Goal: Task Accomplishment & Management: Manage account settings

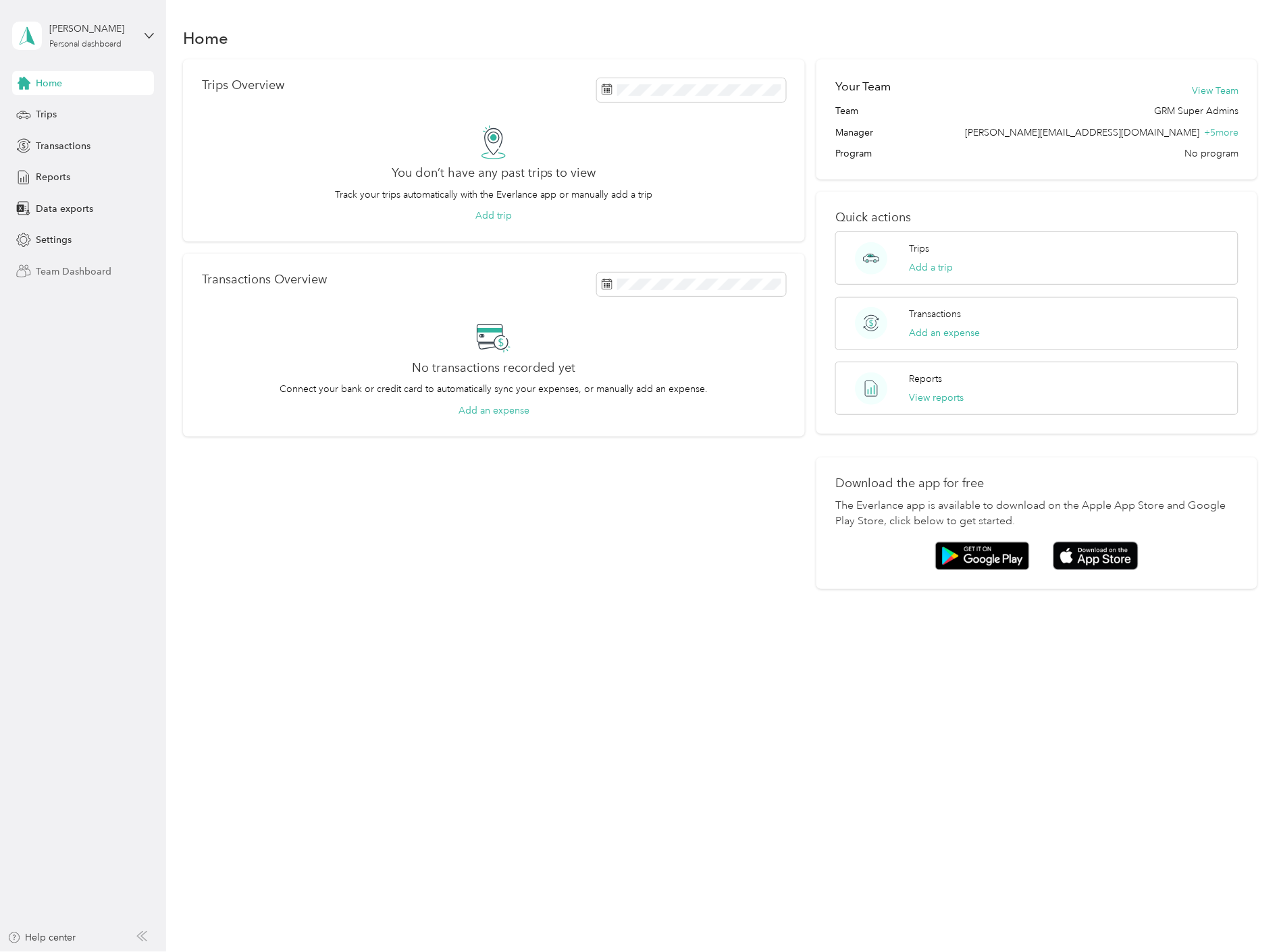
click at [112, 266] on div "Team Dashboard" at bounding box center [83, 271] width 142 height 24
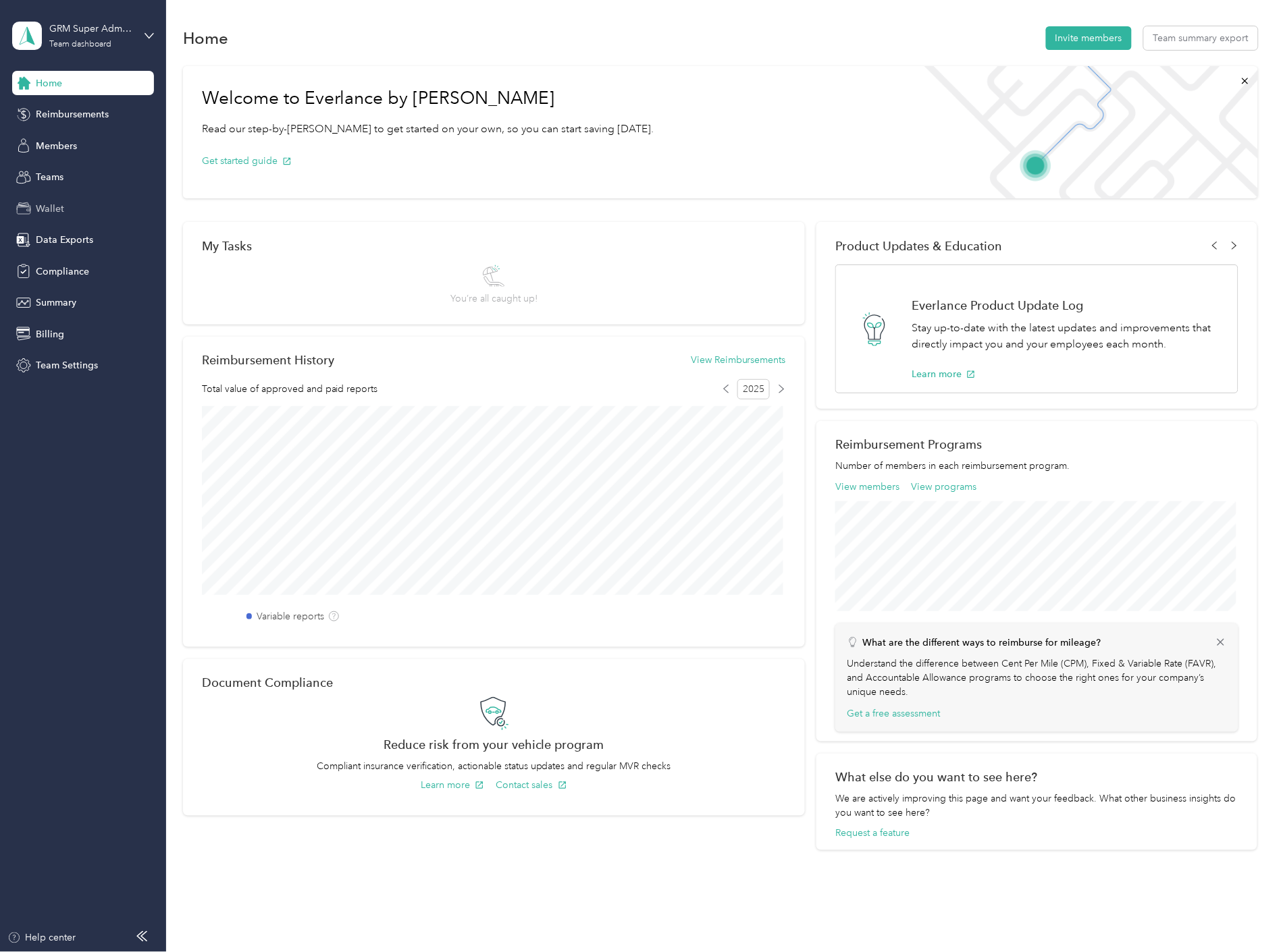
click at [53, 204] on span "Wallet" at bounding box center [50, 209] width 29 height 14
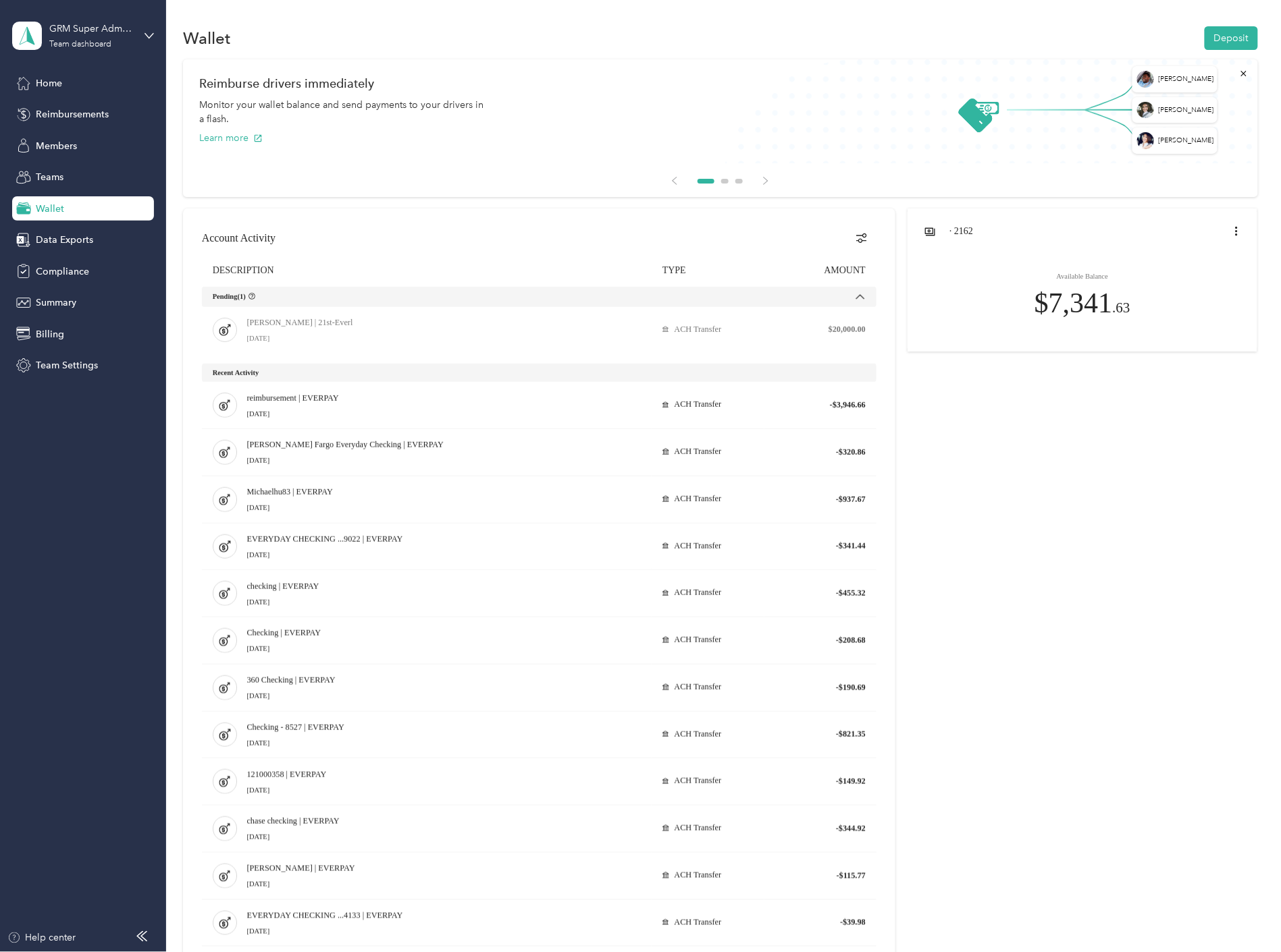
click at [930, 651] on div at bounding box center [720, 675] width 1075 height 934
click at [991, 669] on div at bounding box center [720, 675] width 1075 height 934
click at [104, 116] on span "Reimbursements" at bounding box center [72, 114] width 73 height 14
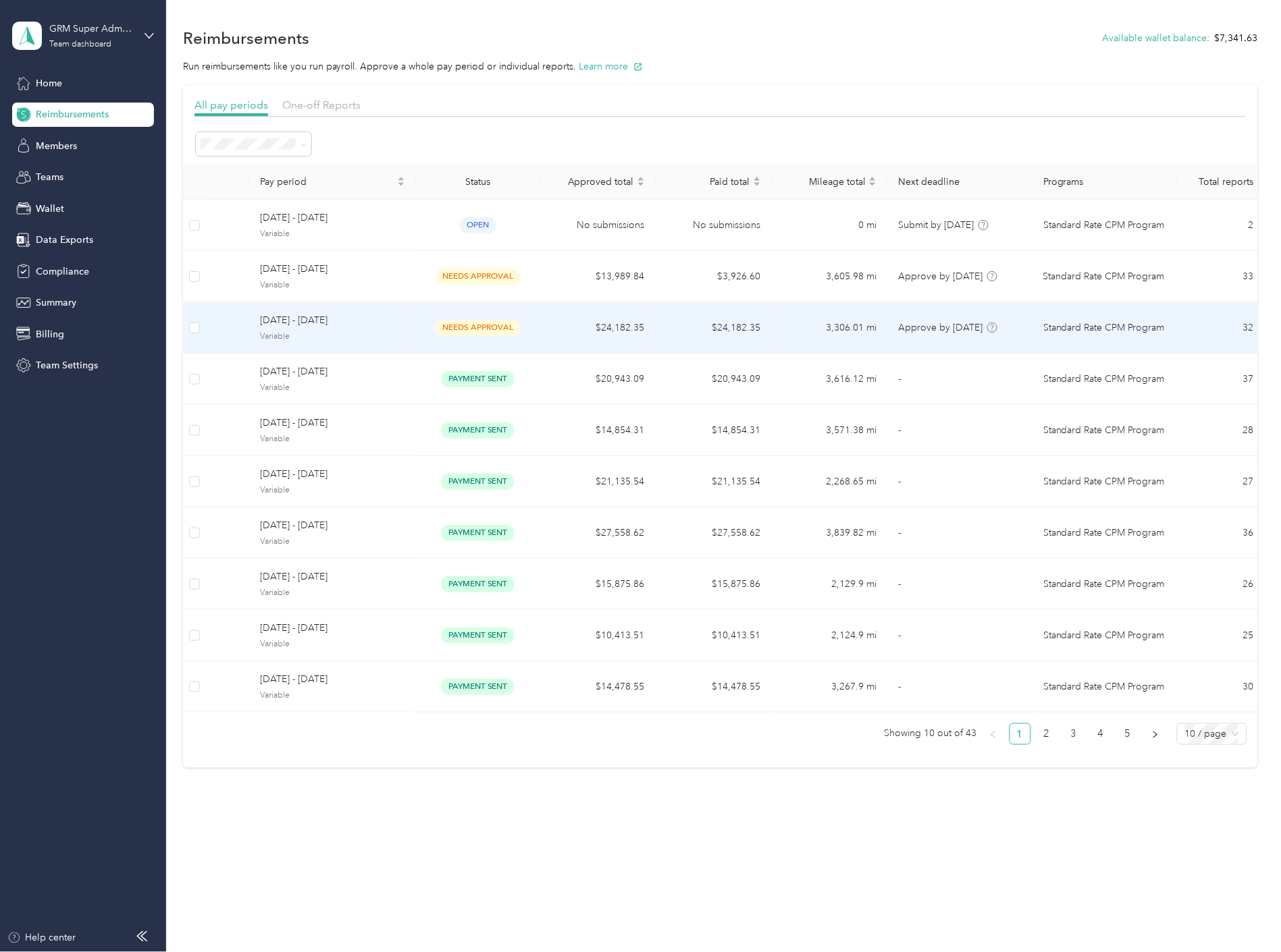
click at [554, 323] on td "$24,182.35" at bounding box center [597, 328] width 116 height 51
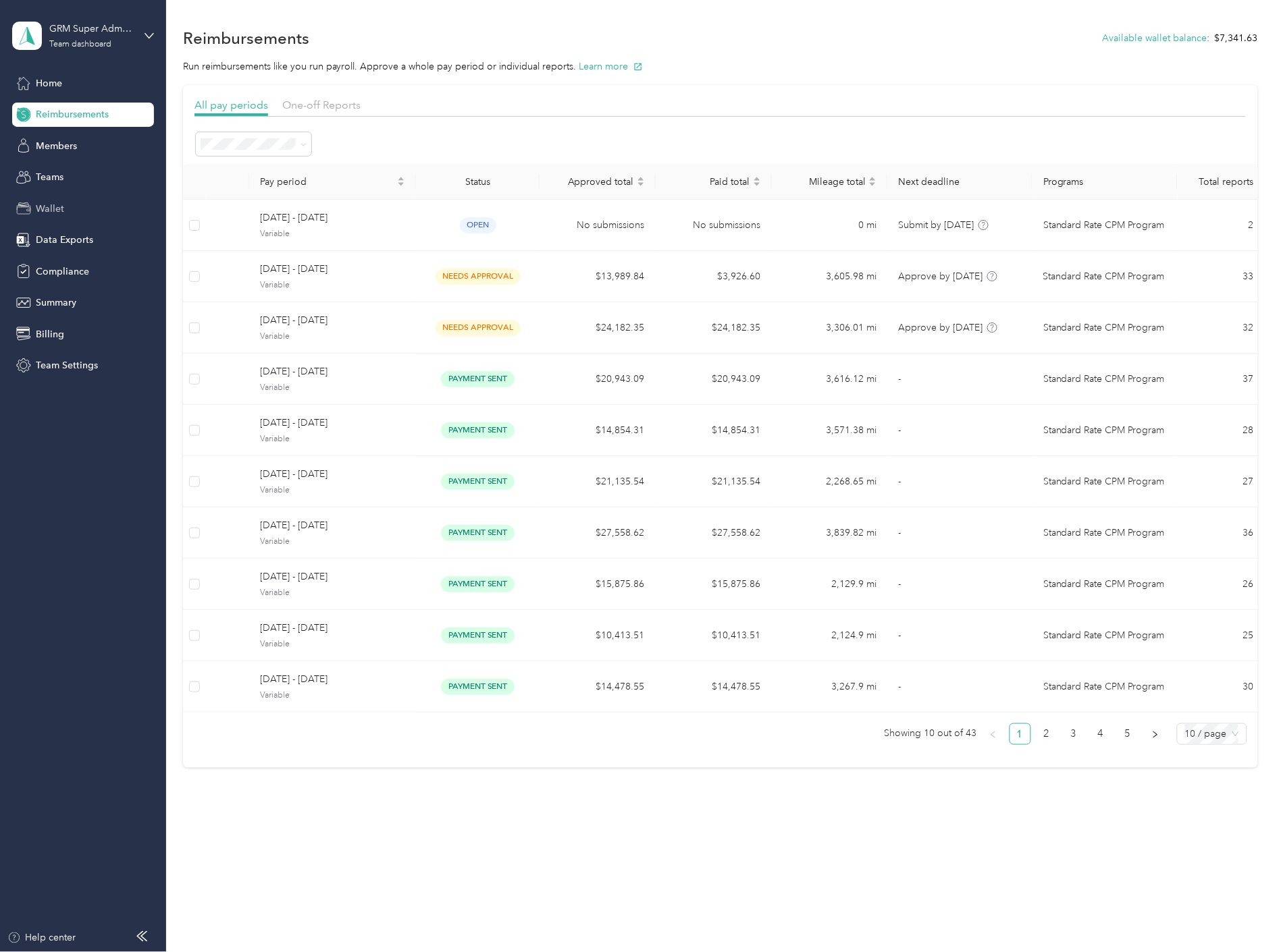
click at [99, 205] on div "Wallet" at bounding box center [83, 209] width 142 height 24
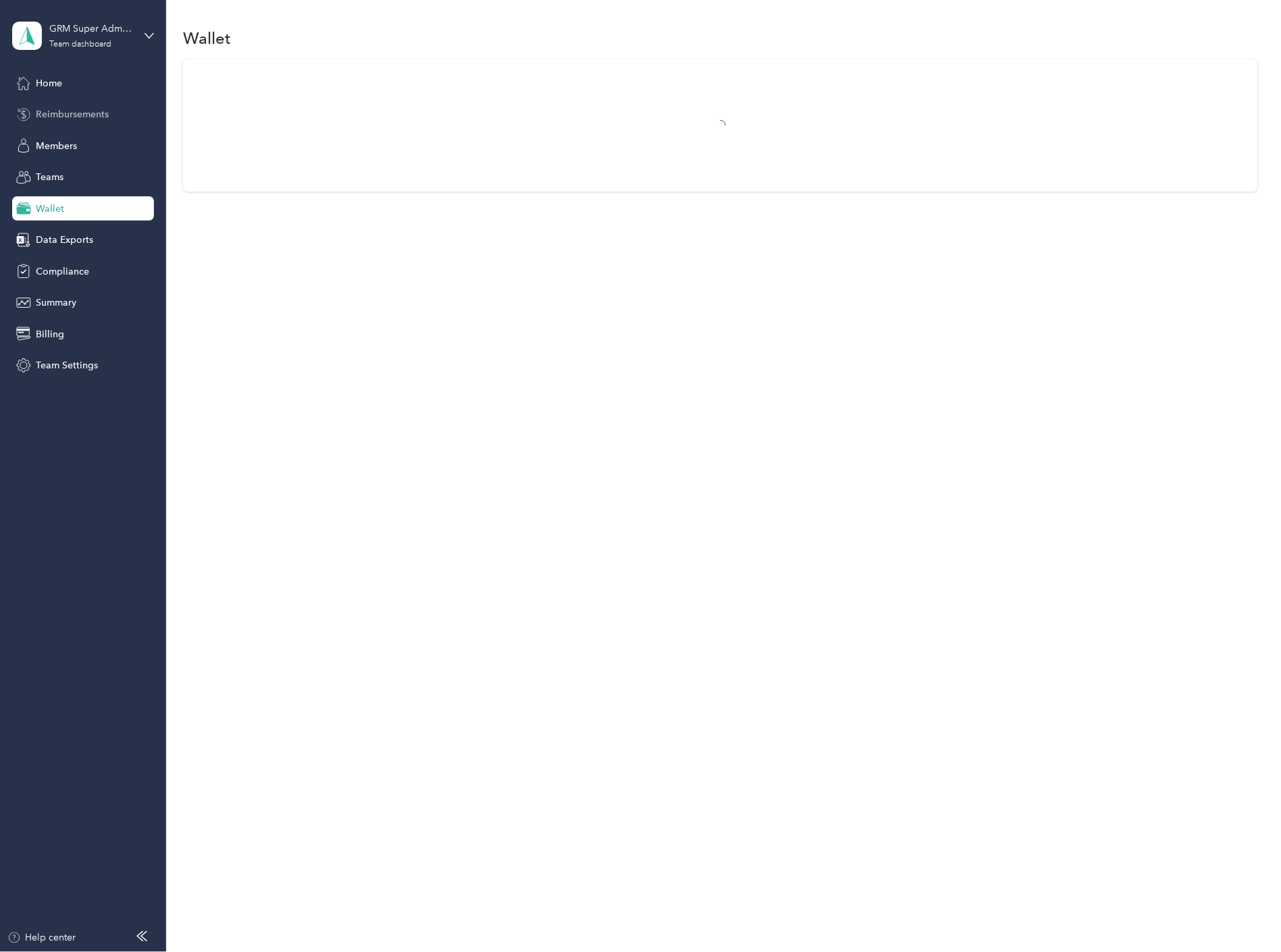
click at [79, 111] on span "Reimbursements" at bounding box center [72, 114] width 73 height 14
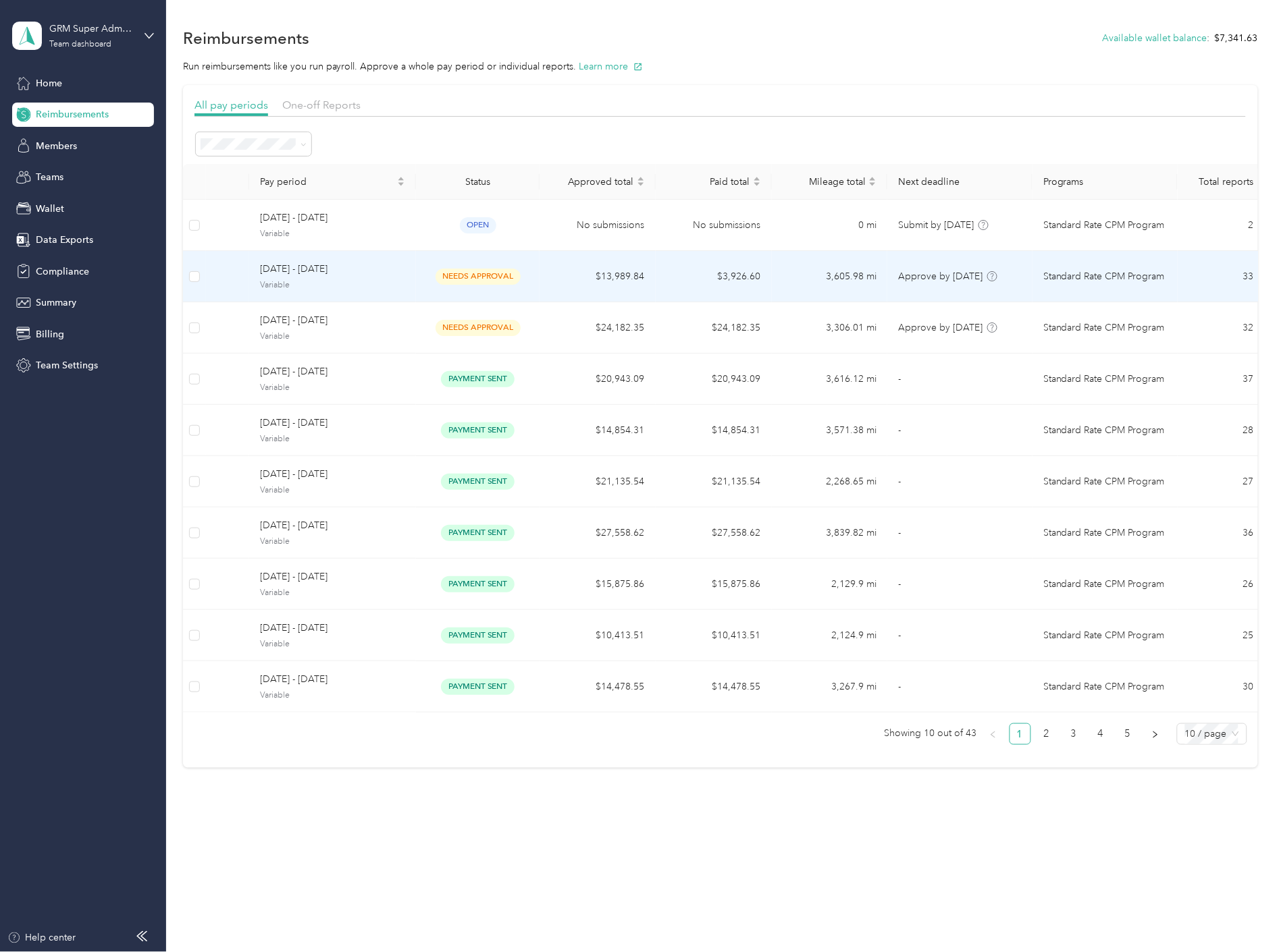
click at [494, 284] on span "needs approval" at bounding box center [478, 277] width 85 height 16
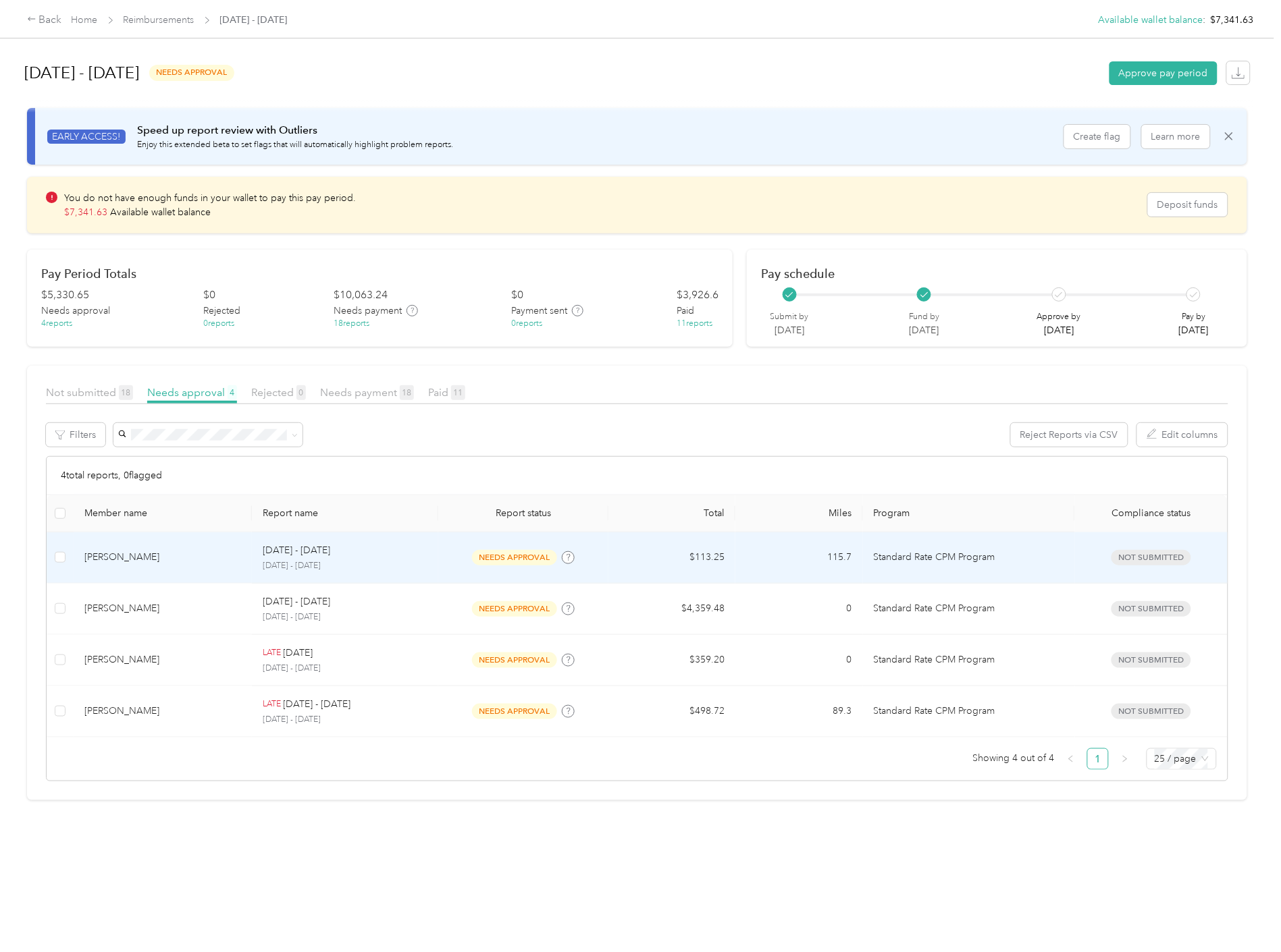
click at [430, 547] on td "Sep 22 - 28, 2025 September 22 - 28, 2025" at bounding box center [344, 558] width 187 height 51
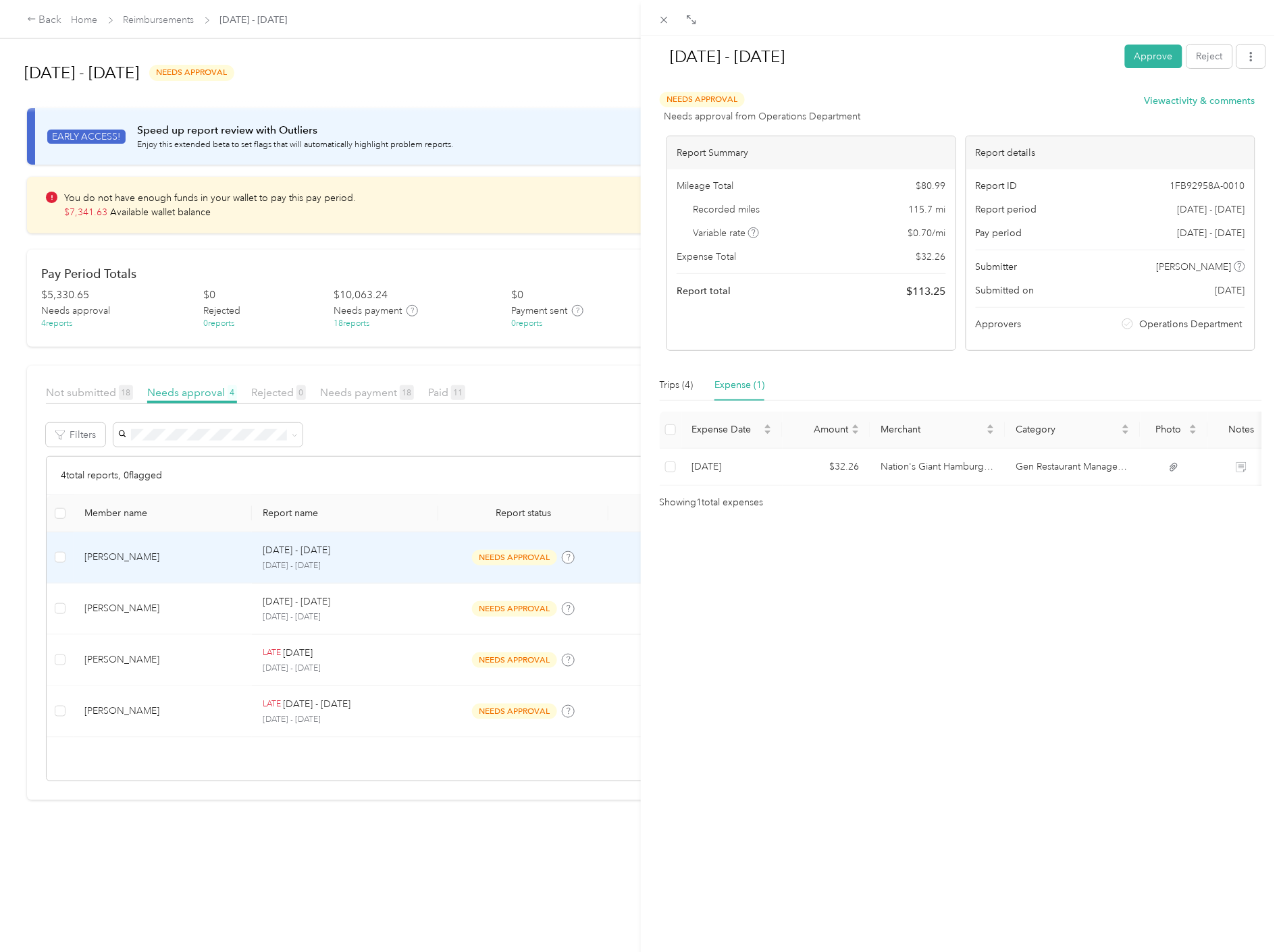
click at [838, 658] on div "Sep 22 - 28, 2025 Approve Reject Needs Approval Needs approval from Operations …" at bounding box center [961, 512] width 640 height 952
click at [275, 606] on div "Sep 22 - 28, 2025 Approve Reject Needs Approval Needs approval from Operations …" at bounding box center [640, 476] width 1281 height 952
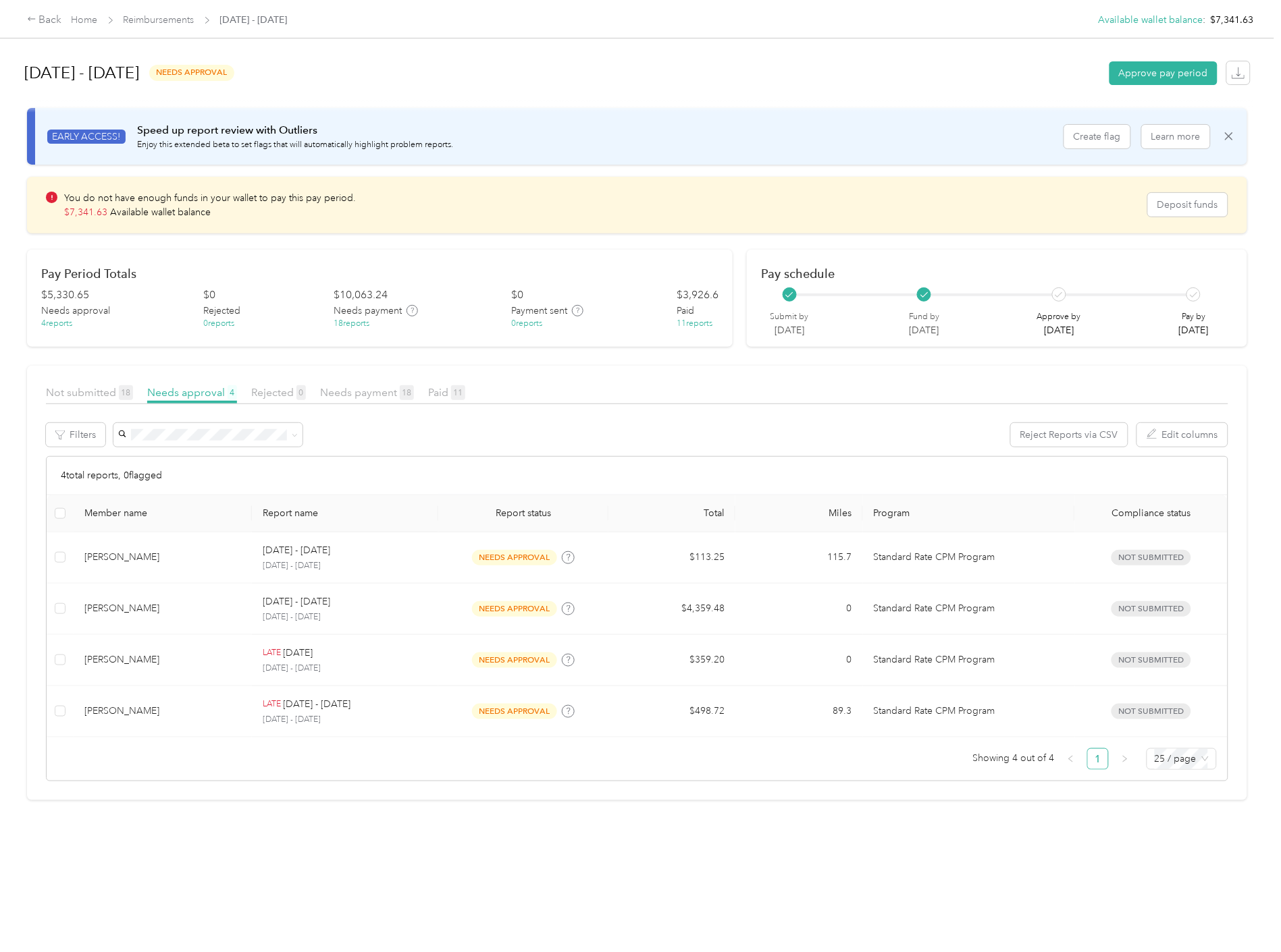
click at [188, 620] on div at bounding box center [640, 476] width 1281 height 952
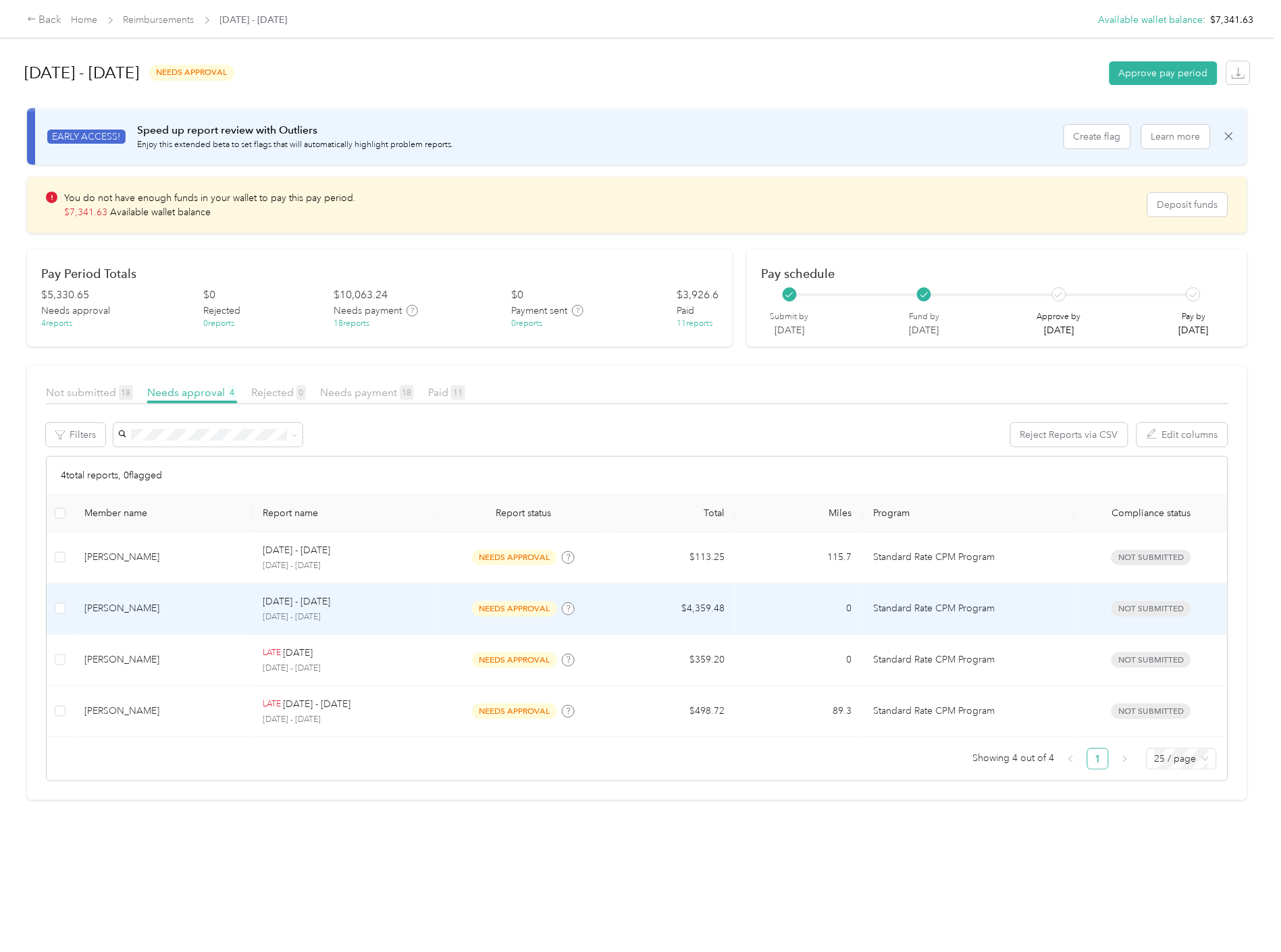
click at [188, 620] on td "Gus Serrato" at bounding box center [162, 609] width 178 height 51
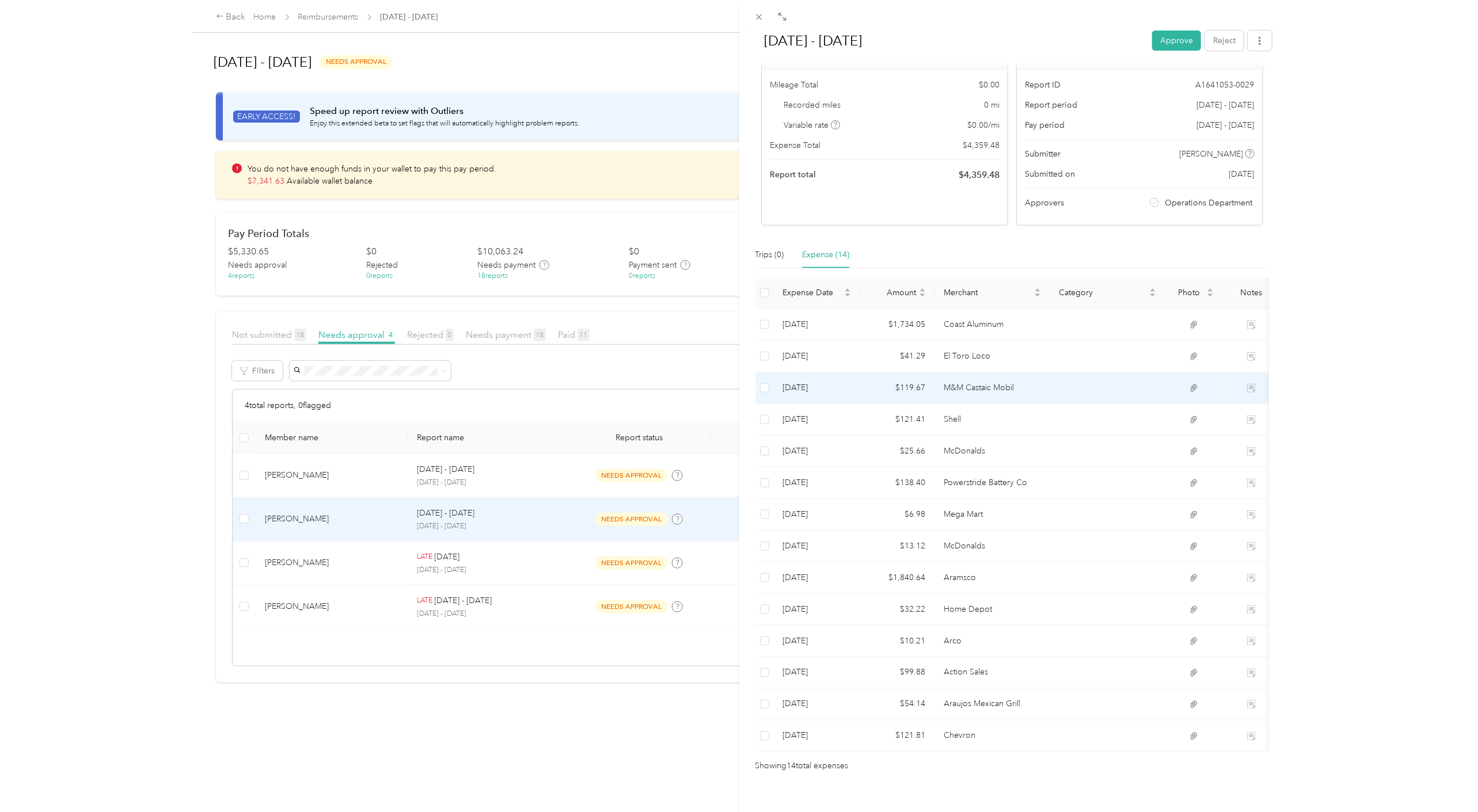
scroll to position [104, 0]
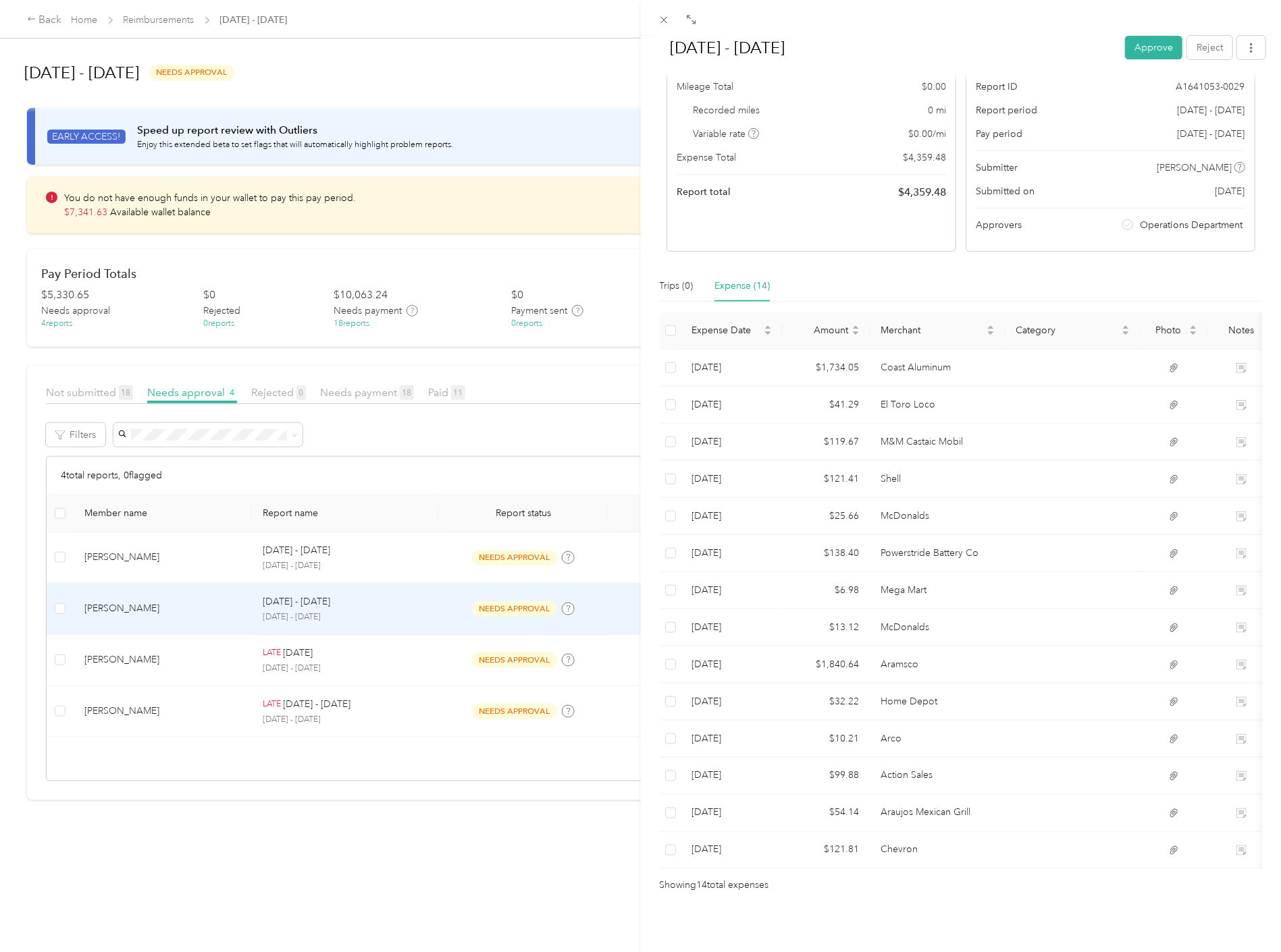
click at [528, 464] on div "Sep 22 - 28, 2025 Approve Reject Needs Approval Needs approval from Operations …" at bounding box center [640, 476] width 1281 height 952
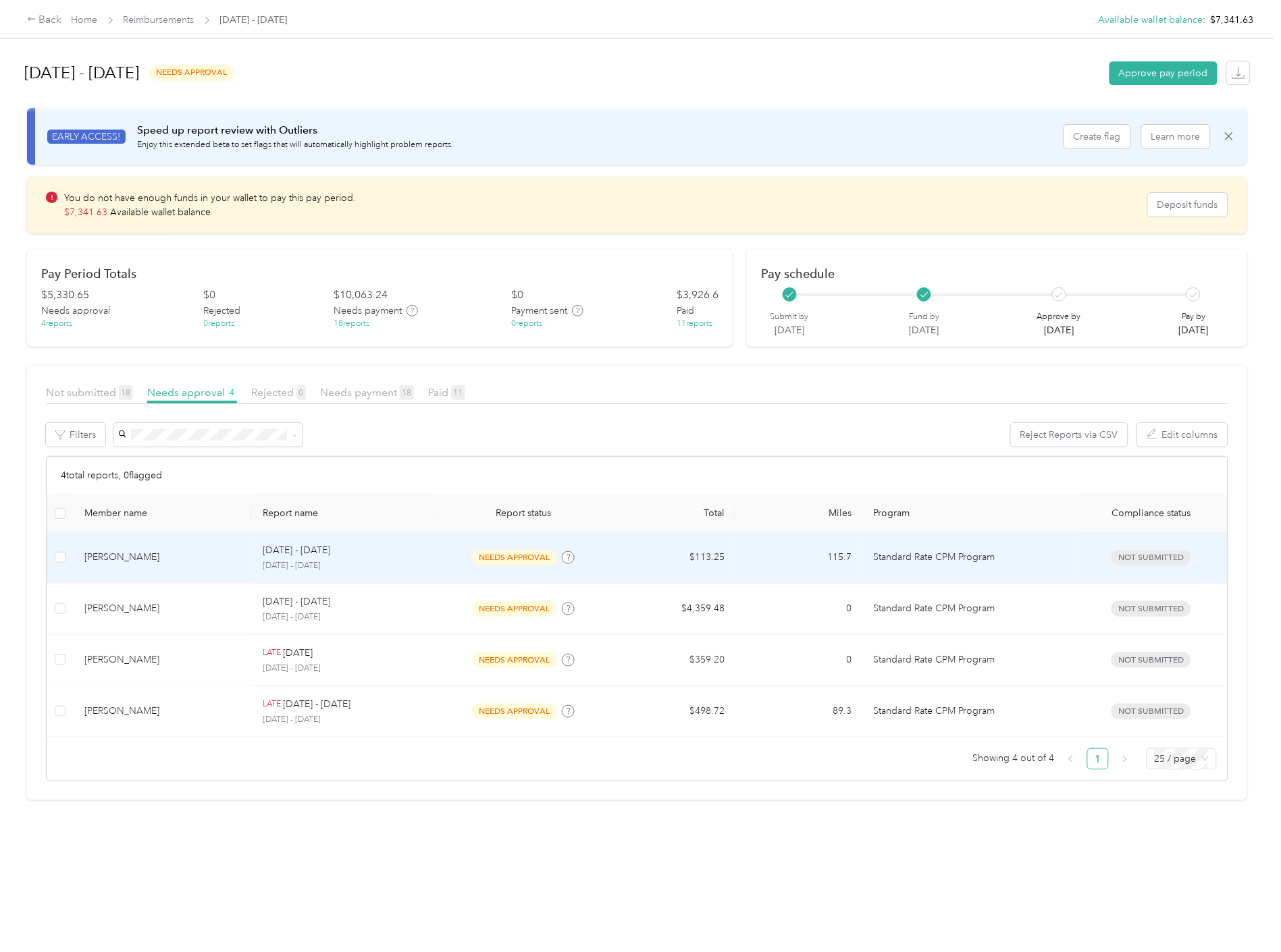
click at [621, 547] on td "$113.25" at bounding box center [671, 558] width 127 height 51
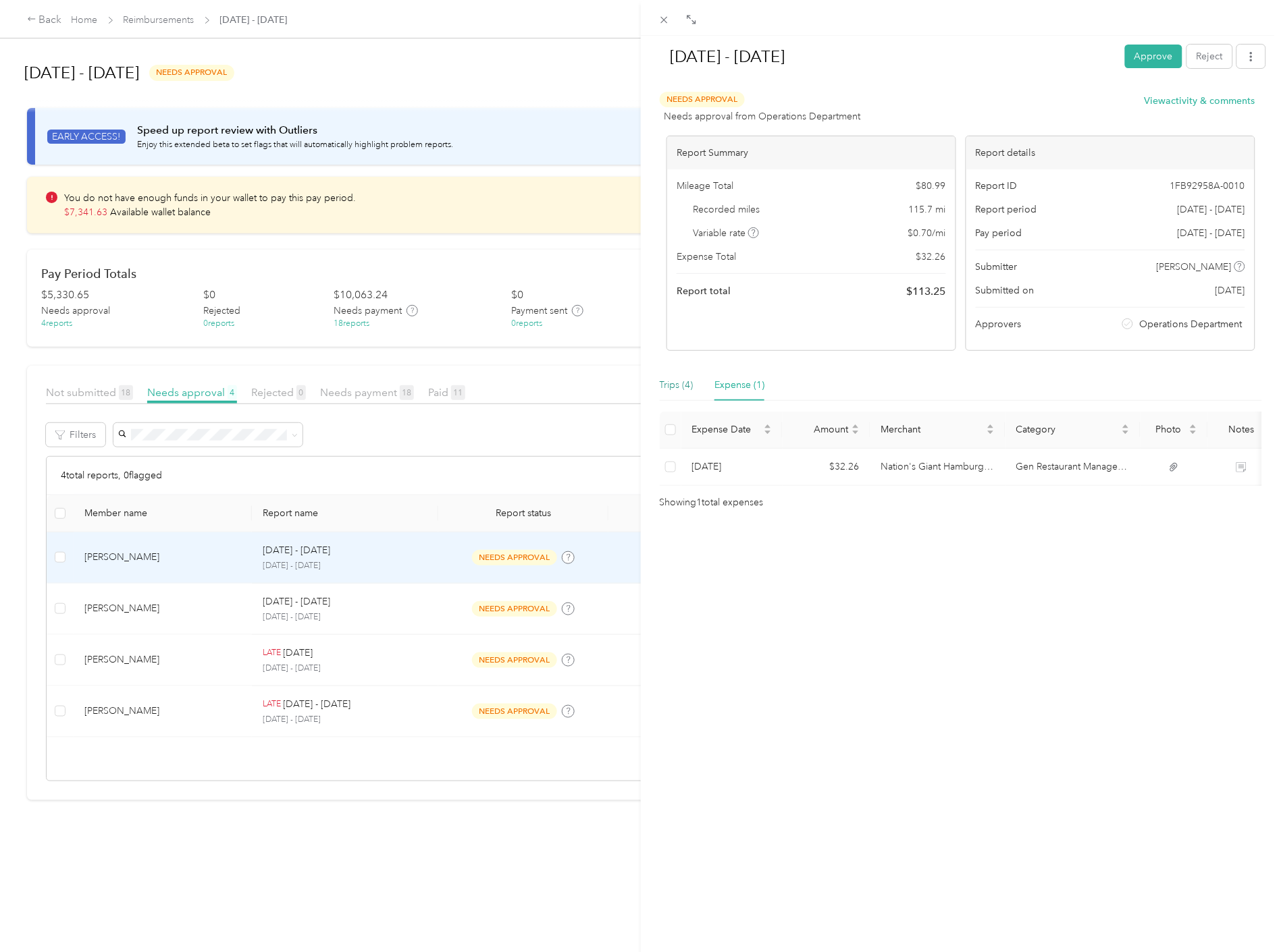
click at [678, 381] on div "Trips (4)" at bounding box center [677, 385] width 33 height 15
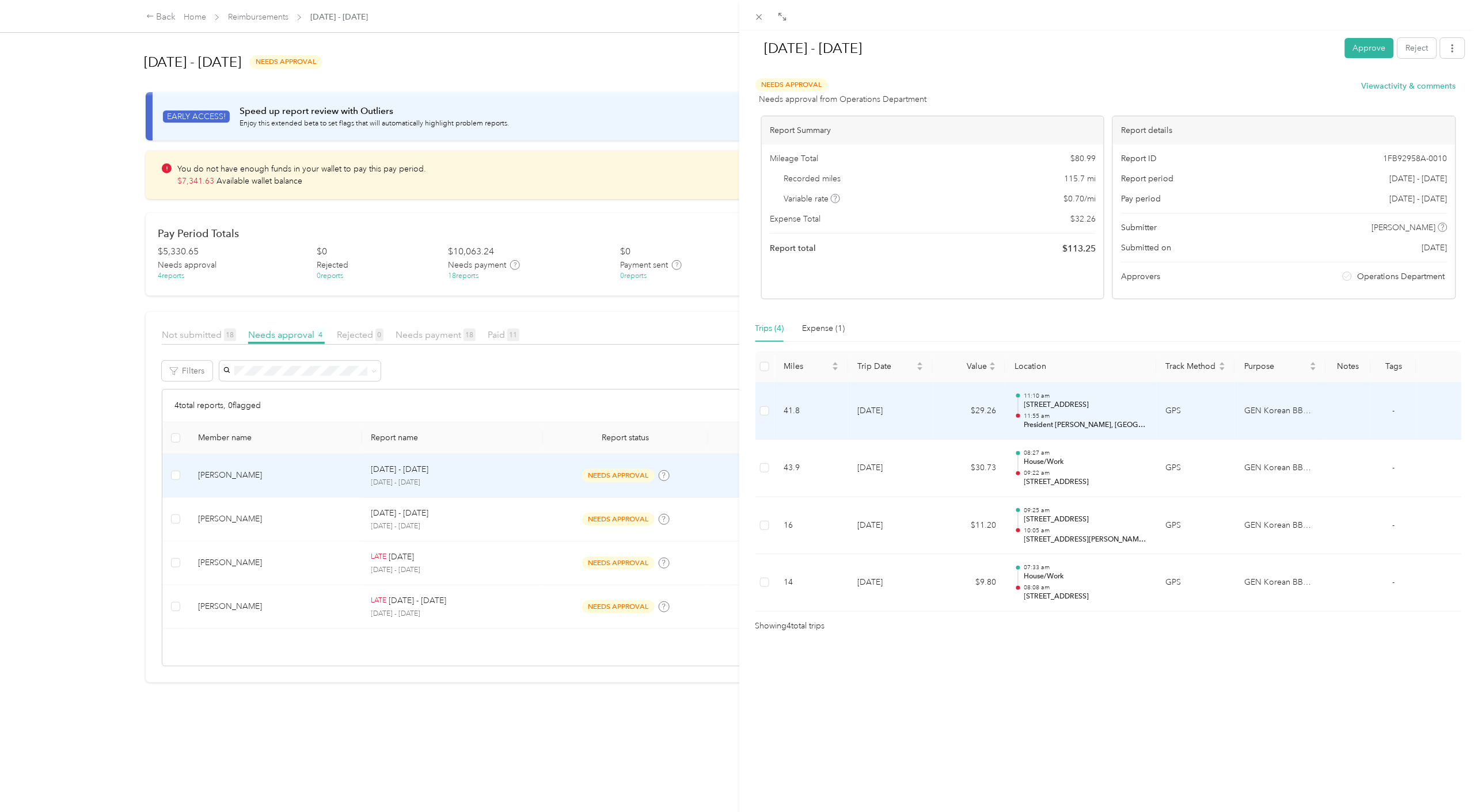
click at [1159, 420] on td "GEN Korean BBQ House" at bounding box center [1280, 412] width 91 height 58
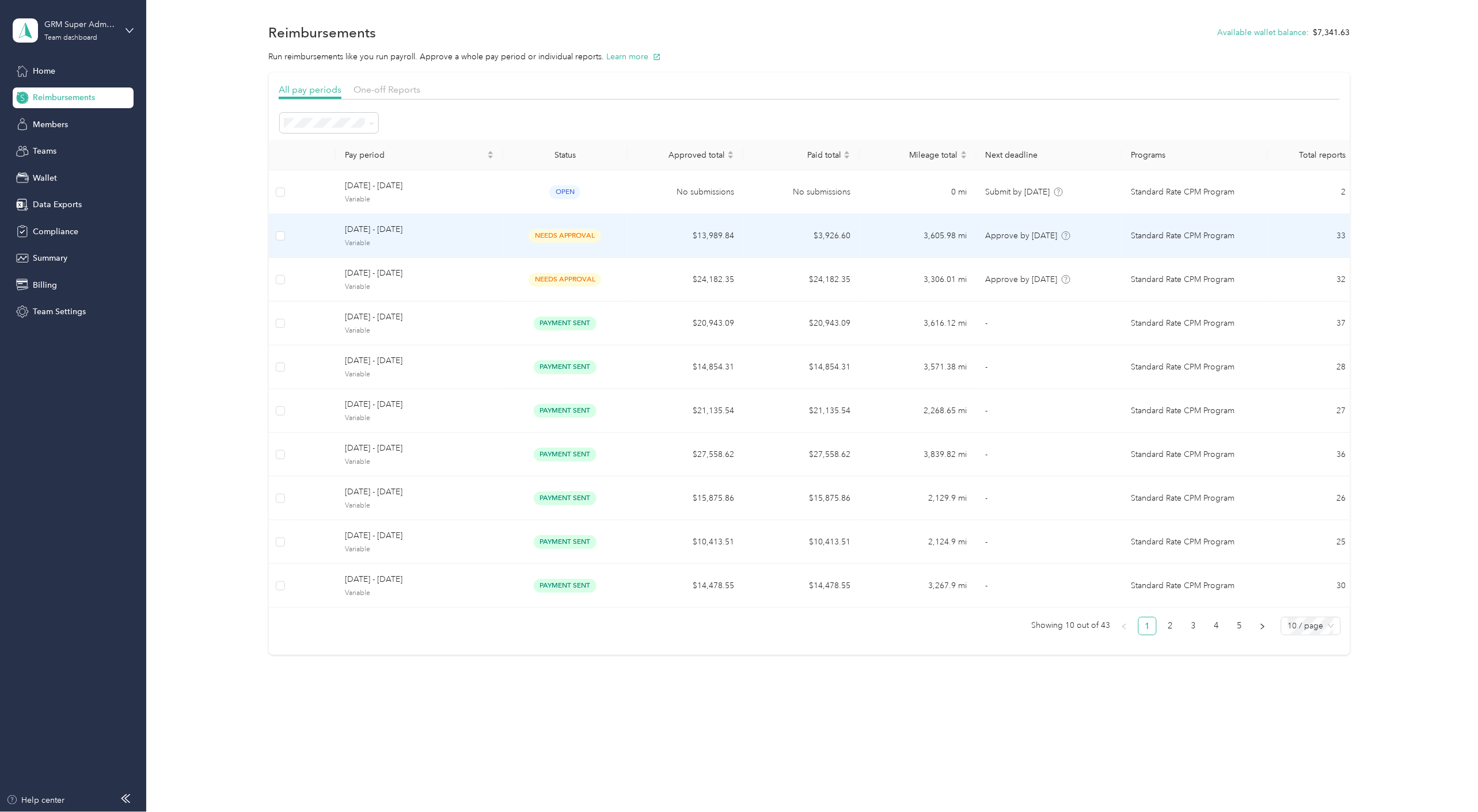
click at [578, 245] on td "needs approval" at bounding box center [565, 236] width 123 height 44
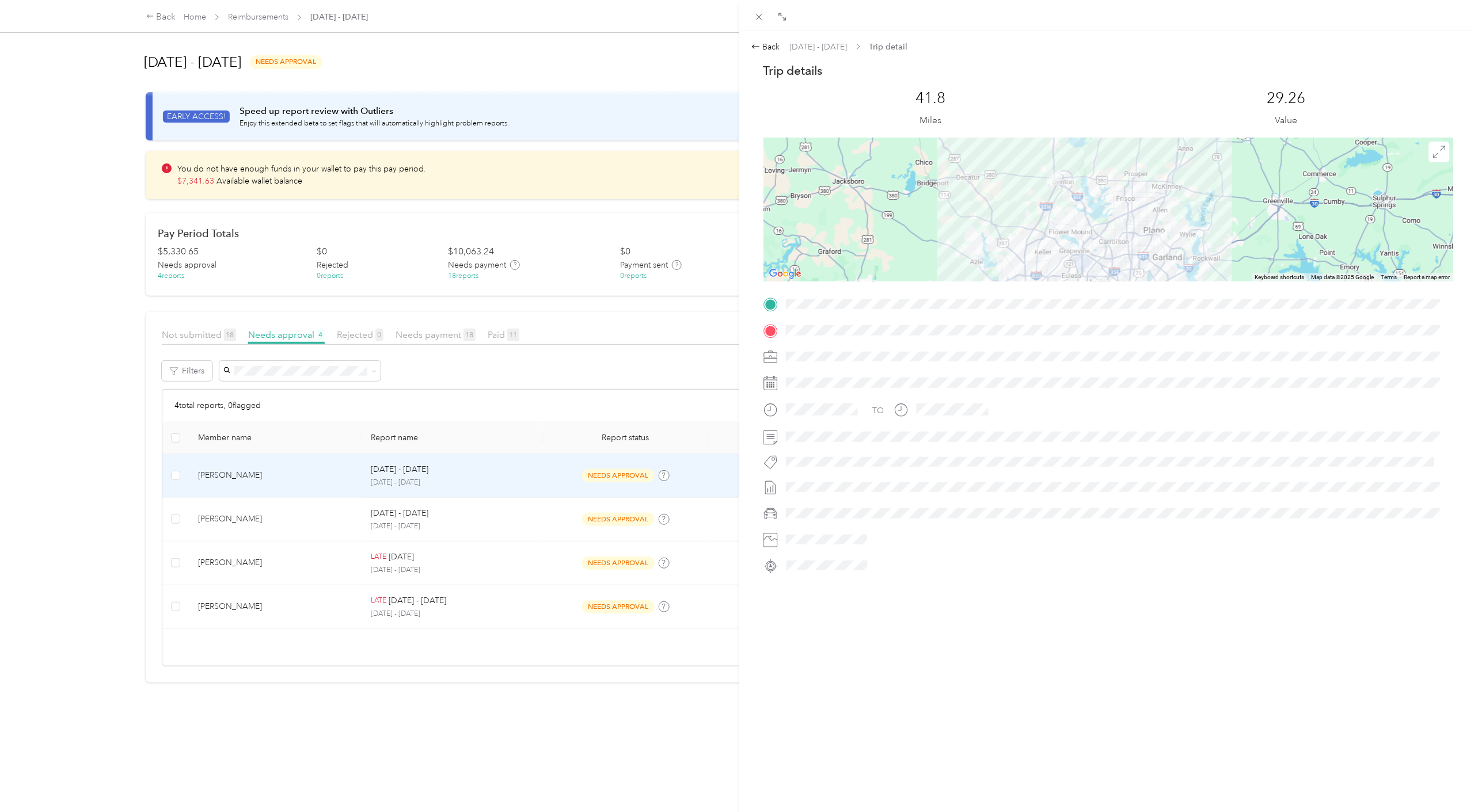
click at [538, 475] on div "Back Sep 22 - 28, 2025 Trip detail Trip details This trip cannot be edited beca…" at bounding box center [739, 406] width 1478 height 812
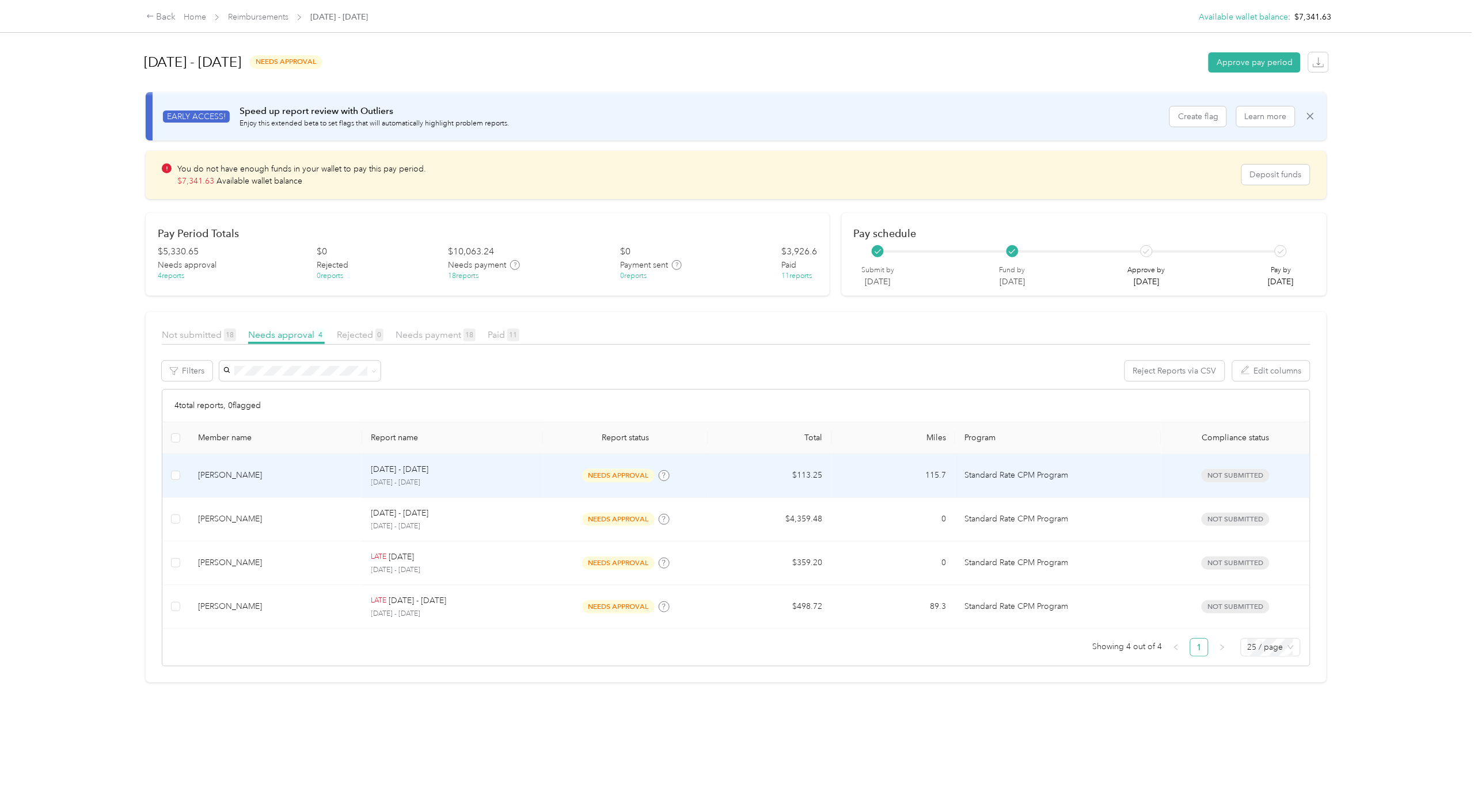
click at [546, 476] on td "needs approval" at bounding box center [625, 476] width 165 height 44
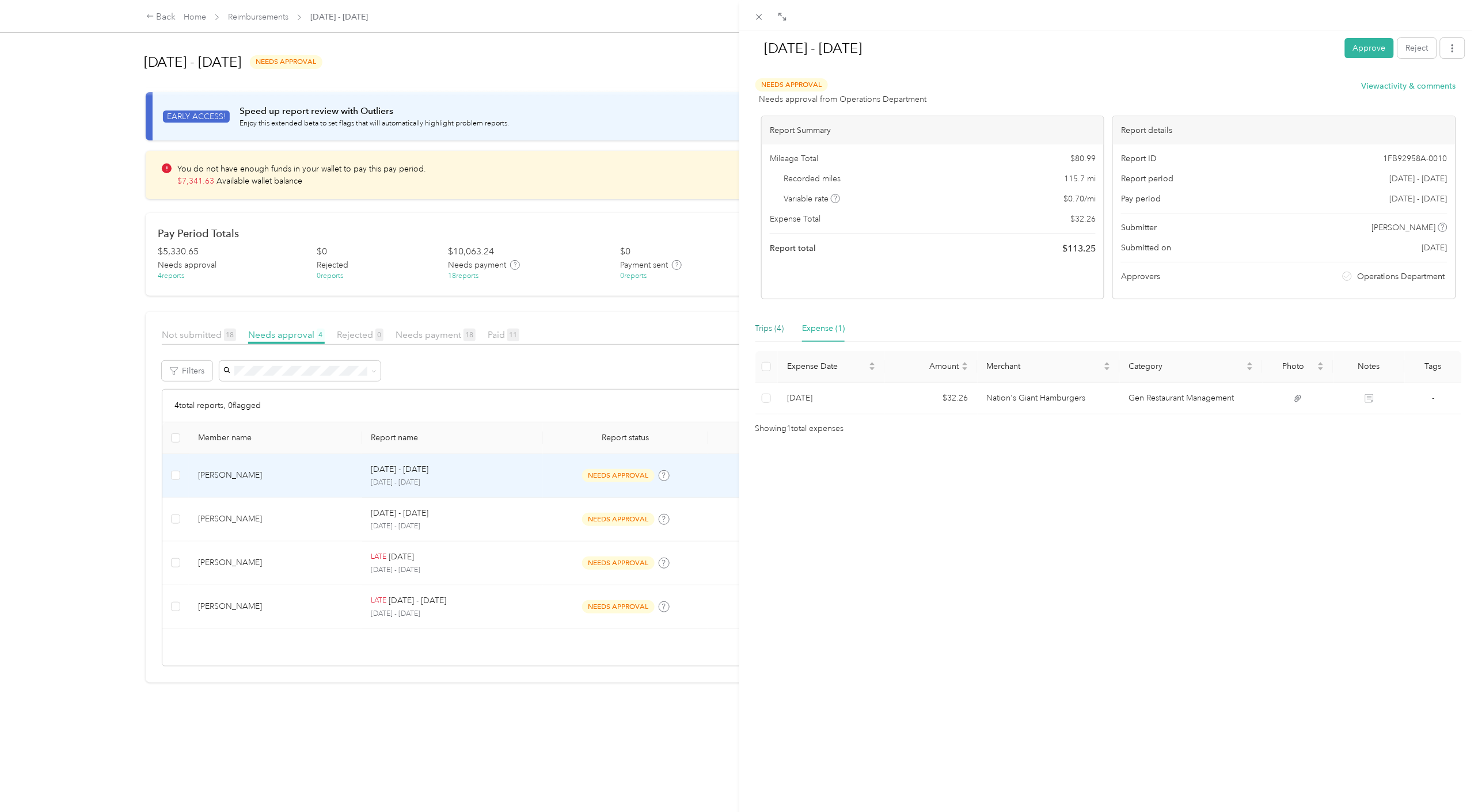
click at [766, 329] on div "Trips (4)" at bounding box center [769, 328] width 28 height 13
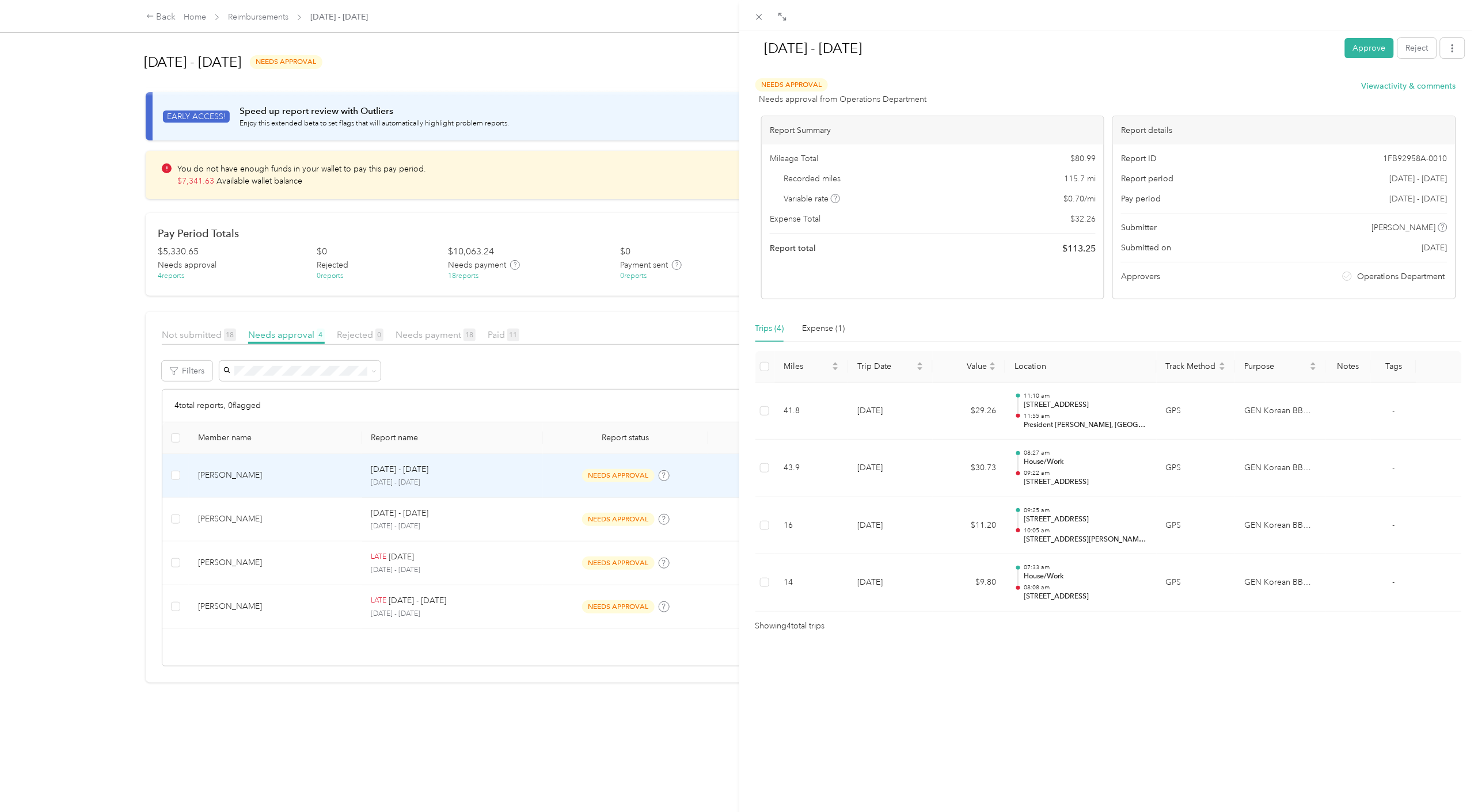
click at [519, 709] on div "Sep 22 - 28, 2025 Approve Reject Needs Approval Needs approval from Operations …" at bounding box center [739, 406] width 1478 height 812
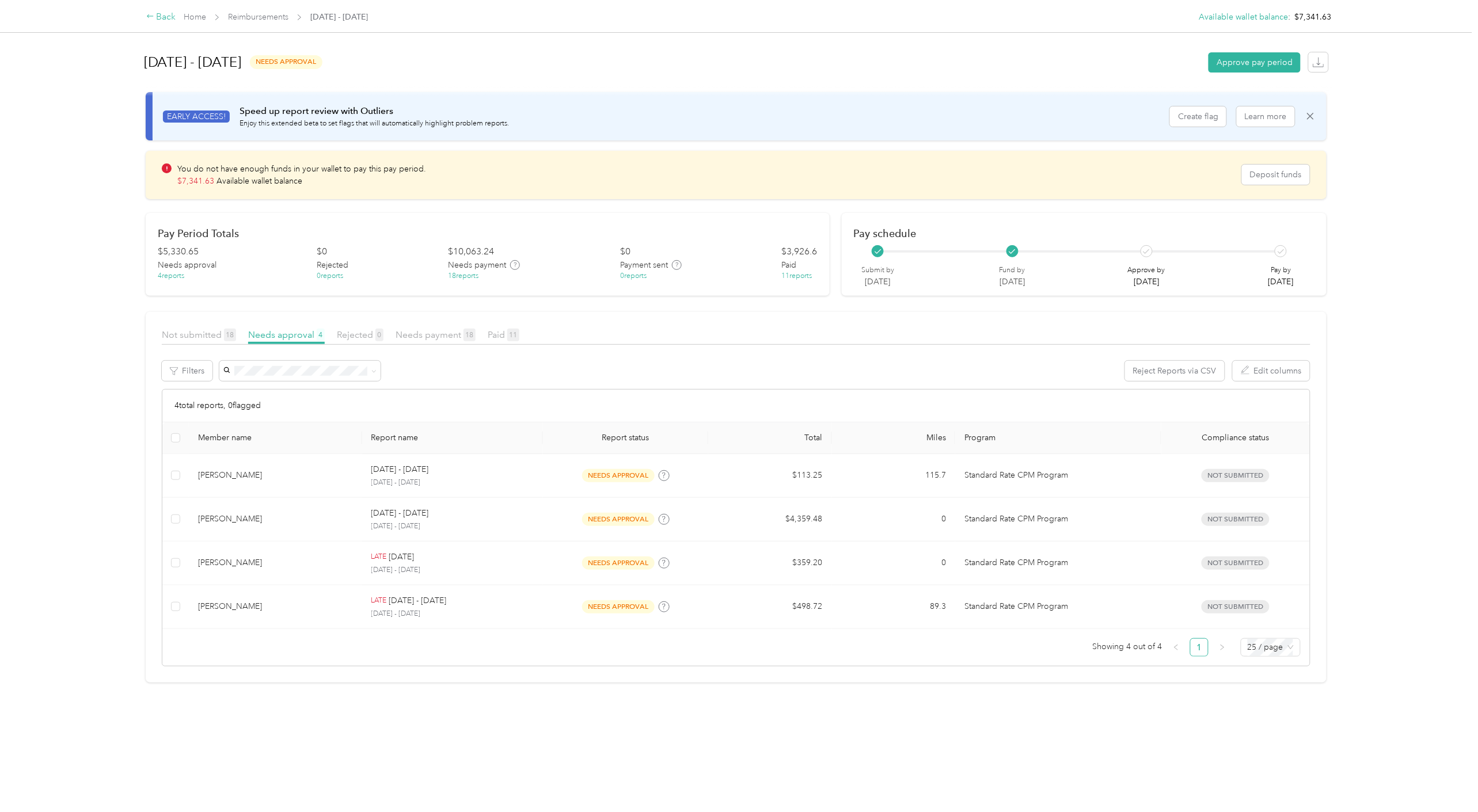
click at [158, 16] on div "Back" at bounding box center [161, 17] width 30 height 13
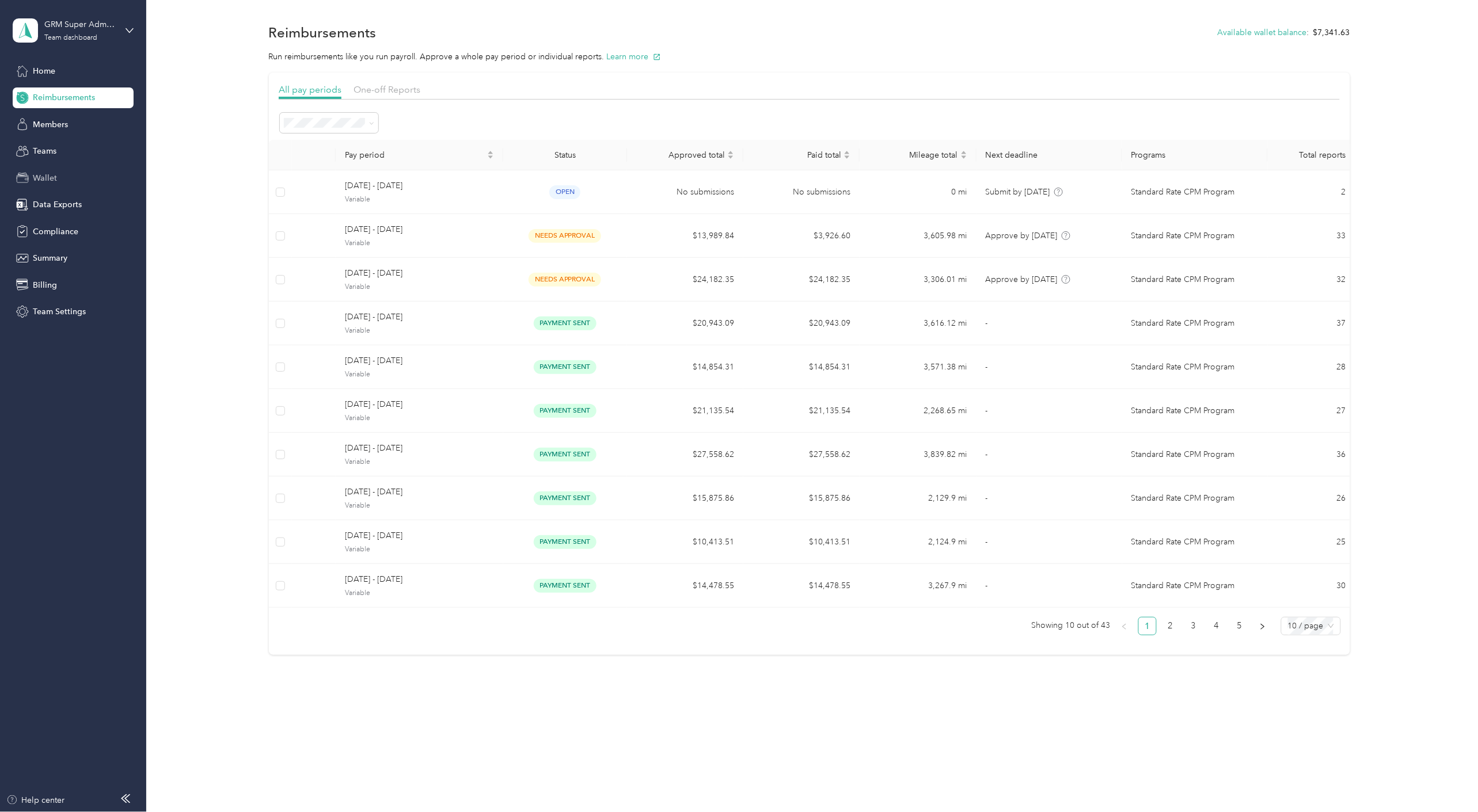
click at [66, 181] on div "Wallet" at bounding box center [73, 178] width 121 height 21
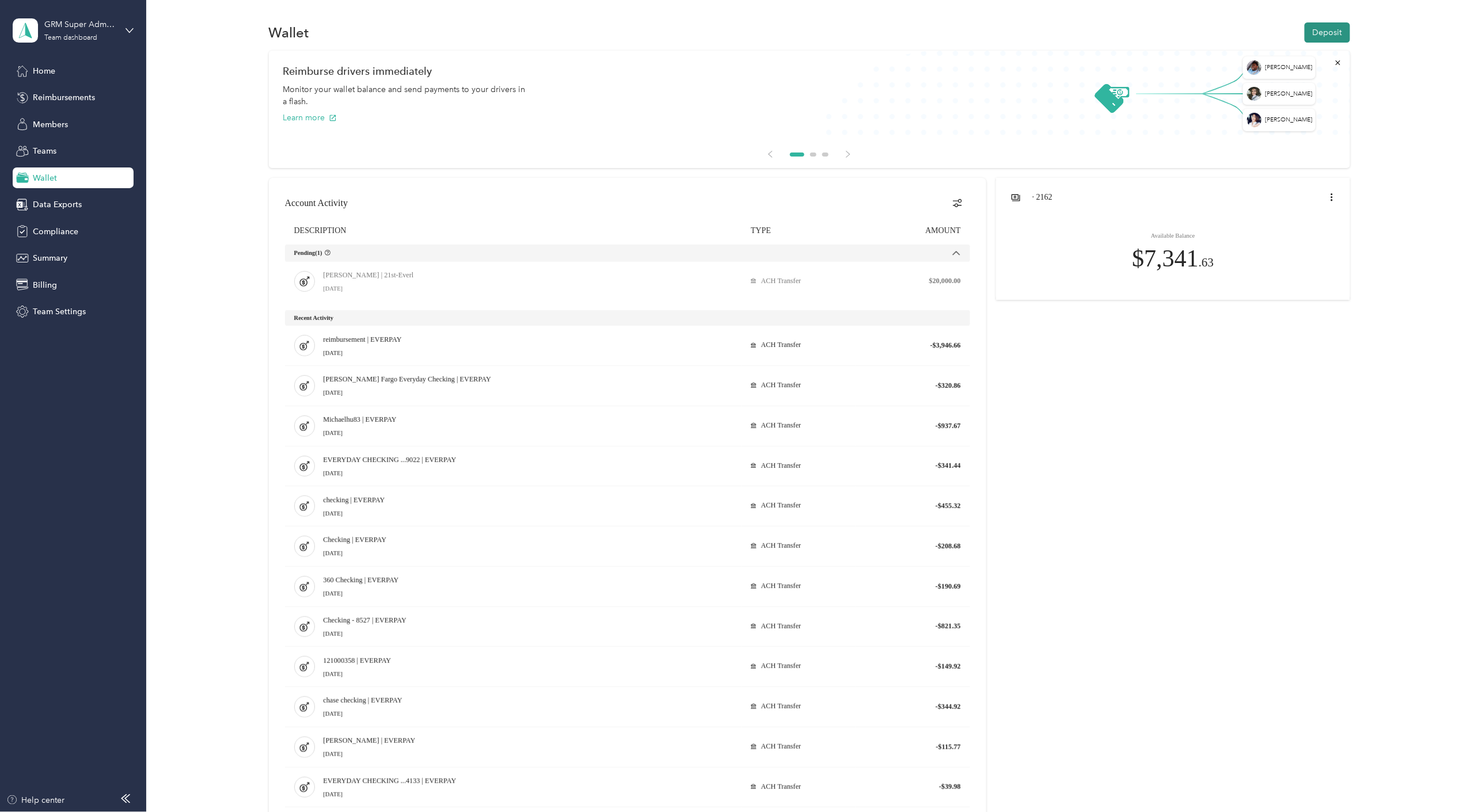
click at [1159, 29] on button "Deposit" at bounding box center [1327, 32] width 45 height 20
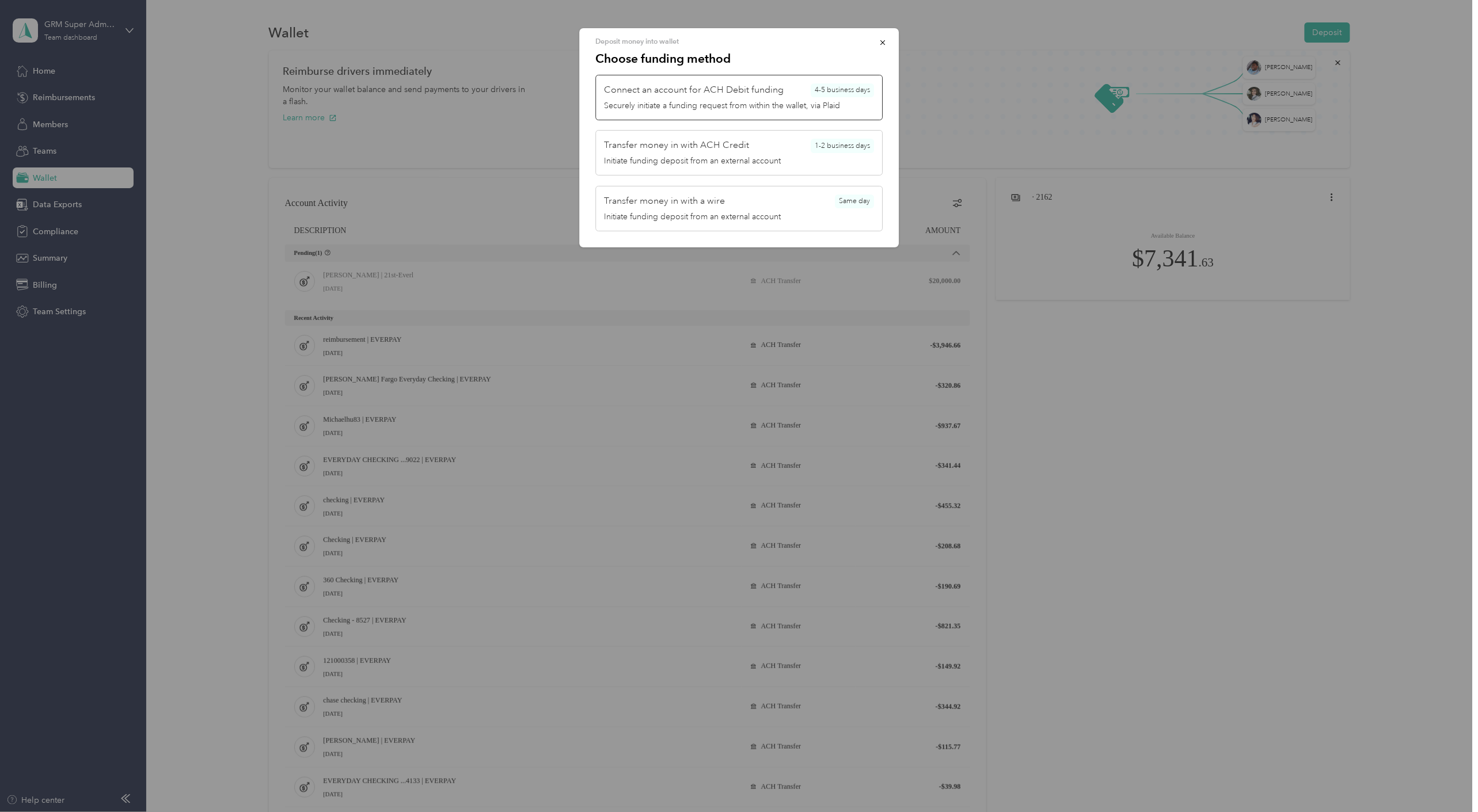
click at [737, 106] on div "Securely initiate a funding request from within the wallet, via Plaid" at bounding box center [739, 105] width 270 height 12
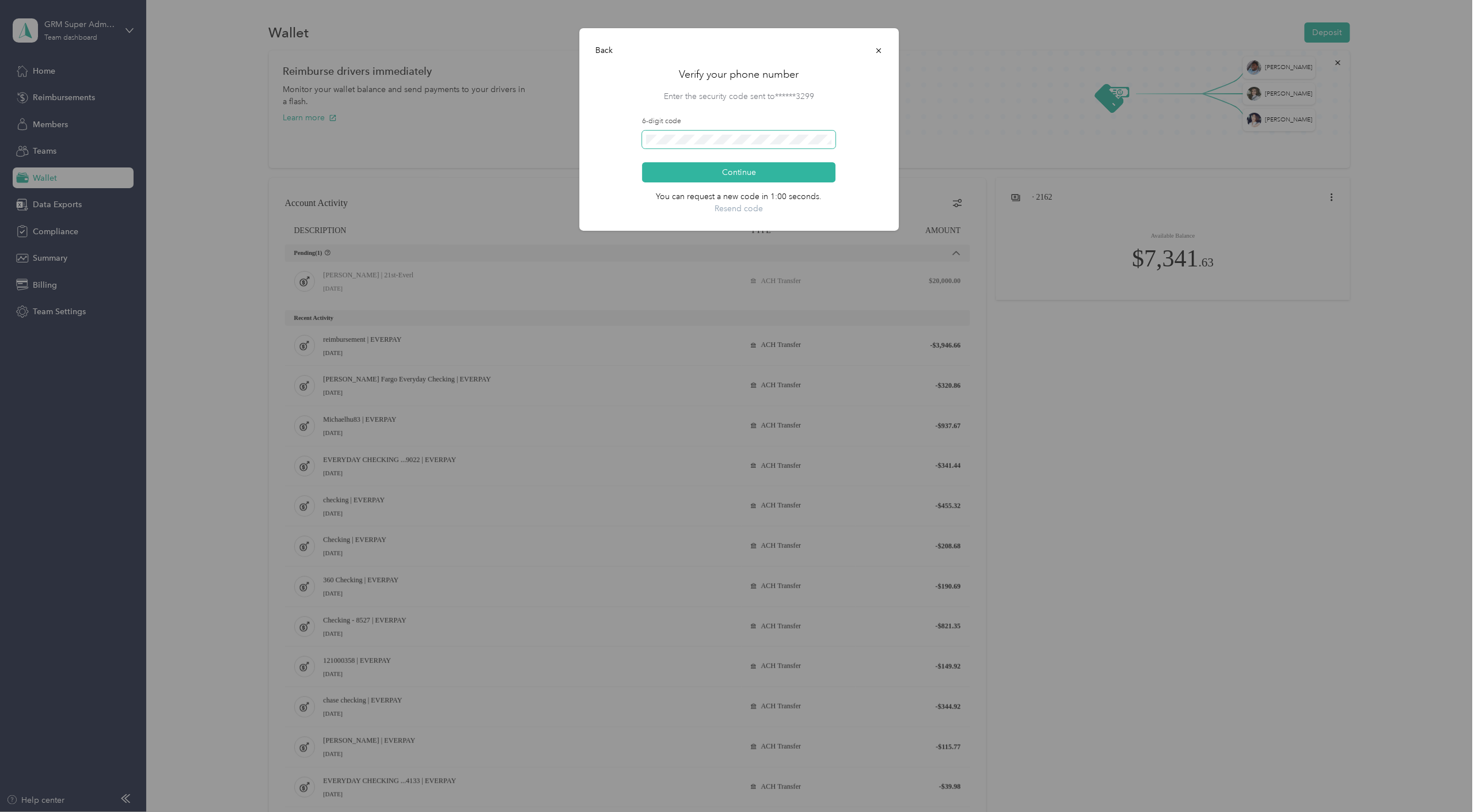
click at [719, 133] on span at bounding box center [739, 139] width 193 height 18
click at [643, 162] on button "Continue" at bounding box center [739, 172] width 193 height 20
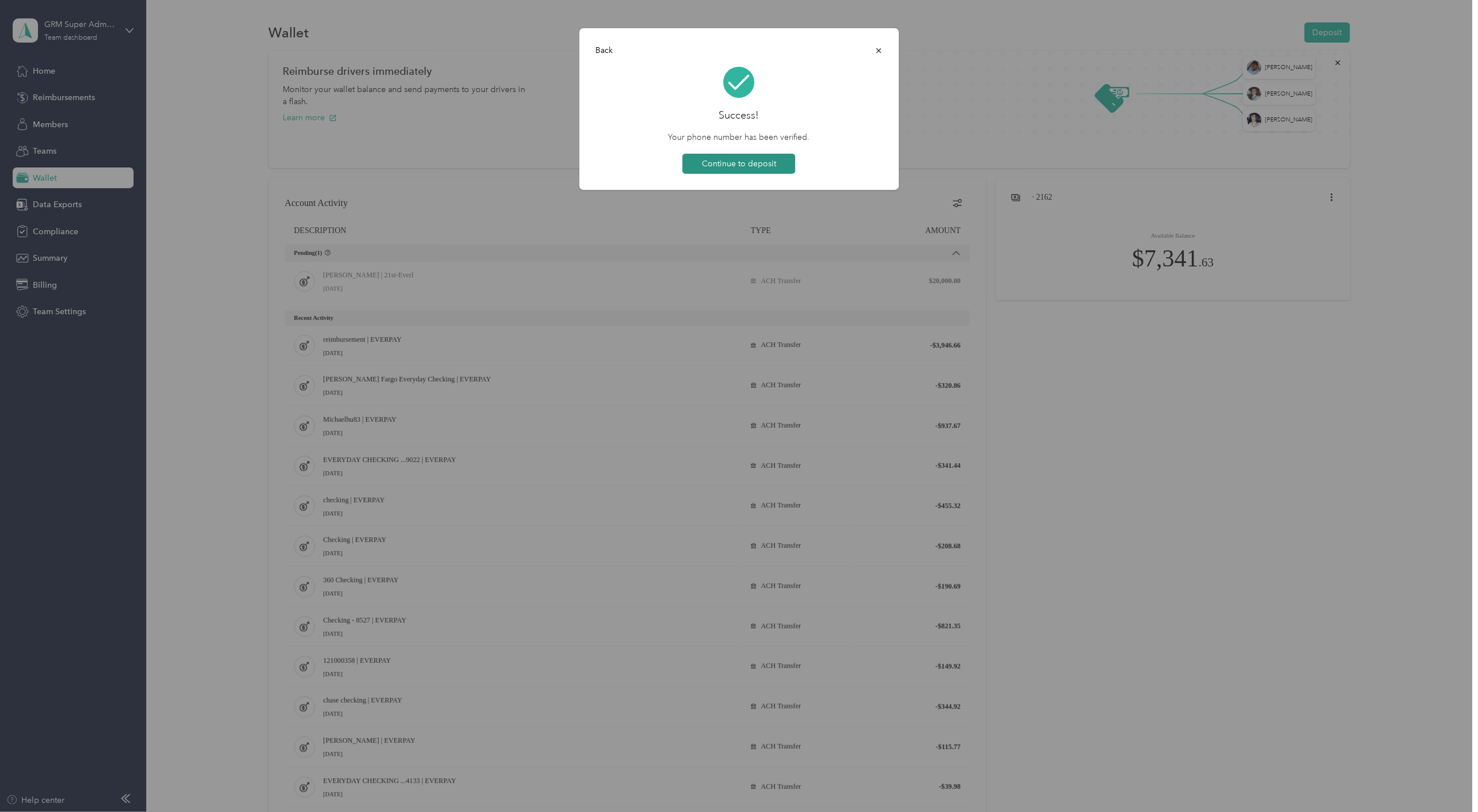
click at [727, 160] on button "Continue to deposit" at bounding box center [739, 163] width 113 height 20
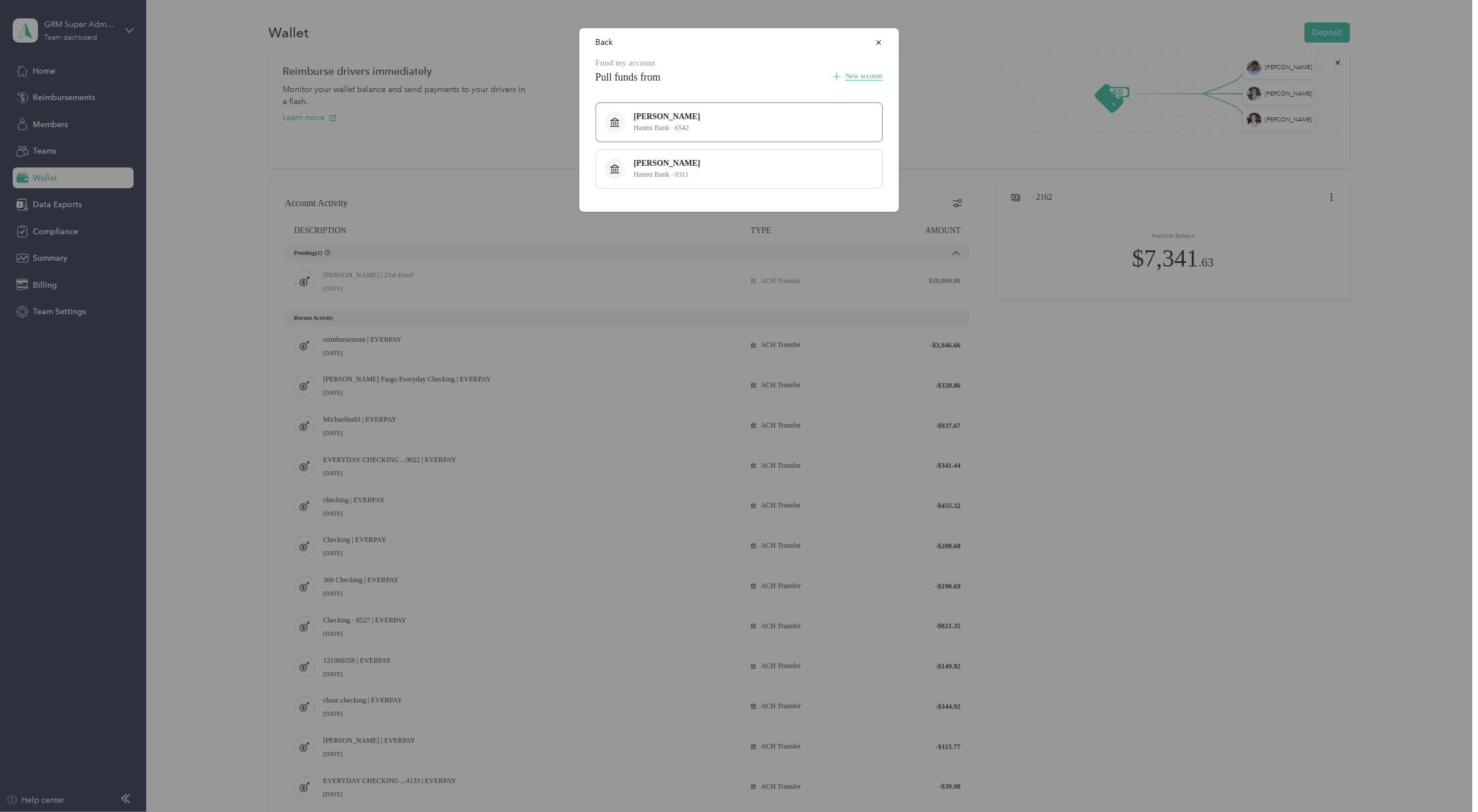
click at [687, 123] on div "Helen Park Hanmi Bank · 6542" at bounding box center [667, 122] width 66 height 20
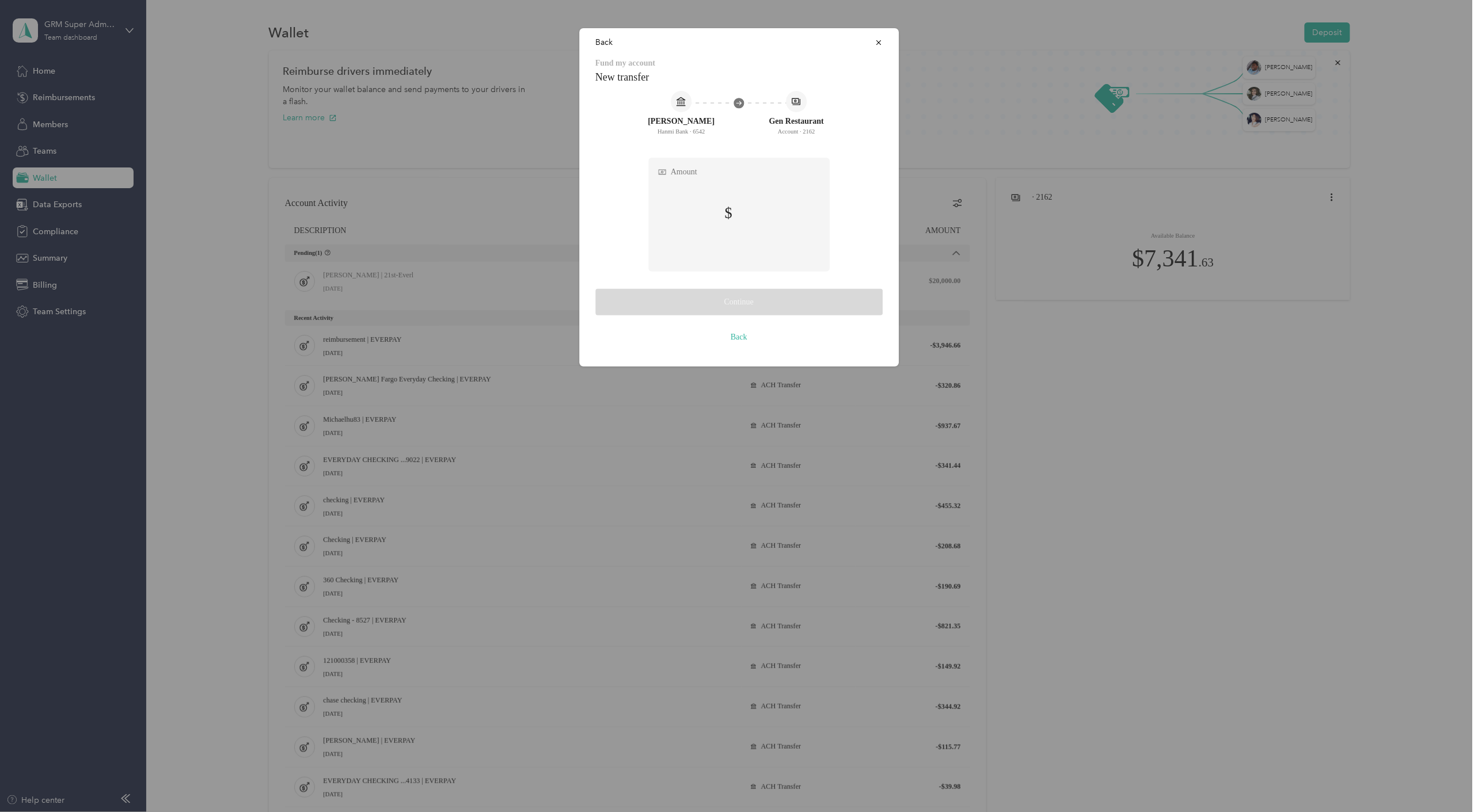
click at [804, 203] on label "Amount" at bounding box center [739, 214] width 180 height 113
click at [840, 294] on button "Continue" at bounding box center [739, 302] width 287 height 26
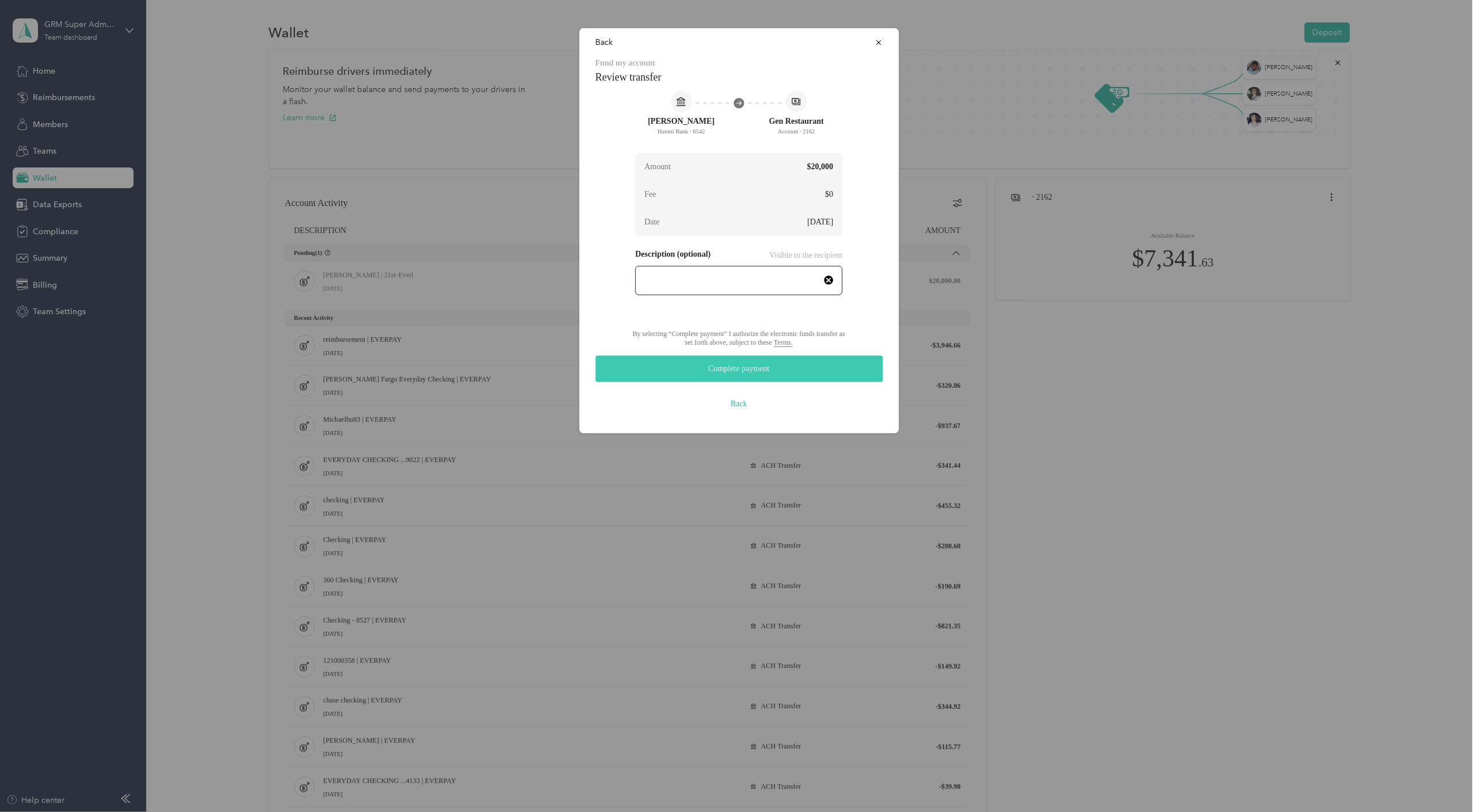
click at [838, 360] on button "Complete payment" at bounding box center [739, 369] width 287 height 26
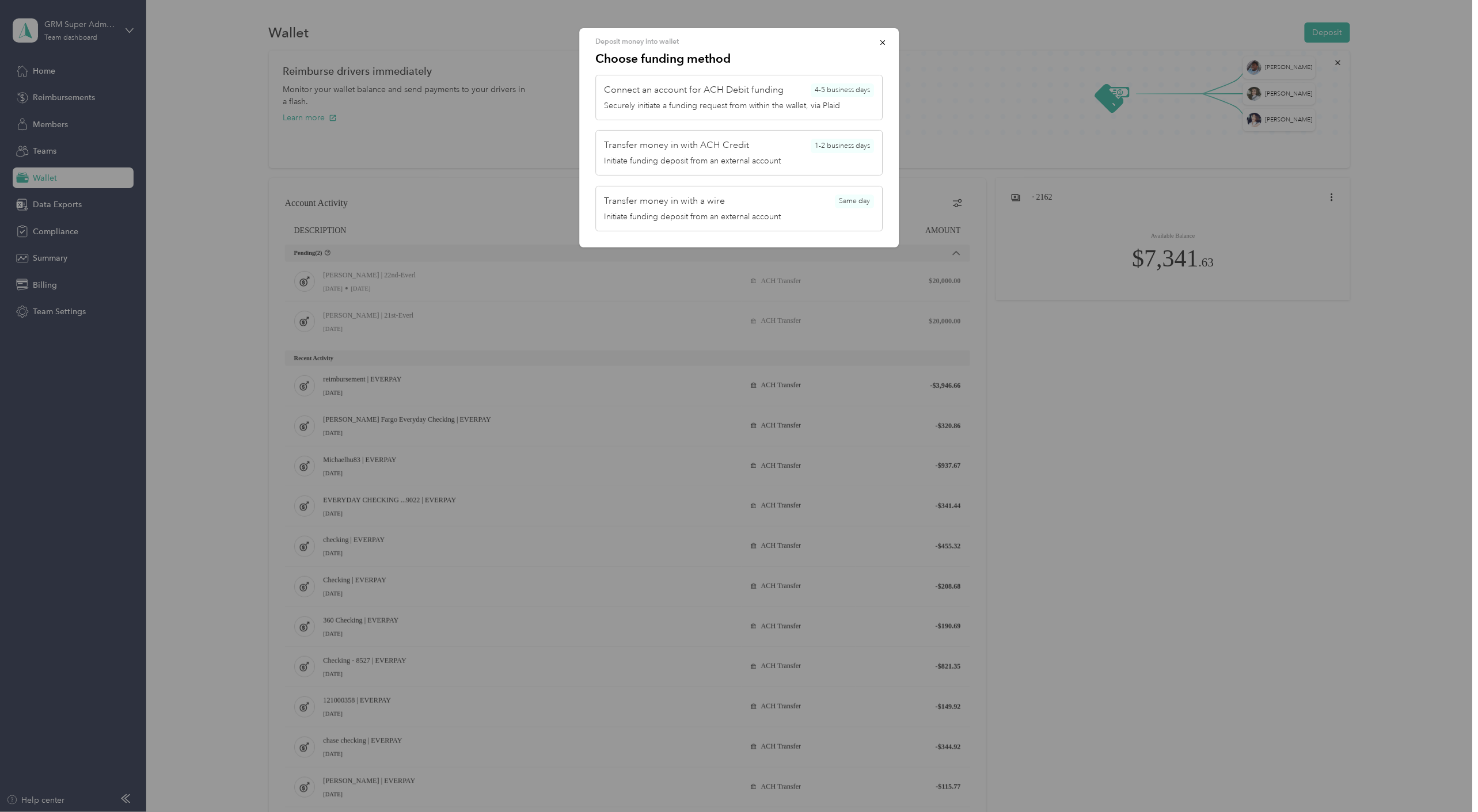
click at [1159, 452] on div at bounding box center [739, 406] width 1478 height 812
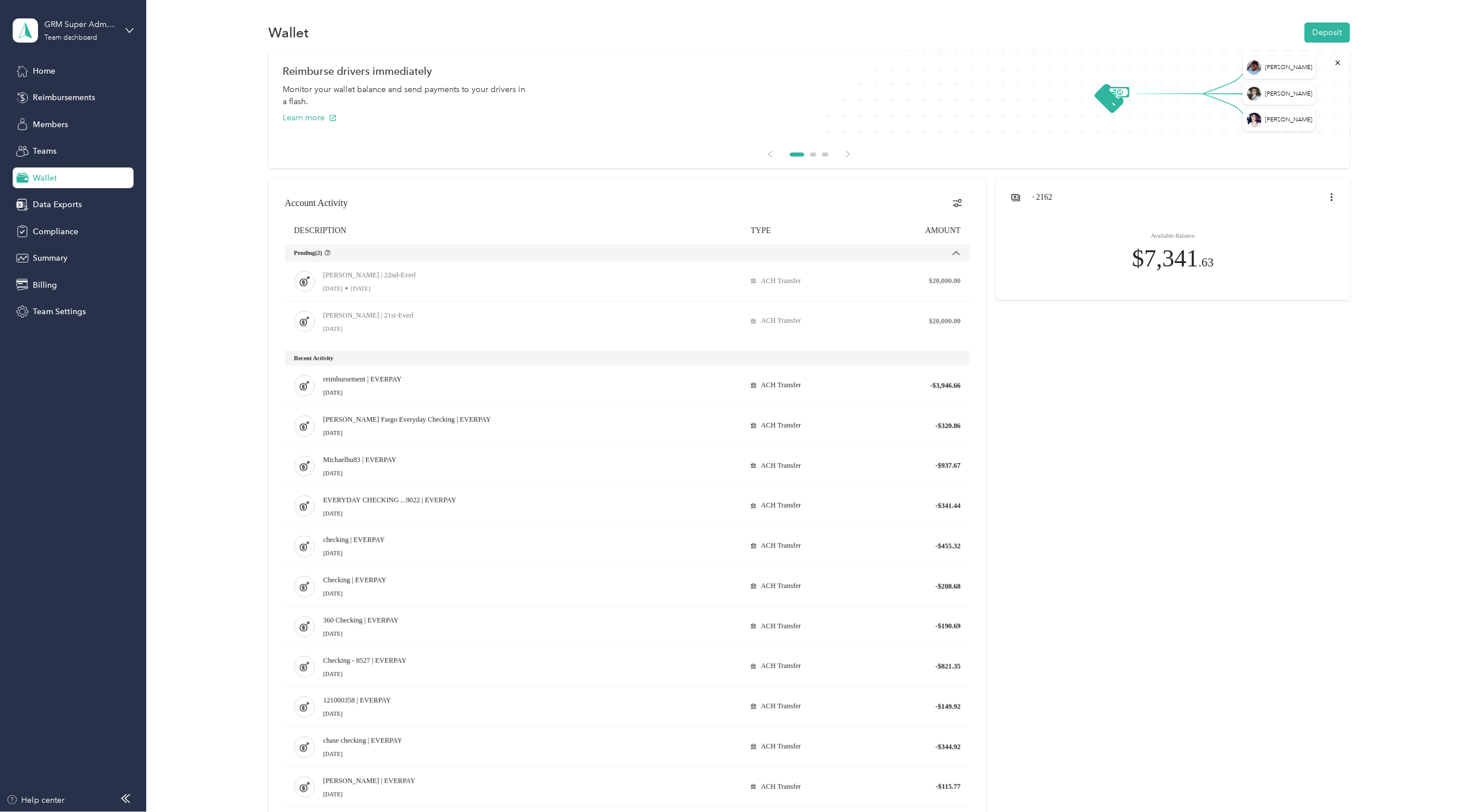
drag, startPoint x: 963, startPoint y: 288, endPoint x: 1372, endPoint y: 513, distance: 466.8
click at [1159, 498] on div at bounding box center [810, 596] width 1081 height 837
drag, startPoint x: 1383, startPoint y: 517, endPoint x: 1427, endPoint y: 480, distance: 57.5
click at [1159, 517] on div "Arran Galvan Madison Ponce Lara Miles Reimburse drivers immediately Monitor you…" at bounding box center [810, 533] width 1298 height 964
click at [88, 101] on span "Reimbursements" at bounding box center [63, 97] width 63 height 12
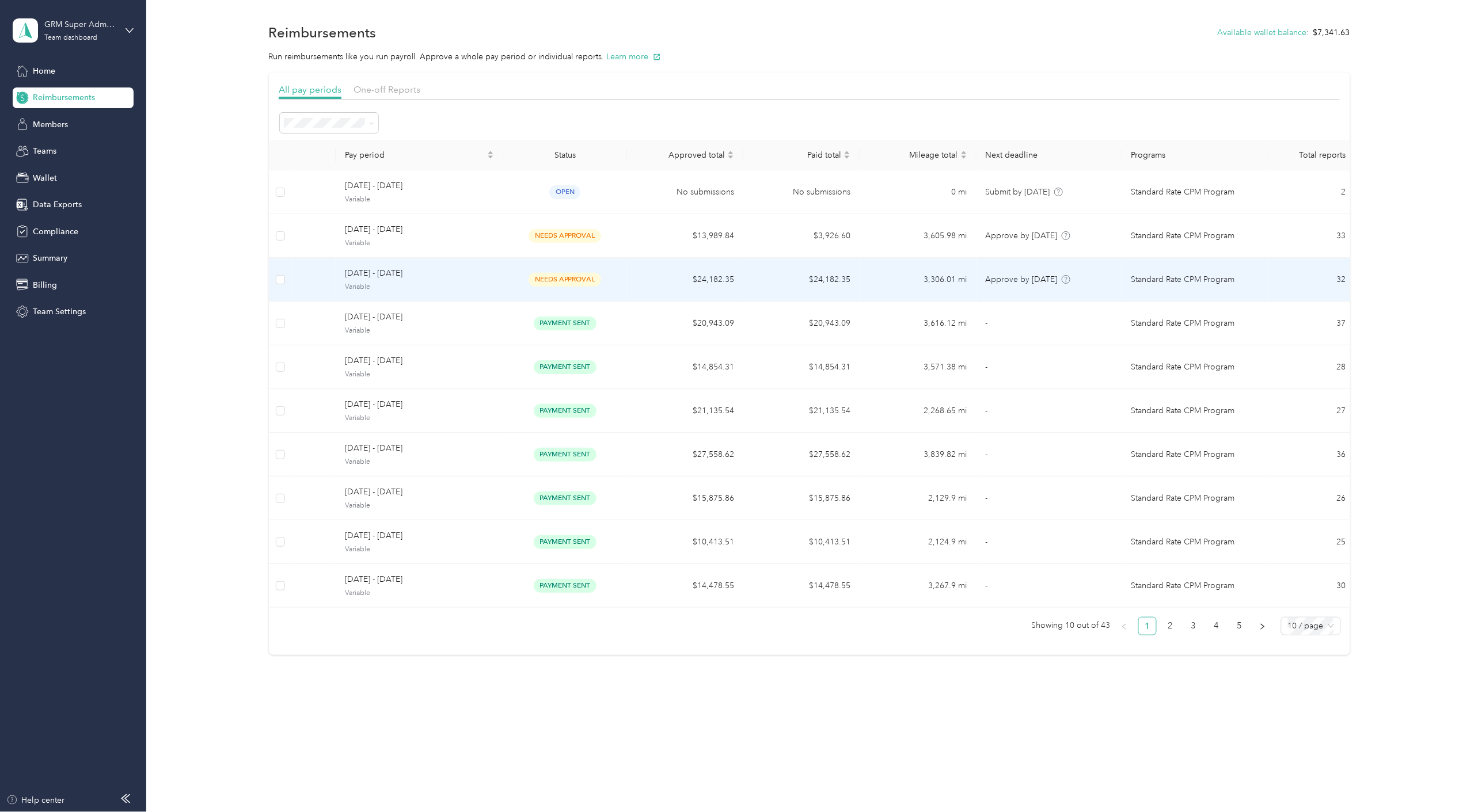
click at [609, 286] on div "needs approval" at bounding box center [564, 279] width 105 height 13
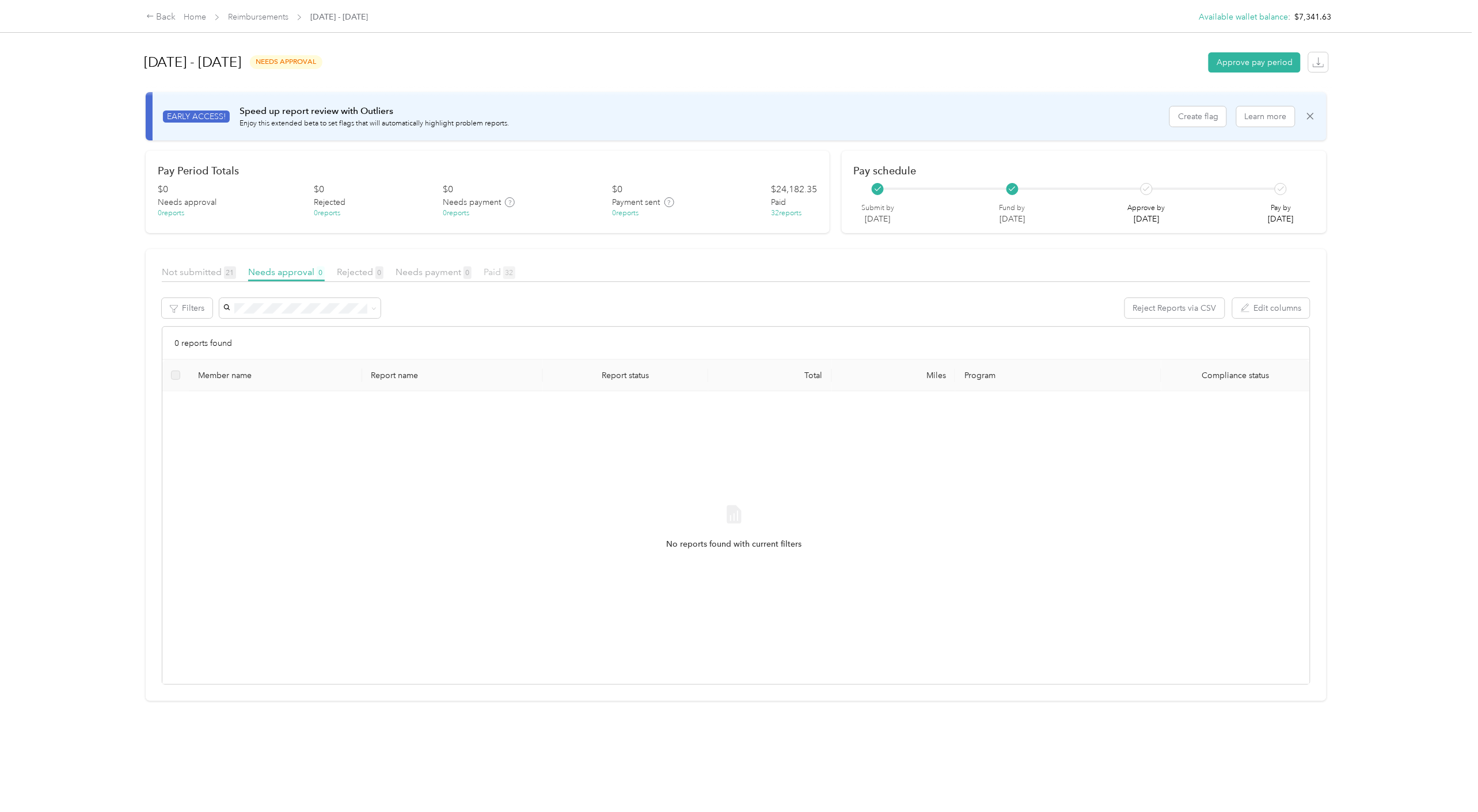
click at [499, 271] on span "Paid 32" at bounding box center [500, 272] width 32 height 11
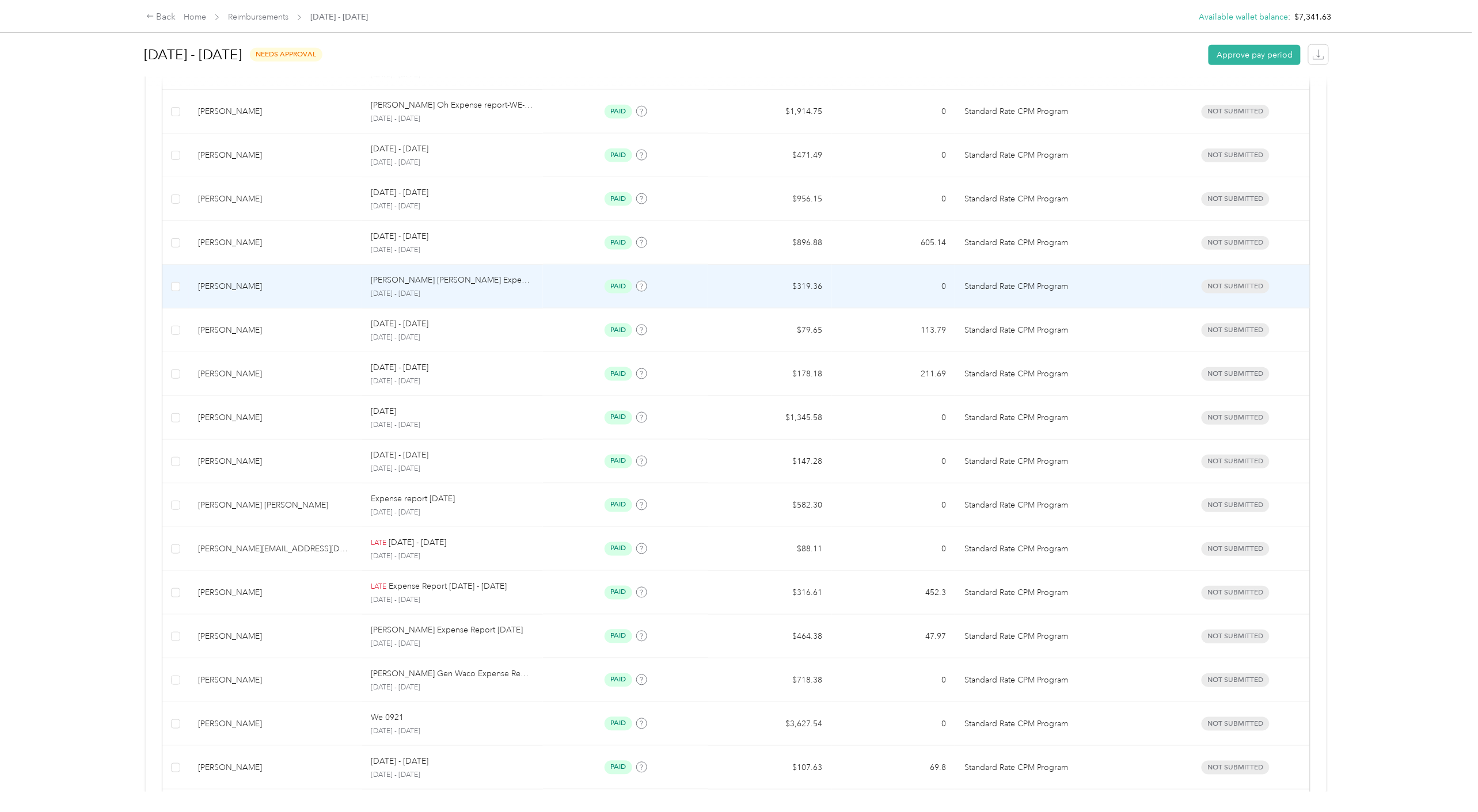
scroll to position [766, 0]
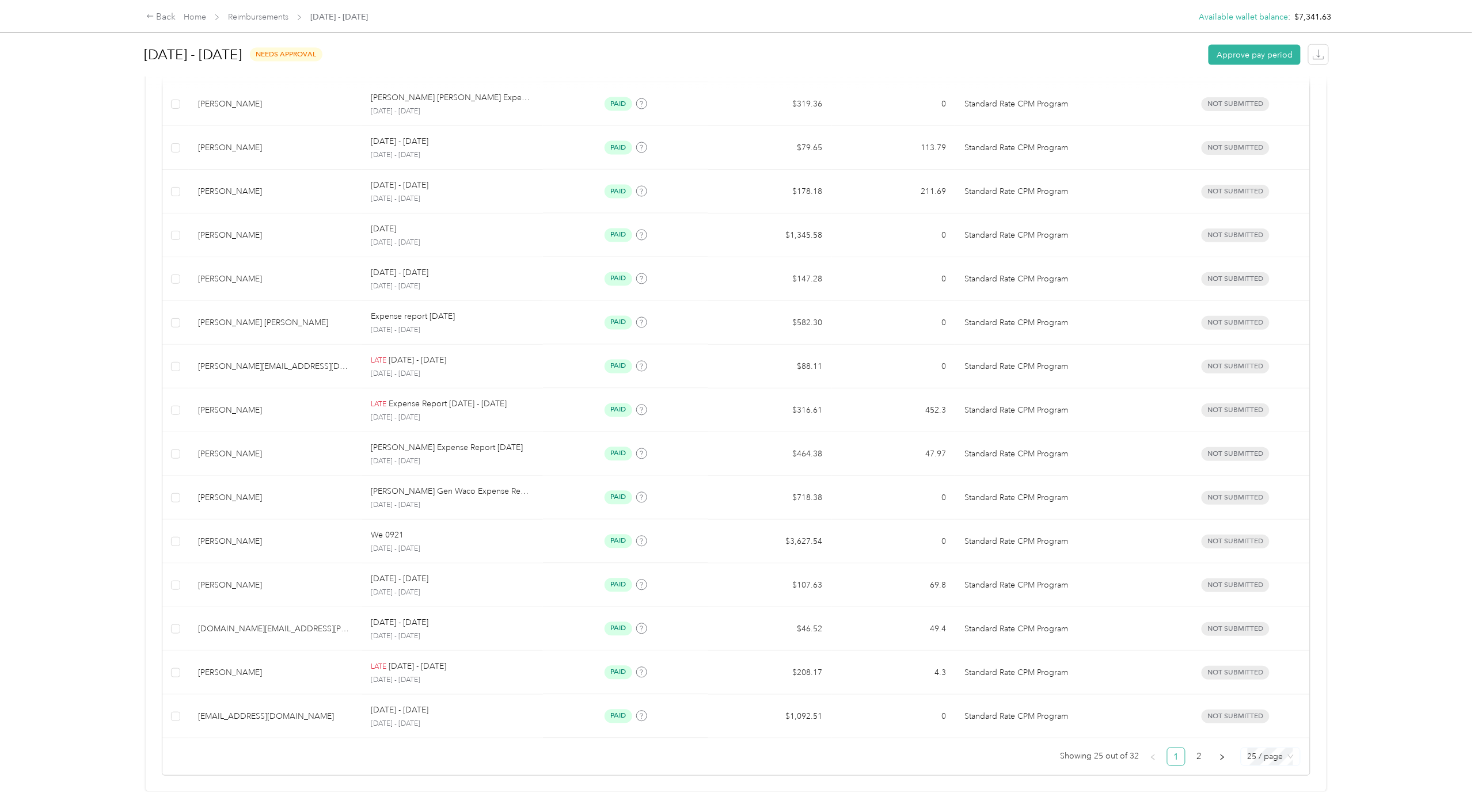
click at [1159, 749] on span "25 / page" at bounding box center [1271, 757] width 46 height 17
click at [1159, 727] on div "100 / page" at bounding box center [1271, 734] width 41 height 13
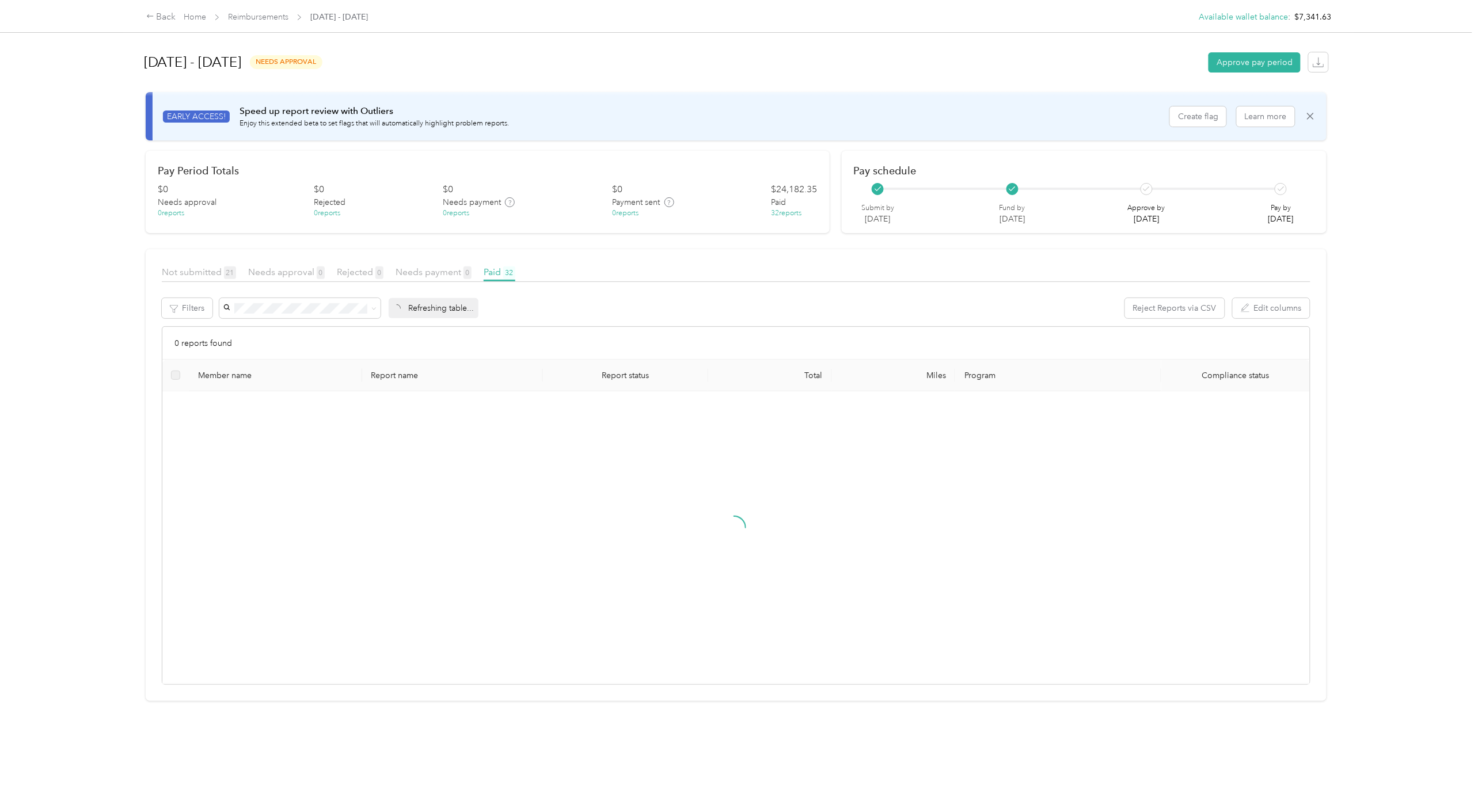
click at [1159, 488] on div "Back Home Reimbursements September 15 - 21, 2025 Available wallet balance : $7,…" at bounding box center [736, 406] width 1472 height 812
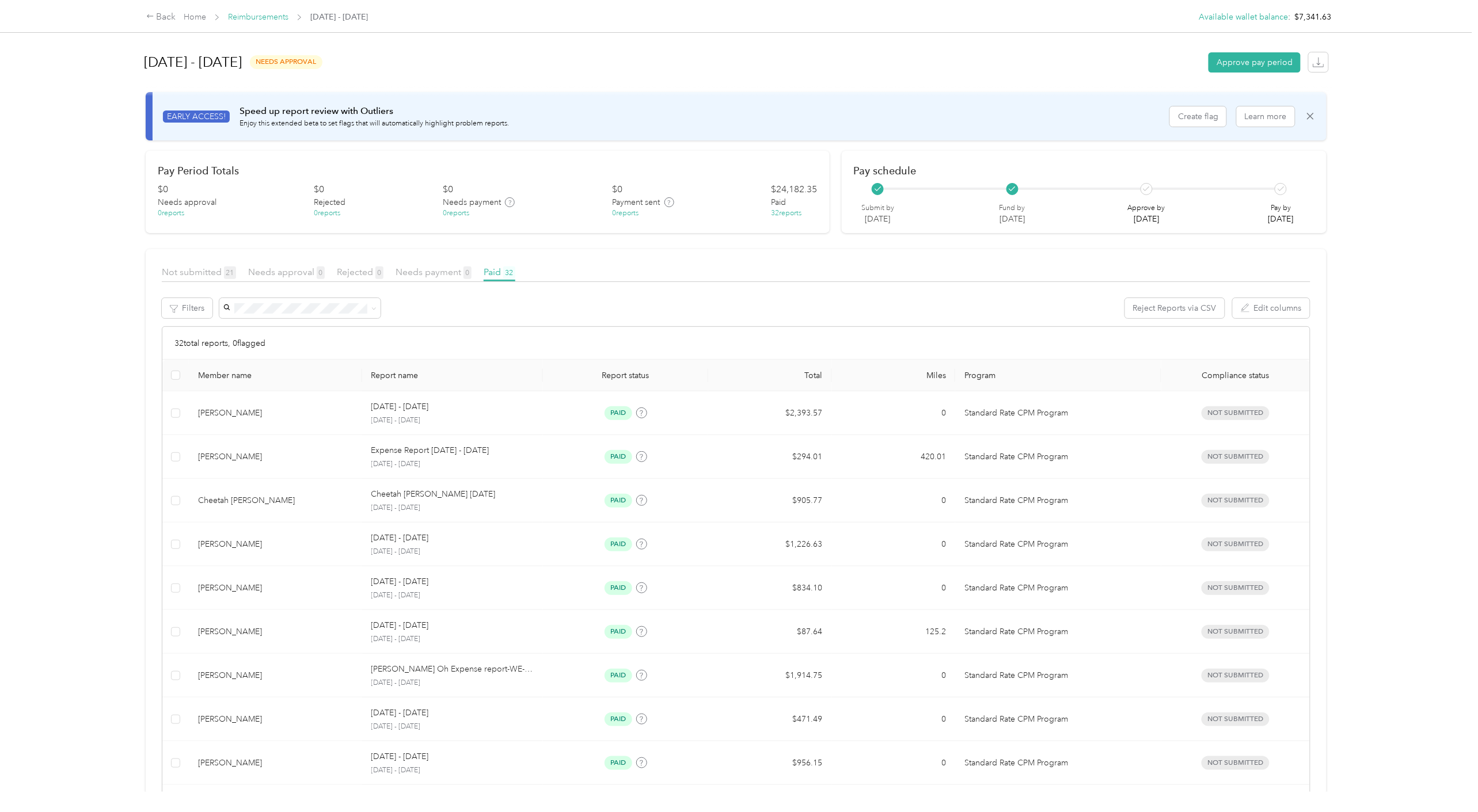
click at [252, 18] on link "Reimbursements" at bounding box center [258, 17] width 60 height 9
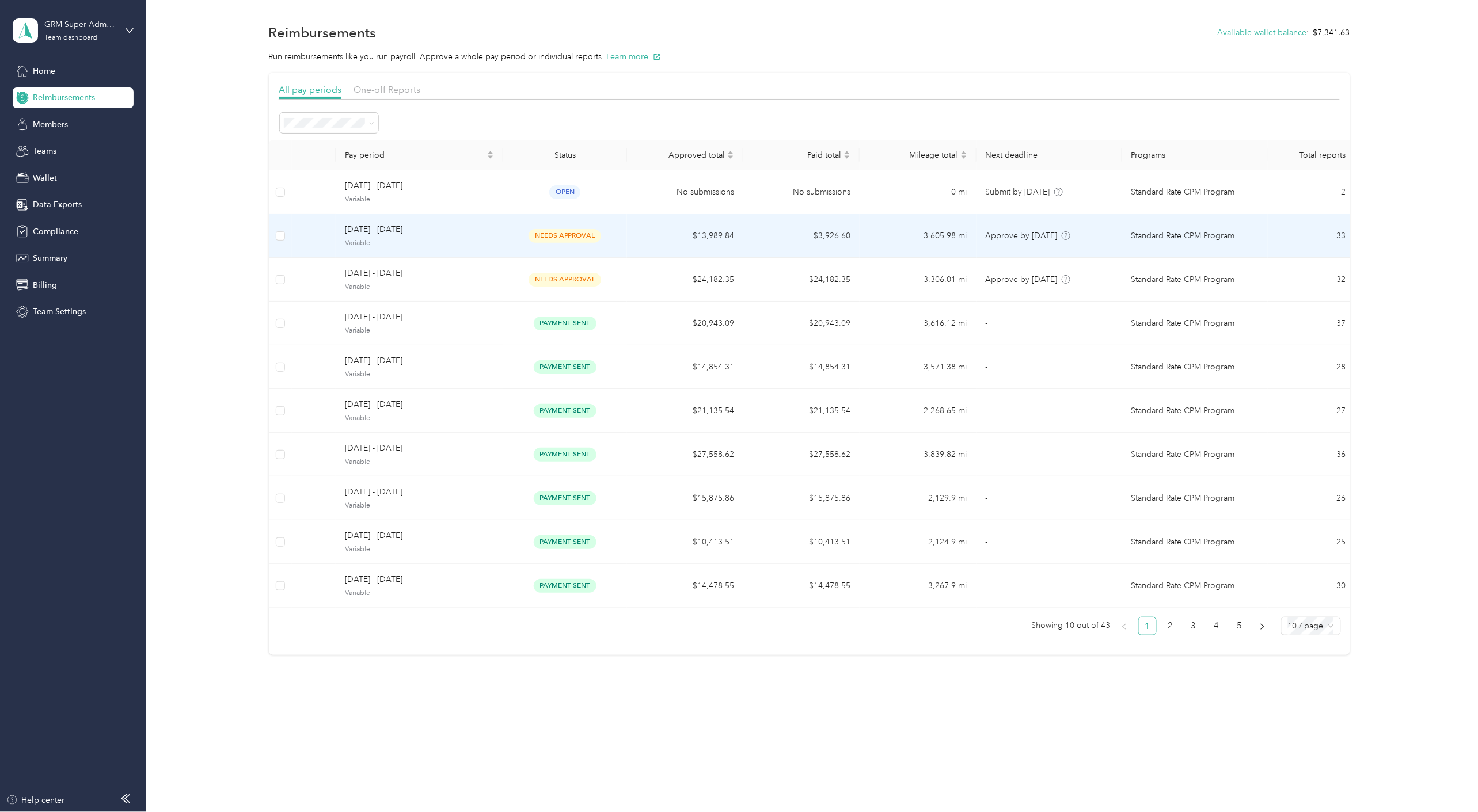
click at [736, 227] on td "$13,989.84" at bounding box center [685, 236] width 116 height 44
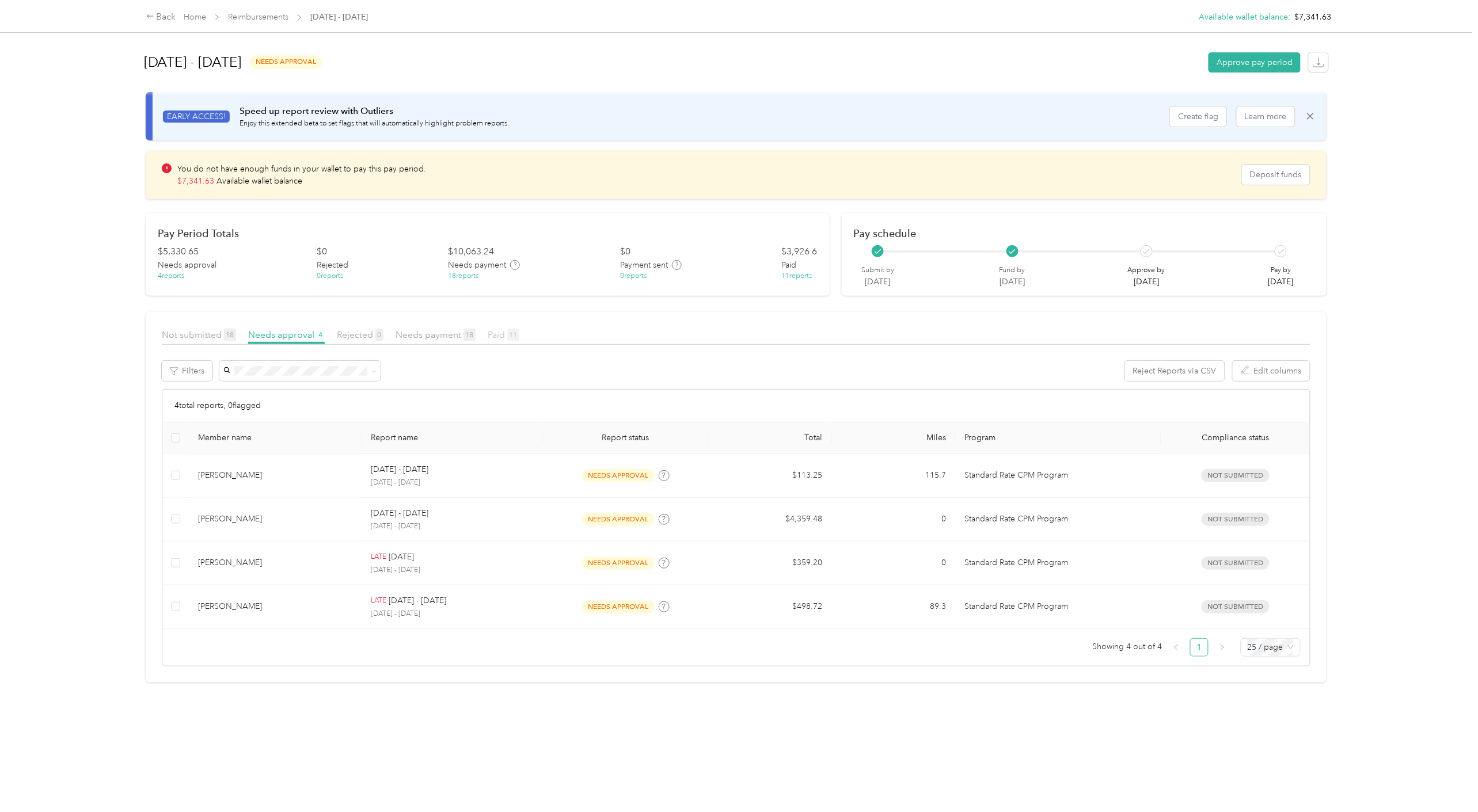
click at [504, 331] on span "Paid 11" at bounding box center [503, 335] width 32 height 11
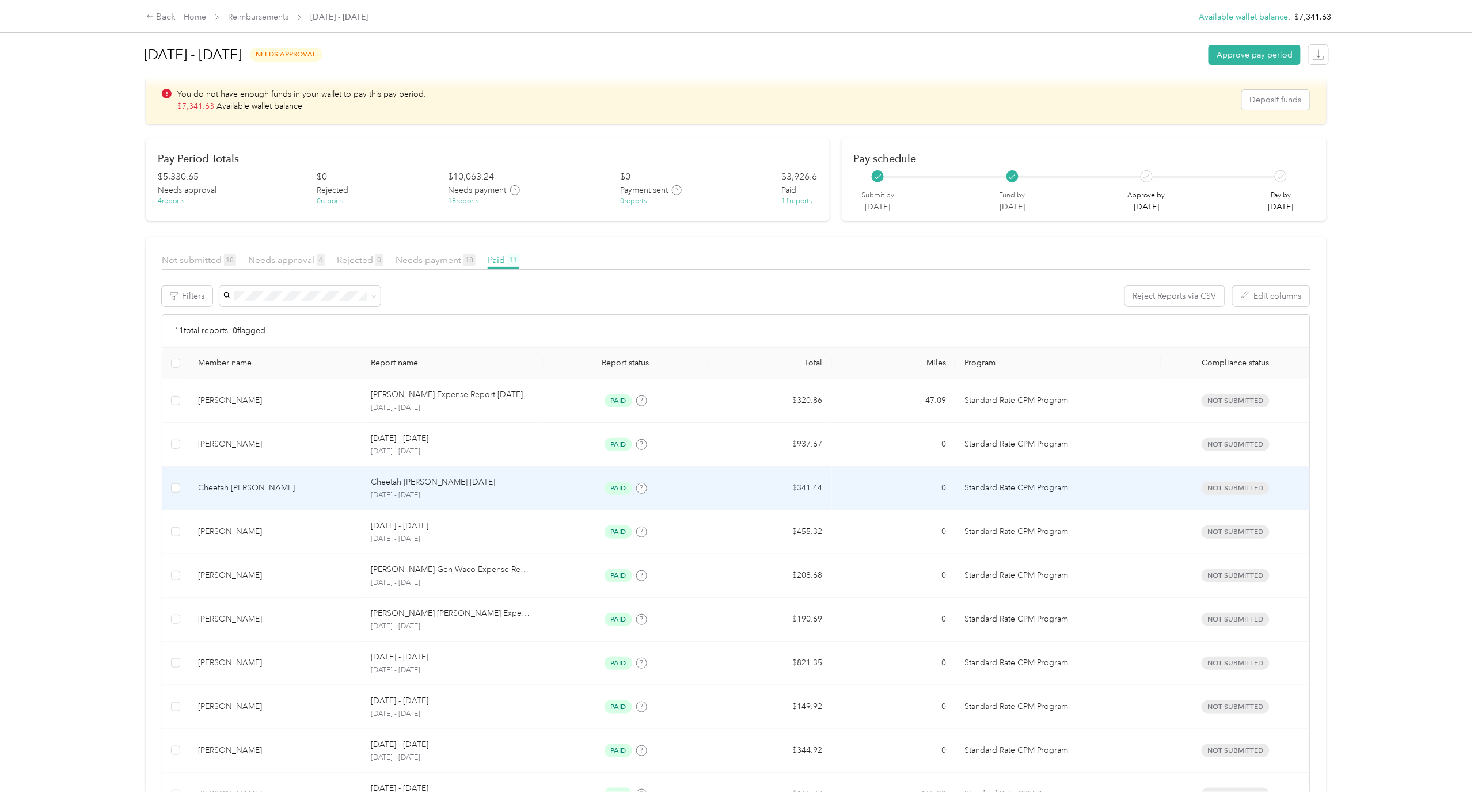
scroll to position [215, 0]
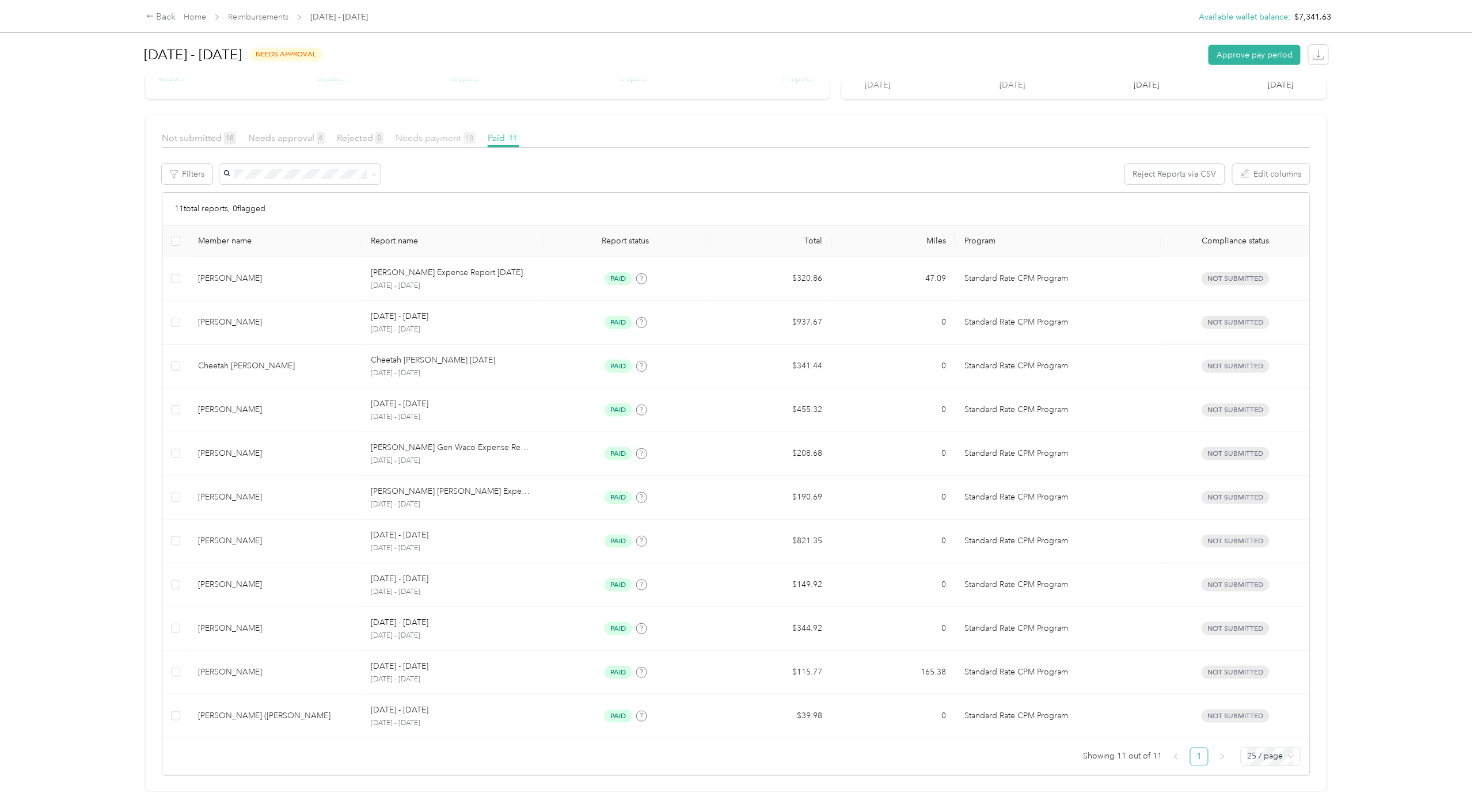
click at [408, 132] on span "Needs payment 18" at bounding box center [435, 138] width 80 height 11
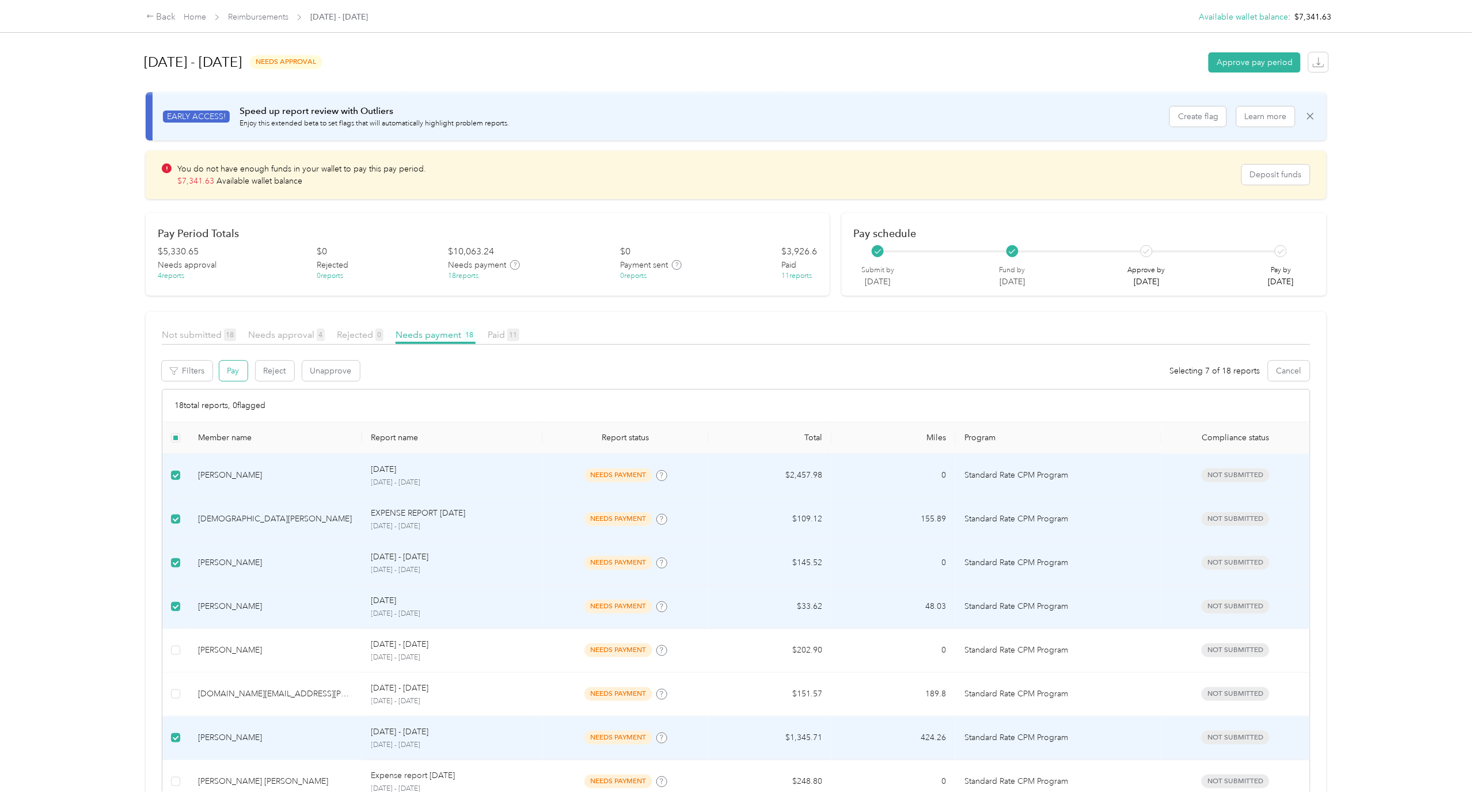
click at [234, 366] on button "Pay" at bounding box center [234, 370] width 28 height 20
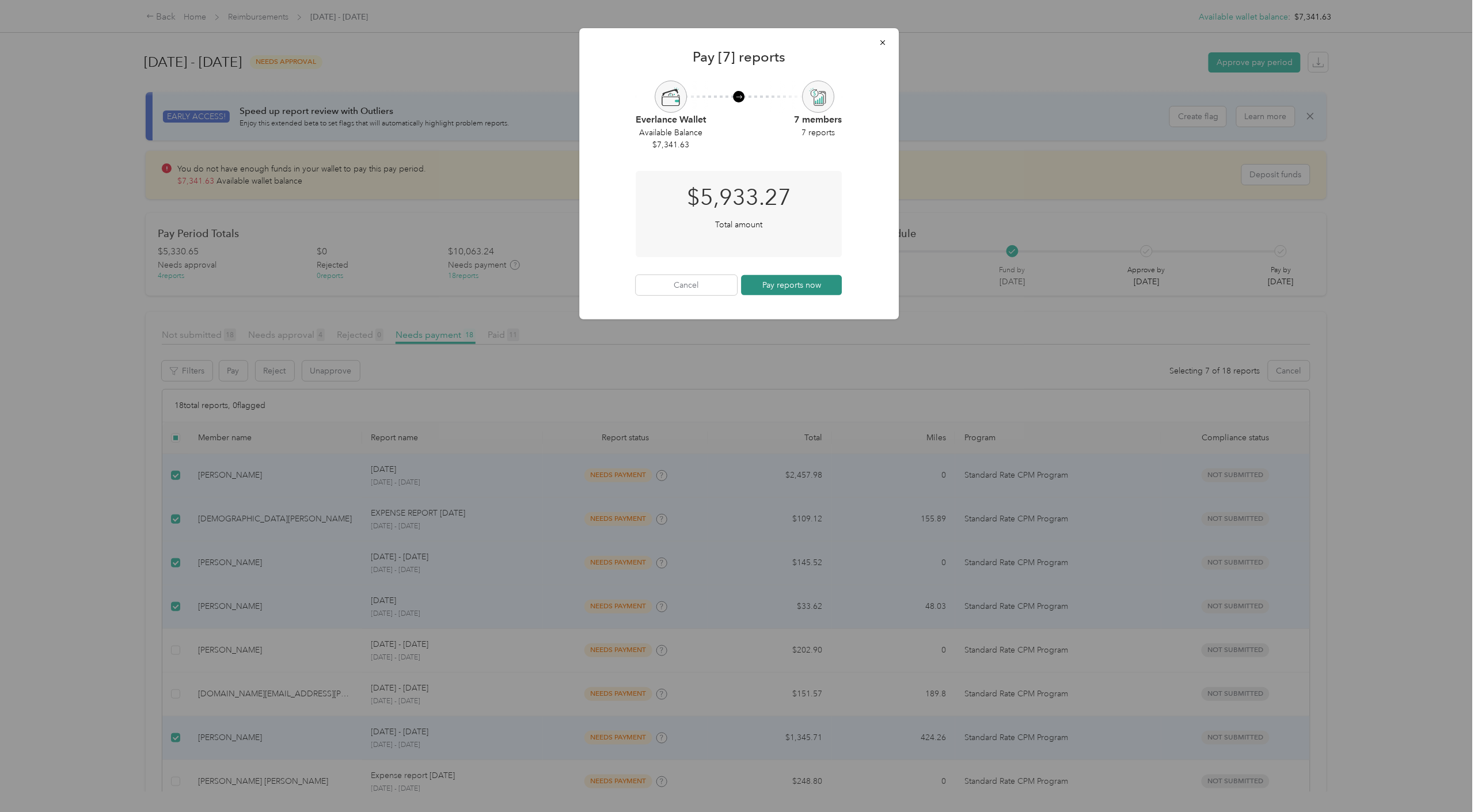
click at [804, 286] on button "Pay reports now" at bounding box center [792, 285] width 101 height 20
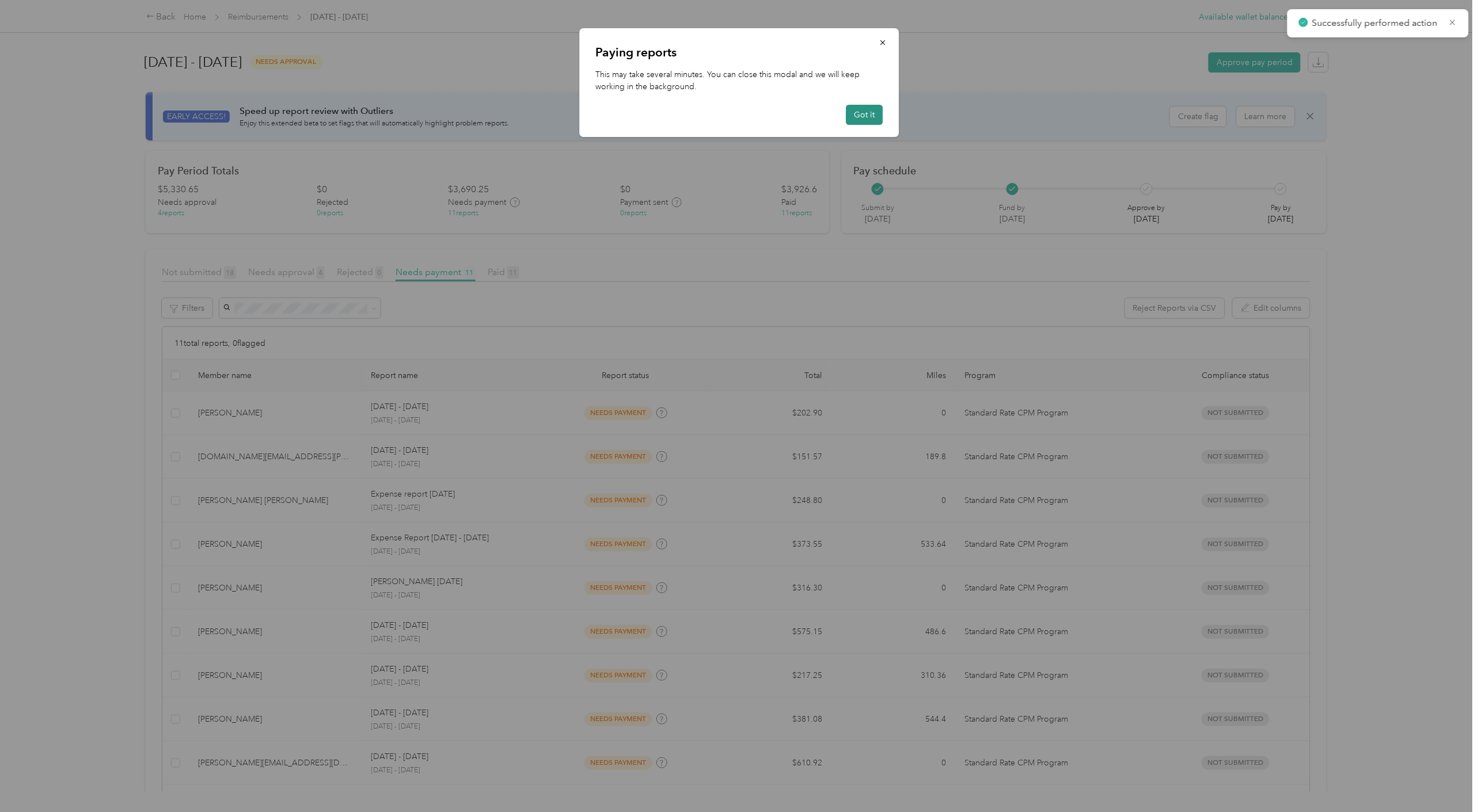
click at [860, 122] on button "Got it" at bounding box center [864, 114] width 37 height 20
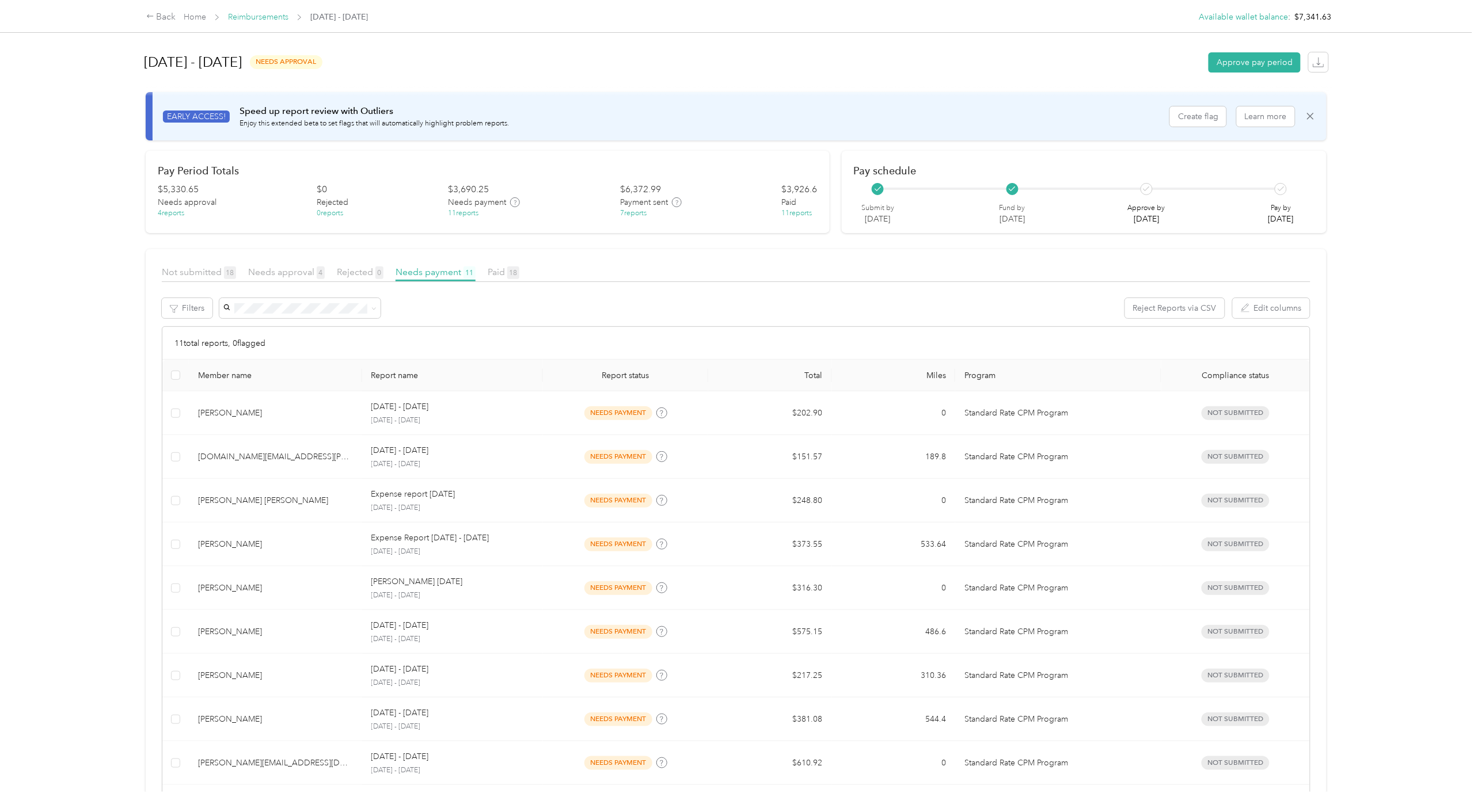
click at [249, 21] on link "Reimbursements" at bounding box center [258, 17] width 60 height 9
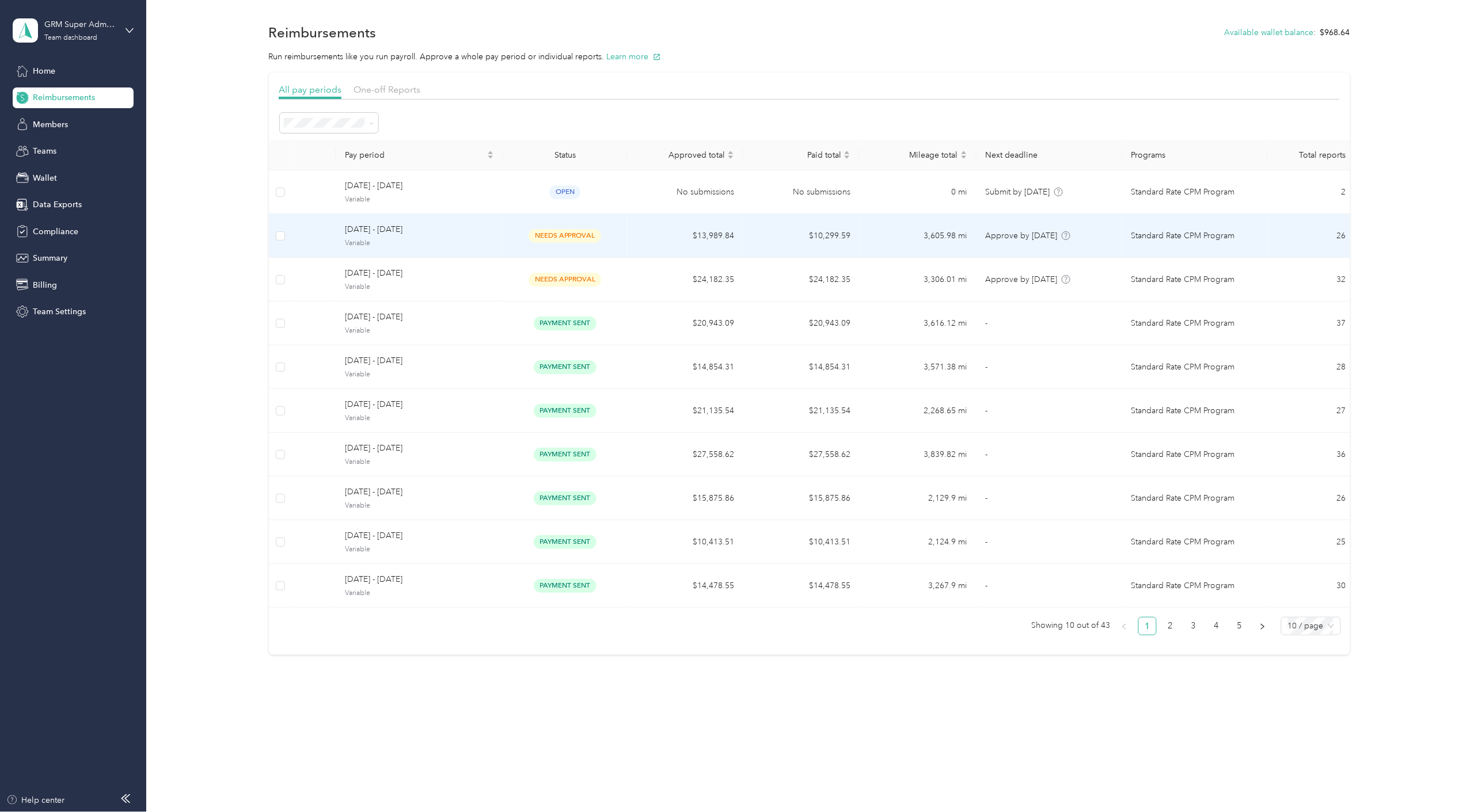
click at [645, 242] on td "$13,989.84" at bounding box center [685, 236] width 116 height 44
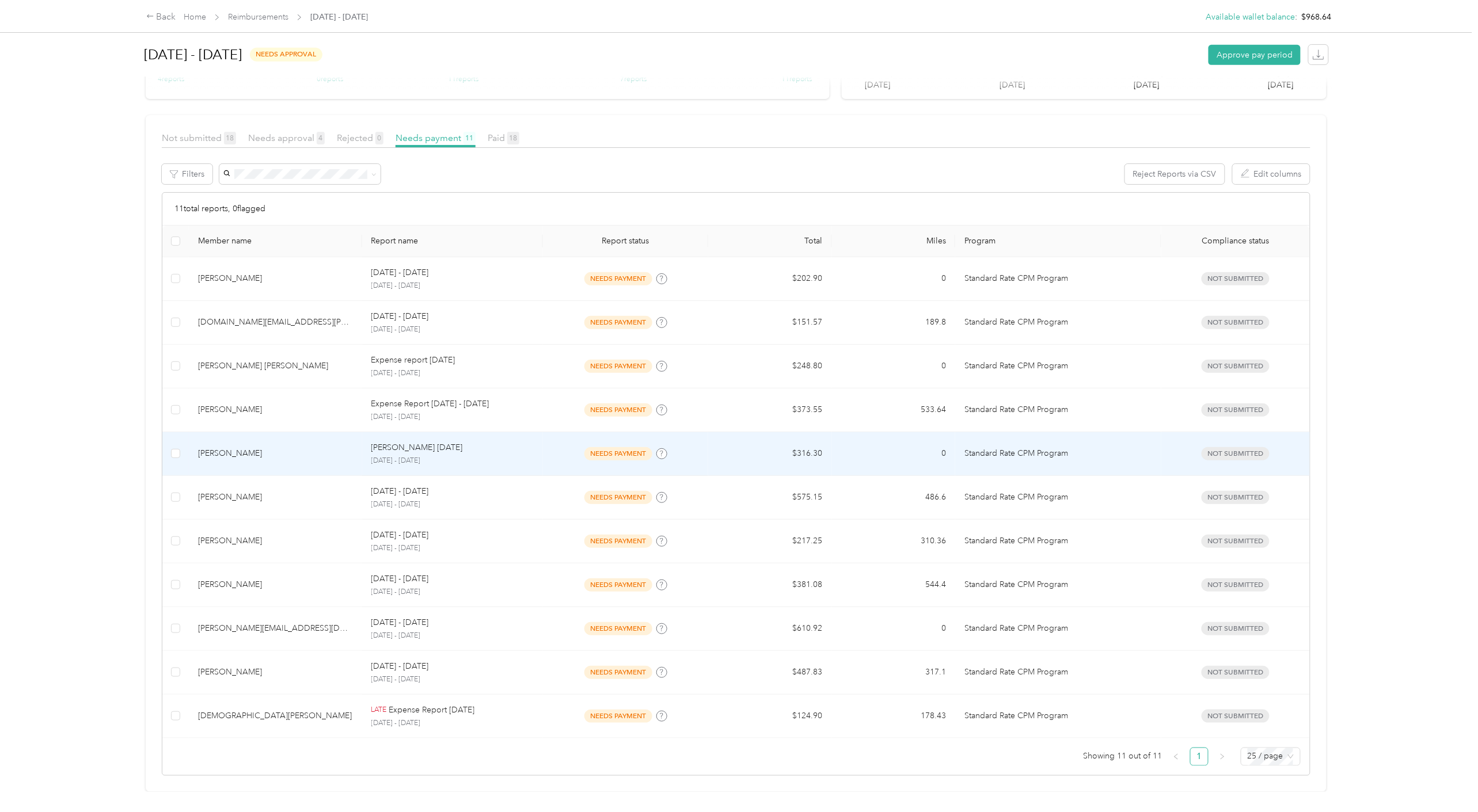
scroll to position [215, 0]
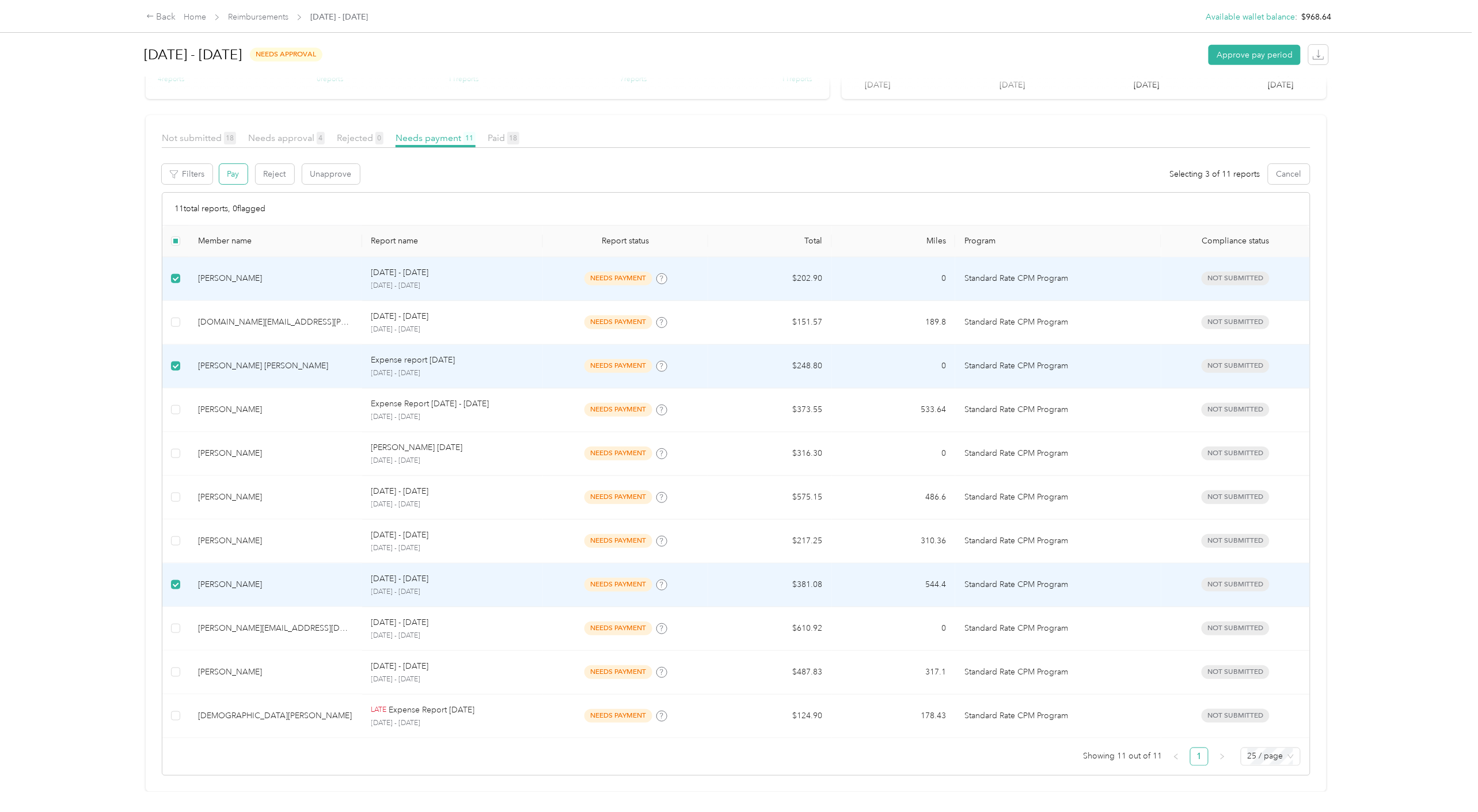
click at [225, 164] on button "Pay" at bounding box center [234, 173] width 28 height 20
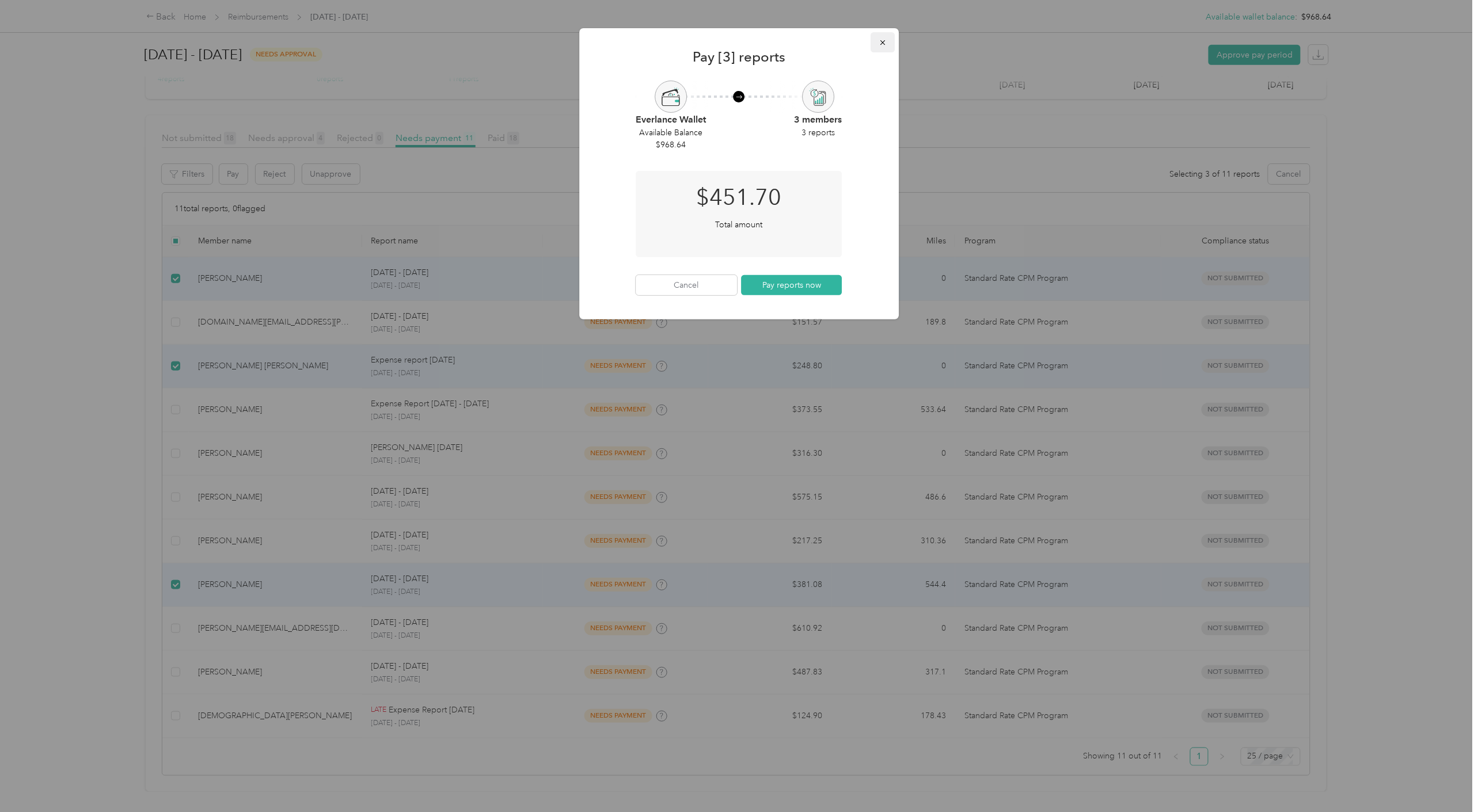
click at [883, 44] on icon "button" at bounding box center [883, 43] width 8 height 8
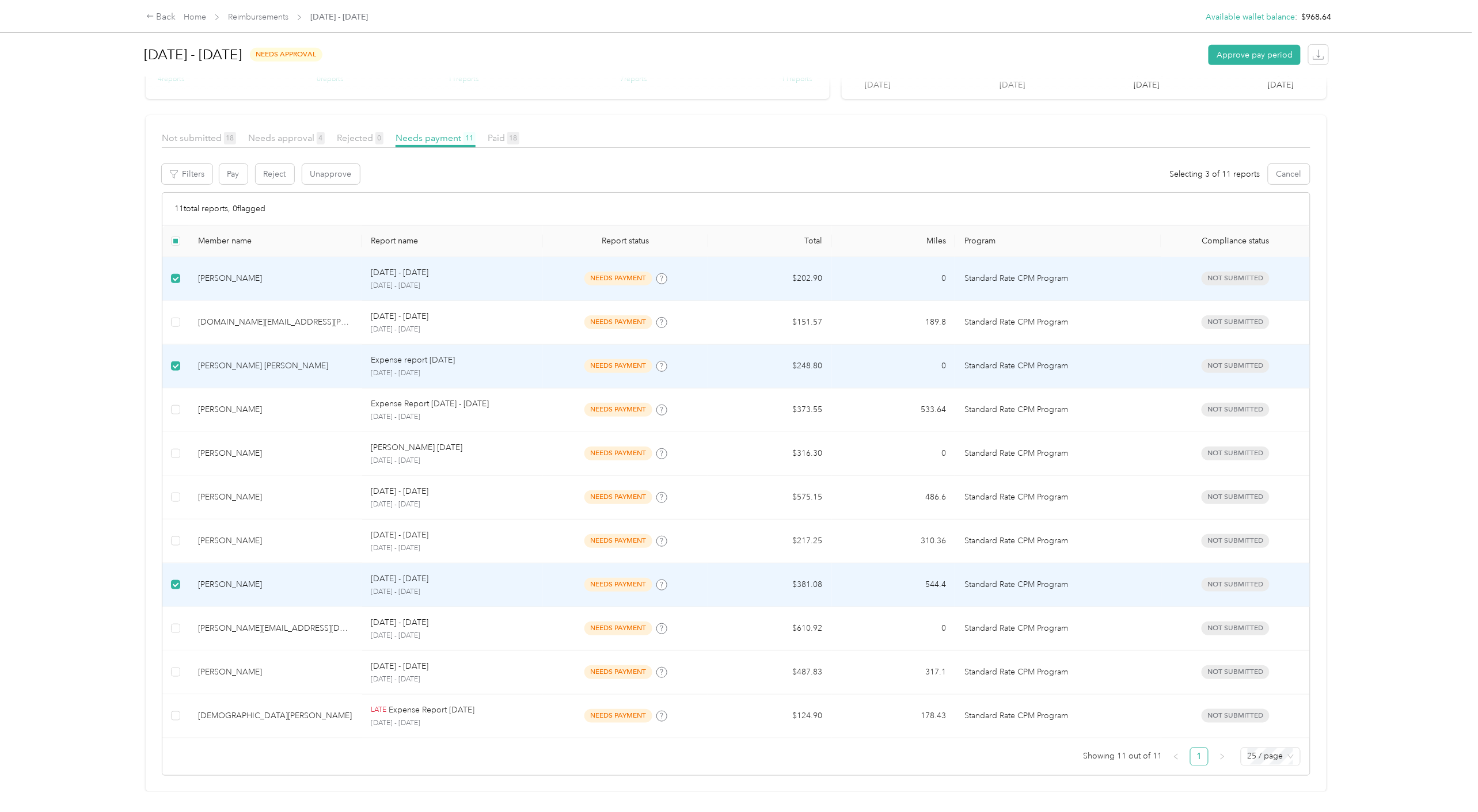
drag, startPoint x: 1407, startPoint y: 182, endPoint x: 1188, endPoint y: 176, distance: 219.1
click at [1159, 182] on div "Back Home Reimbursements September 22 - 28, 2025 Available wallet balance : $96…" at bounding box center [736, 406] width 1472 height 812
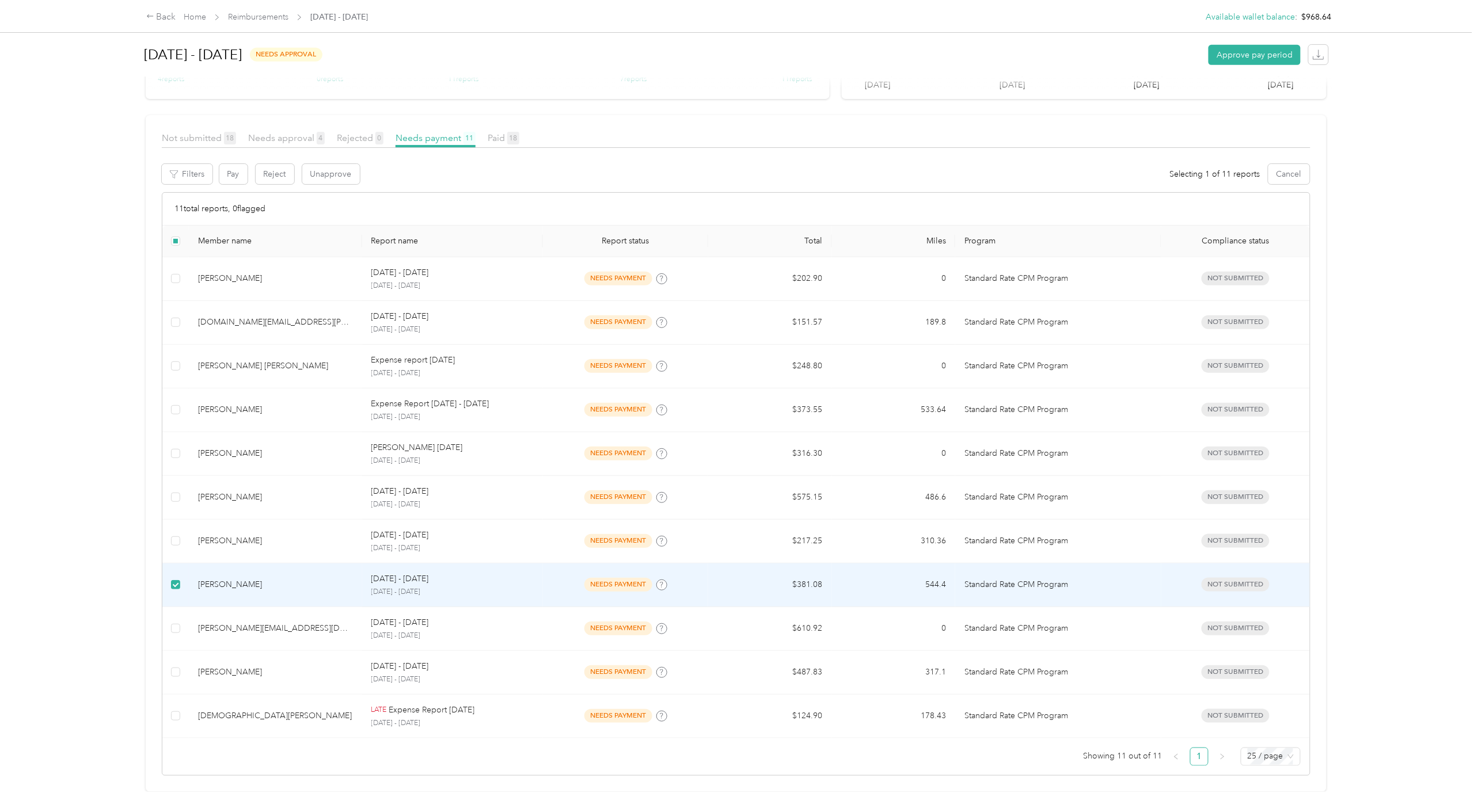
click at [175, 579] on label at bounding box center [176, 585] width 9 height 13
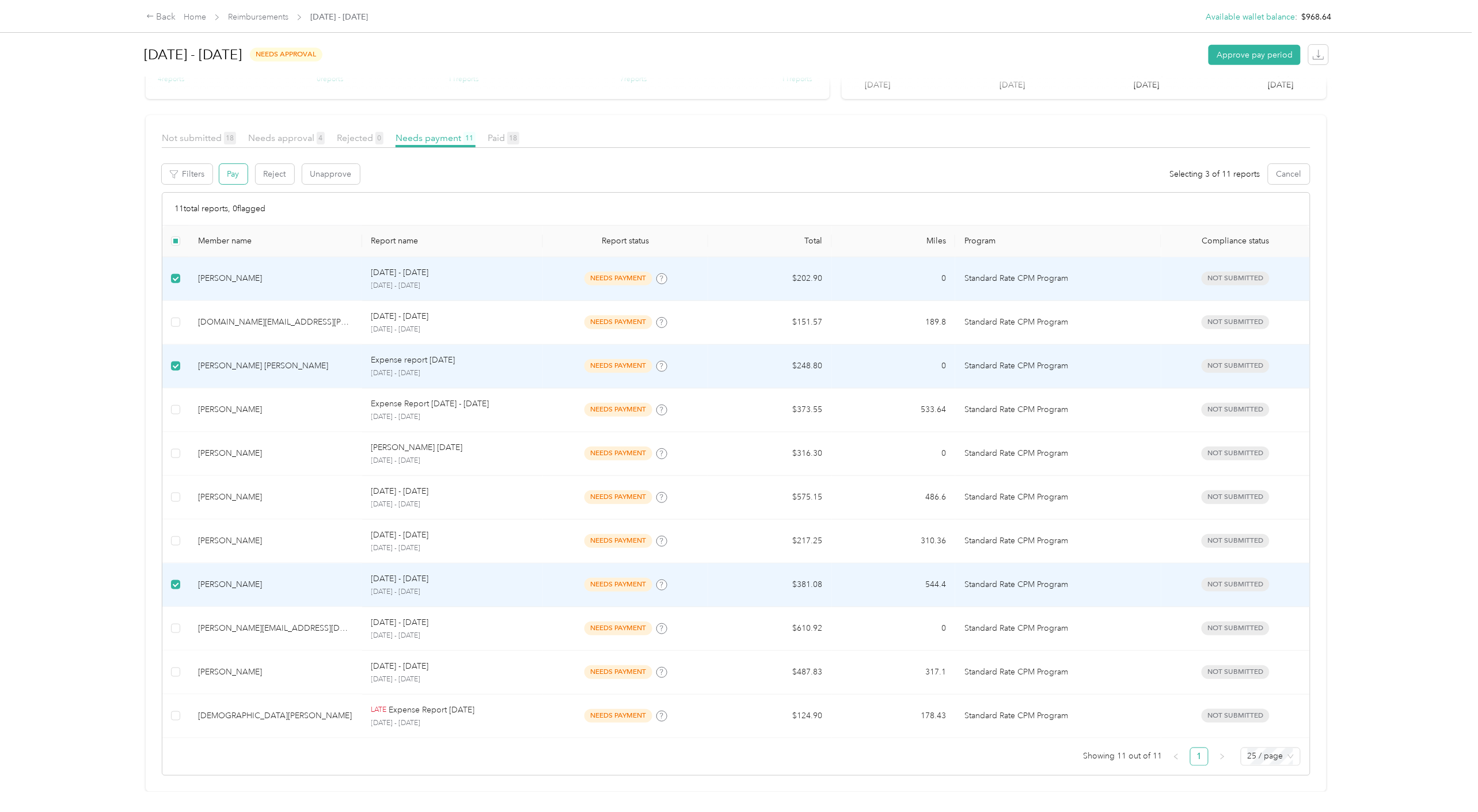
click at [230, 164] on button "Pay" at bounding box center [234, 173] width 28 height 20
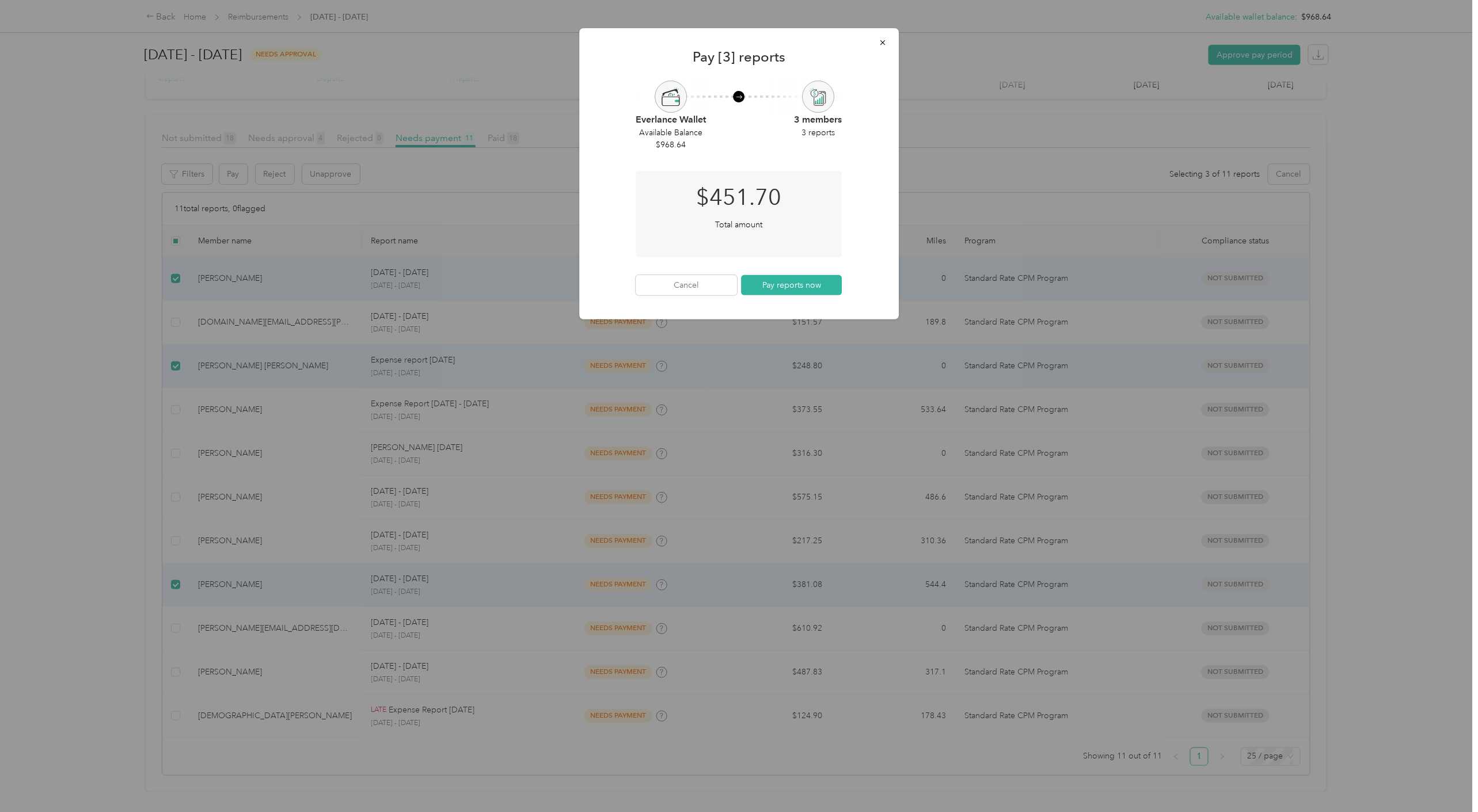
drag, startPoint x: 807, startPoint y: 43, endPoint x: 678, endPoint y: 78, distance: 133.7
click at [678, 78] on div "Pay [3] reports Everlance Wallet Available Balance $ 968.64 3 members 3 reports…" at bounding box center [739, 174] width 320 height 291
click at [819, 288] on button "Pay reports now" at bounding box center [792, 285] width 101 height 20
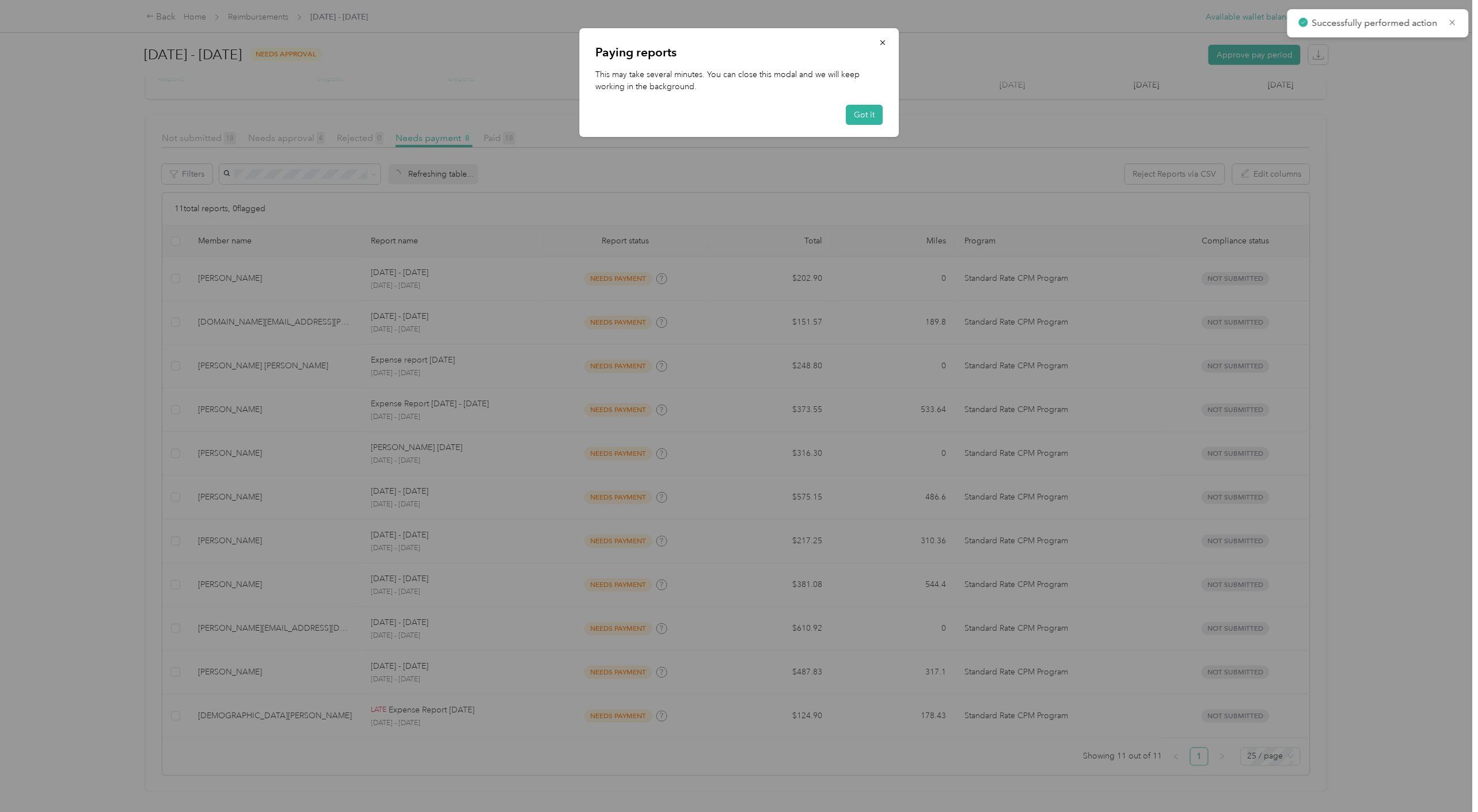
scroll to position [84, 0]
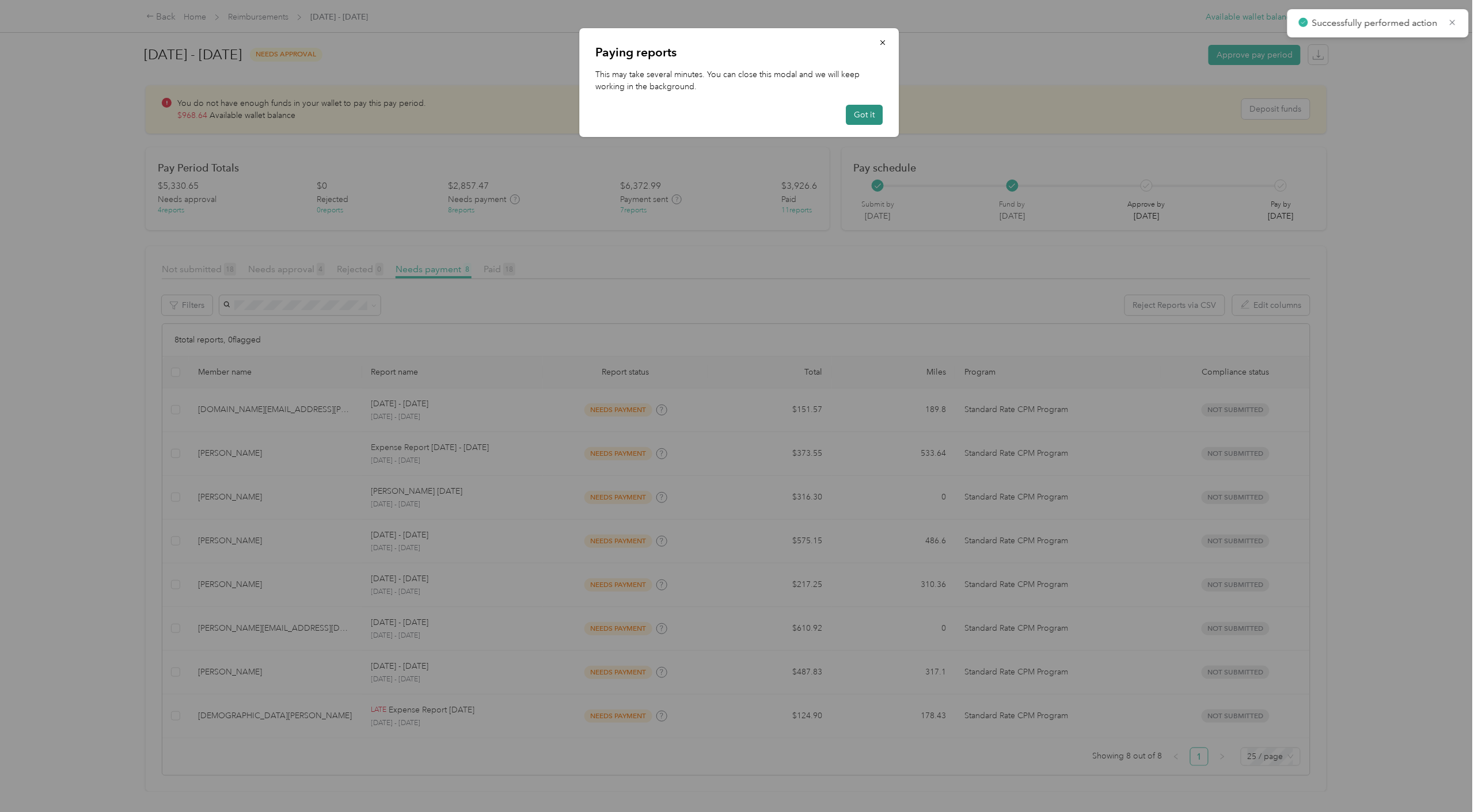
click at [865, 114] on button "Got it" at bounding box center [864, 114] width 37 height 20
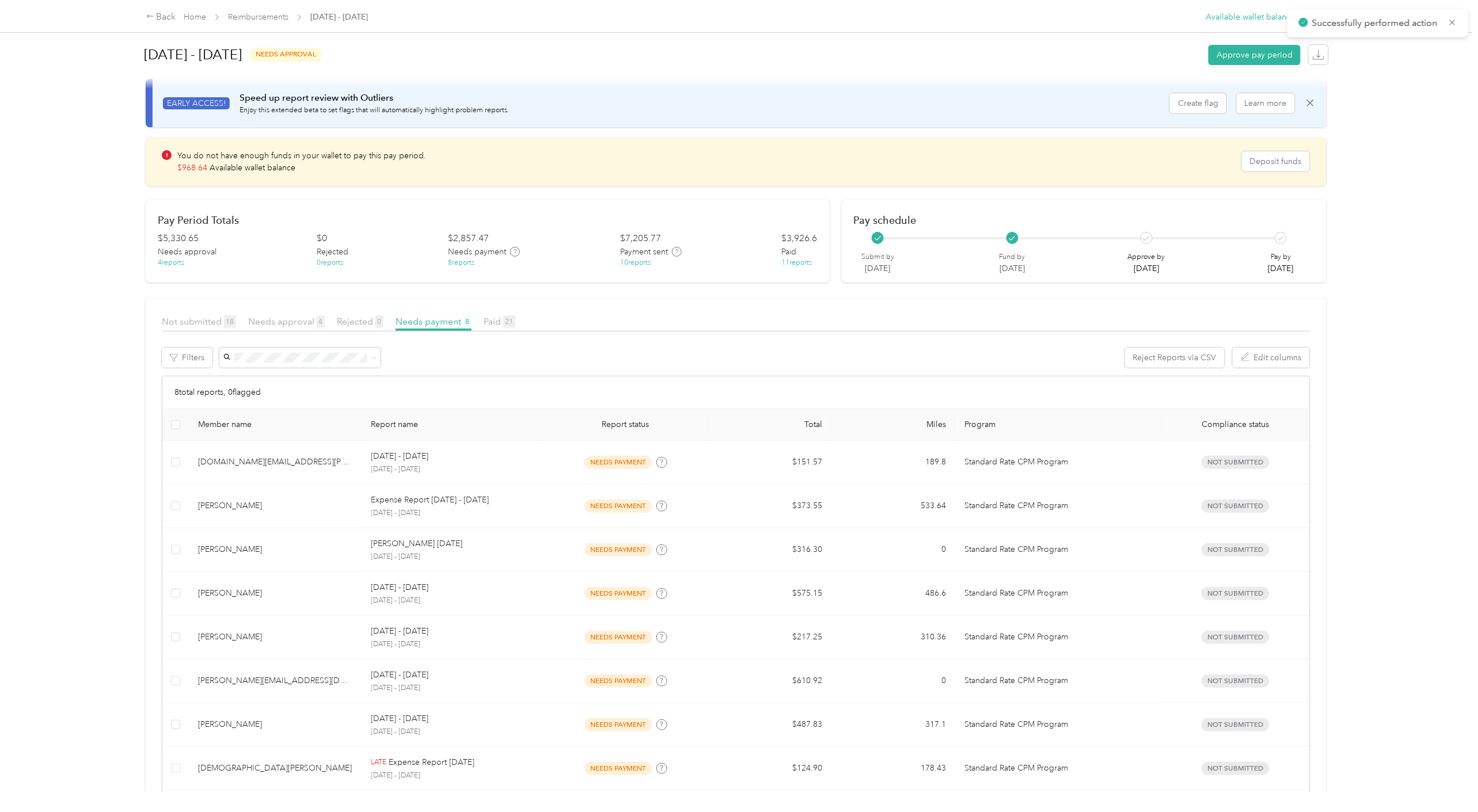
scroll to position [0, 0]
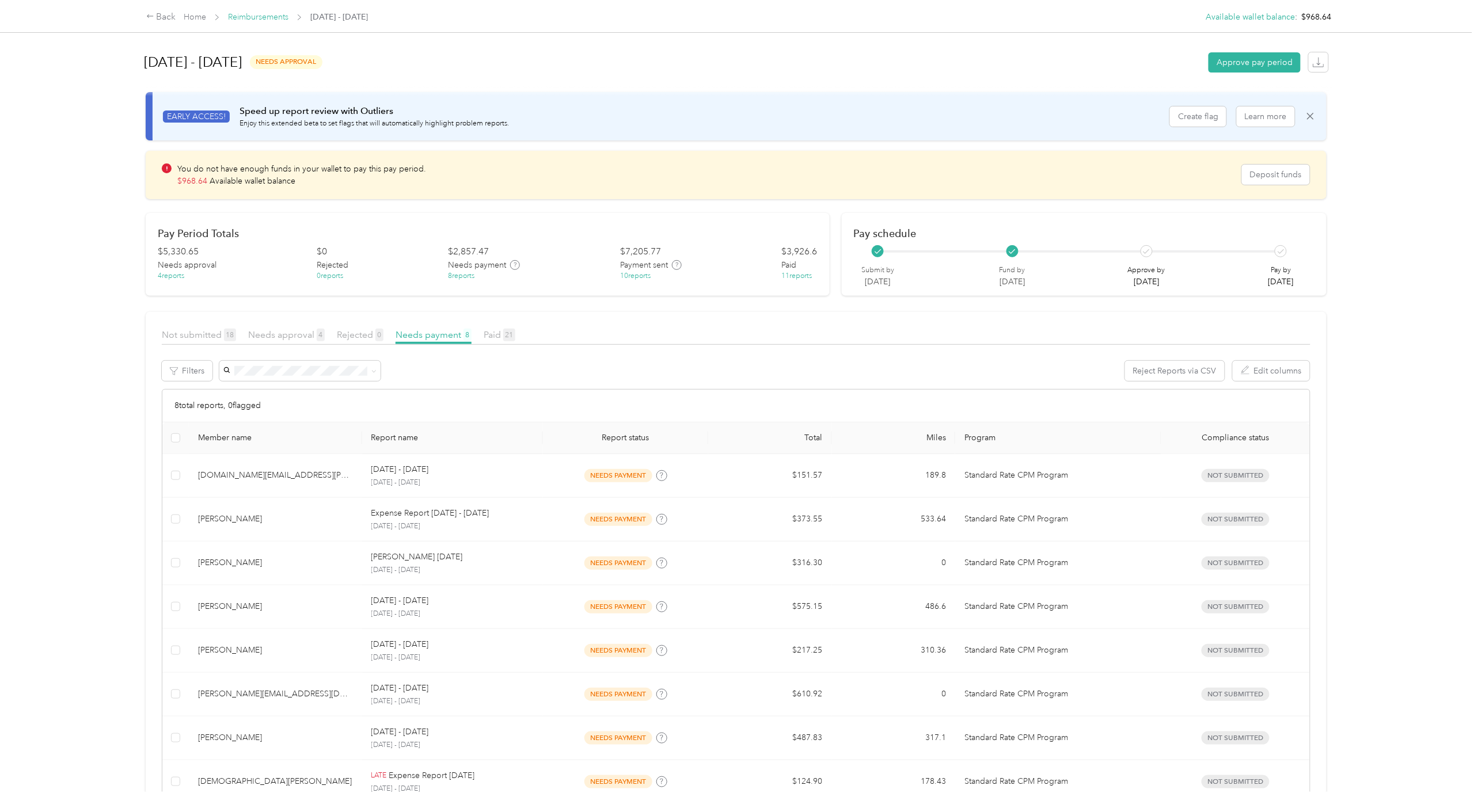
click at [263, 20] on link "Reimbursements" at bounding box center [258, 17] width 60 height 9
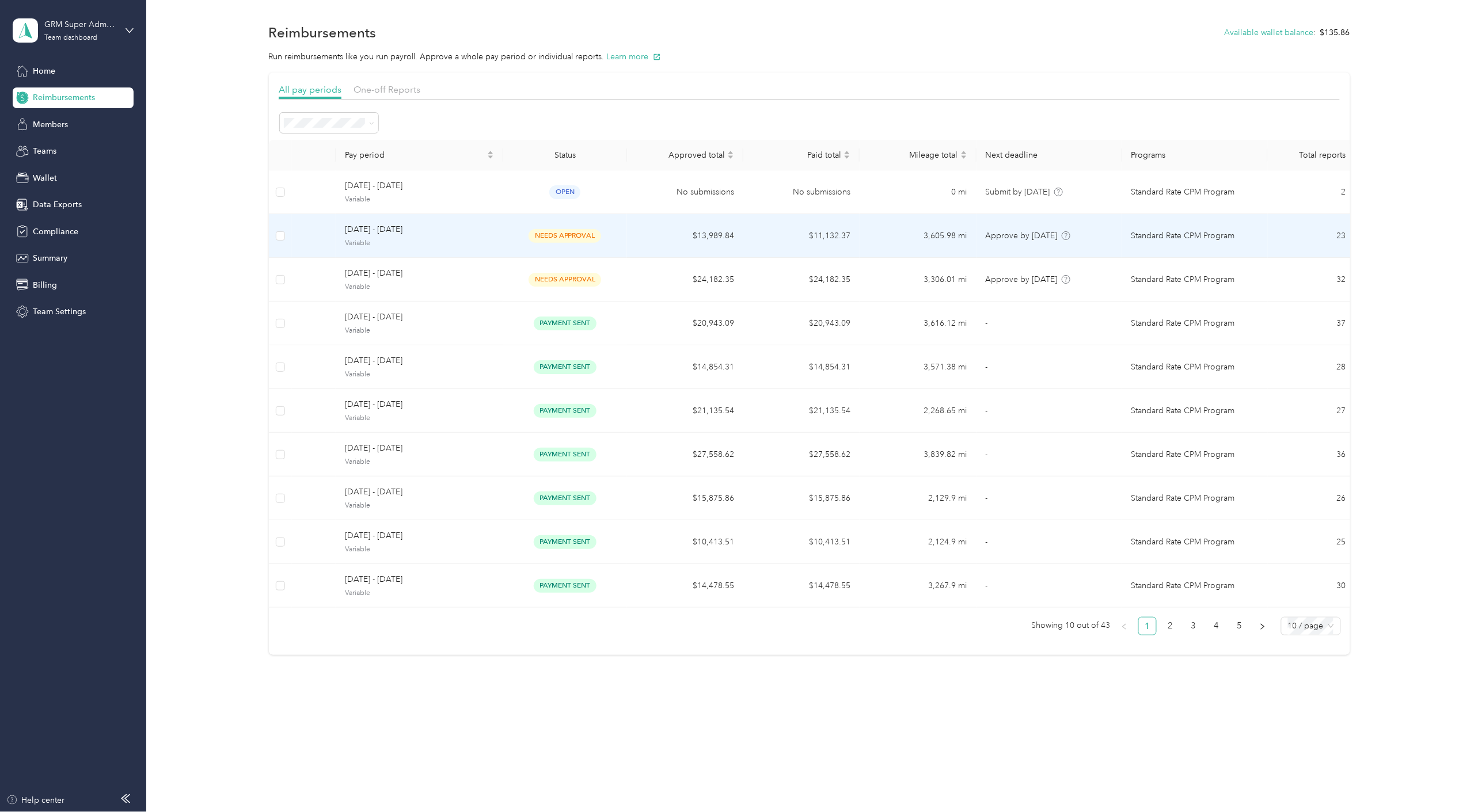
click at [649, 245] on td "$13,989.84" at bounding box center [685, 236] width 116 height 44
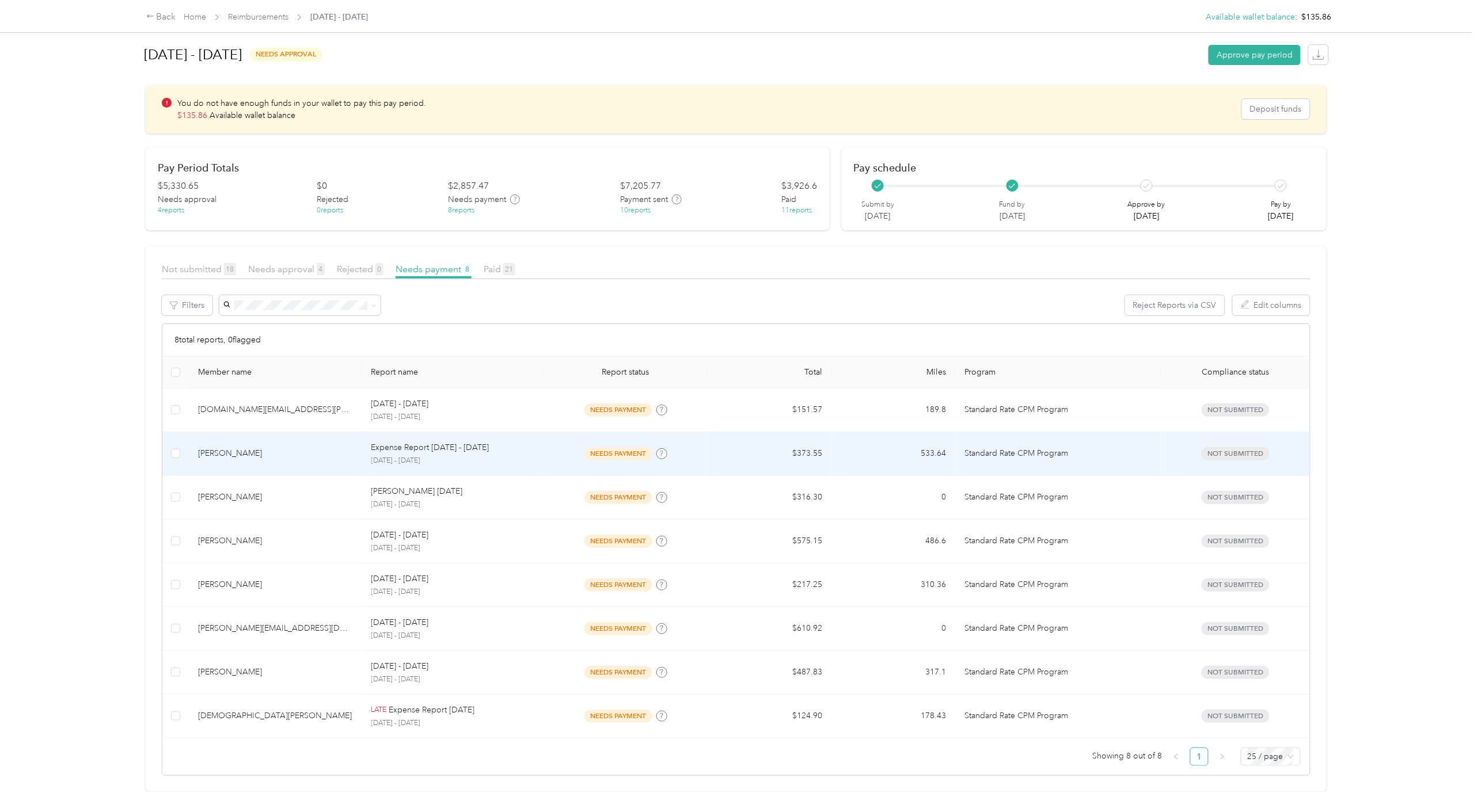
scroll to position [84, 0]
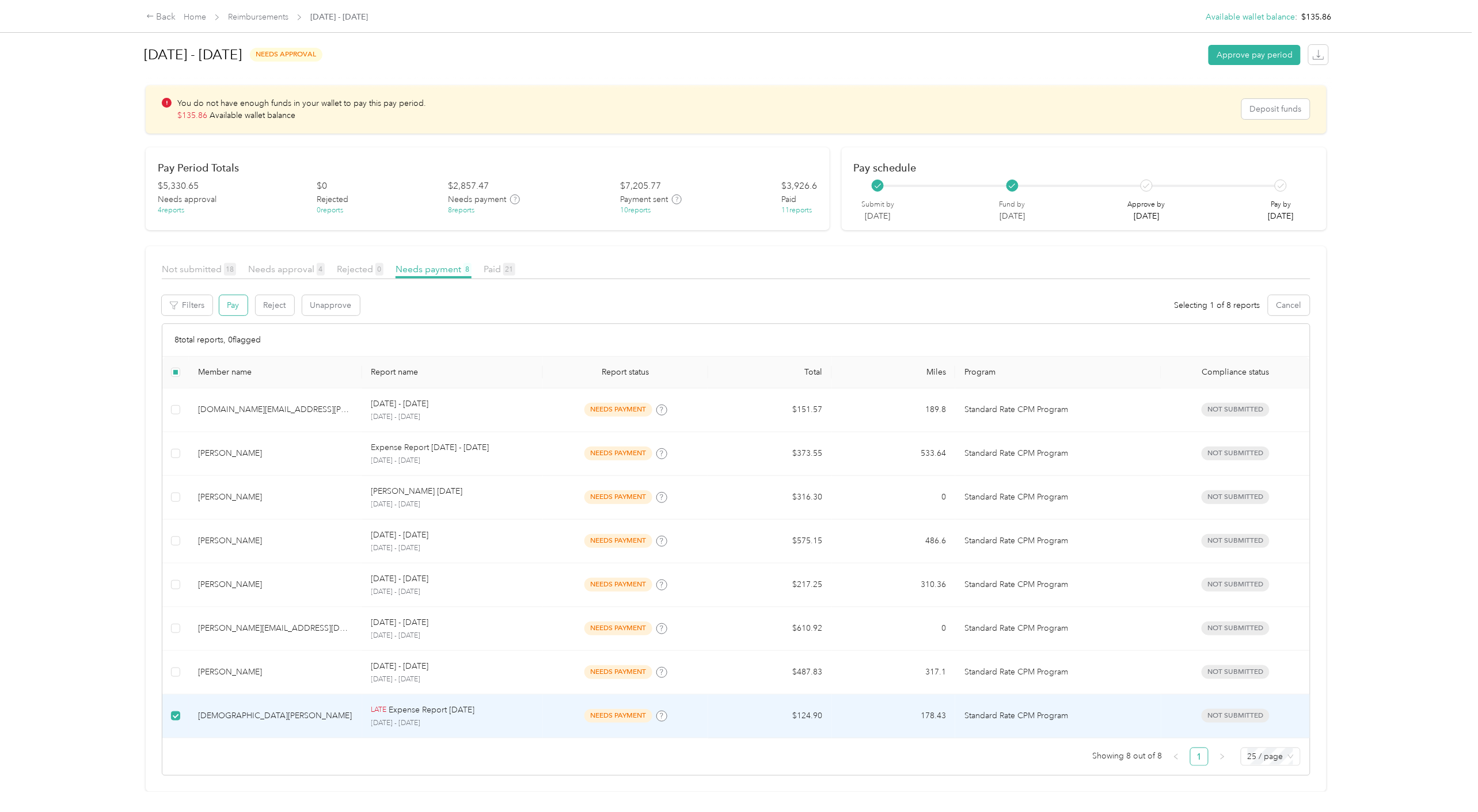
click at [234, 295] on button "Pay" at bounding box center [234, 305] width 28 height 20
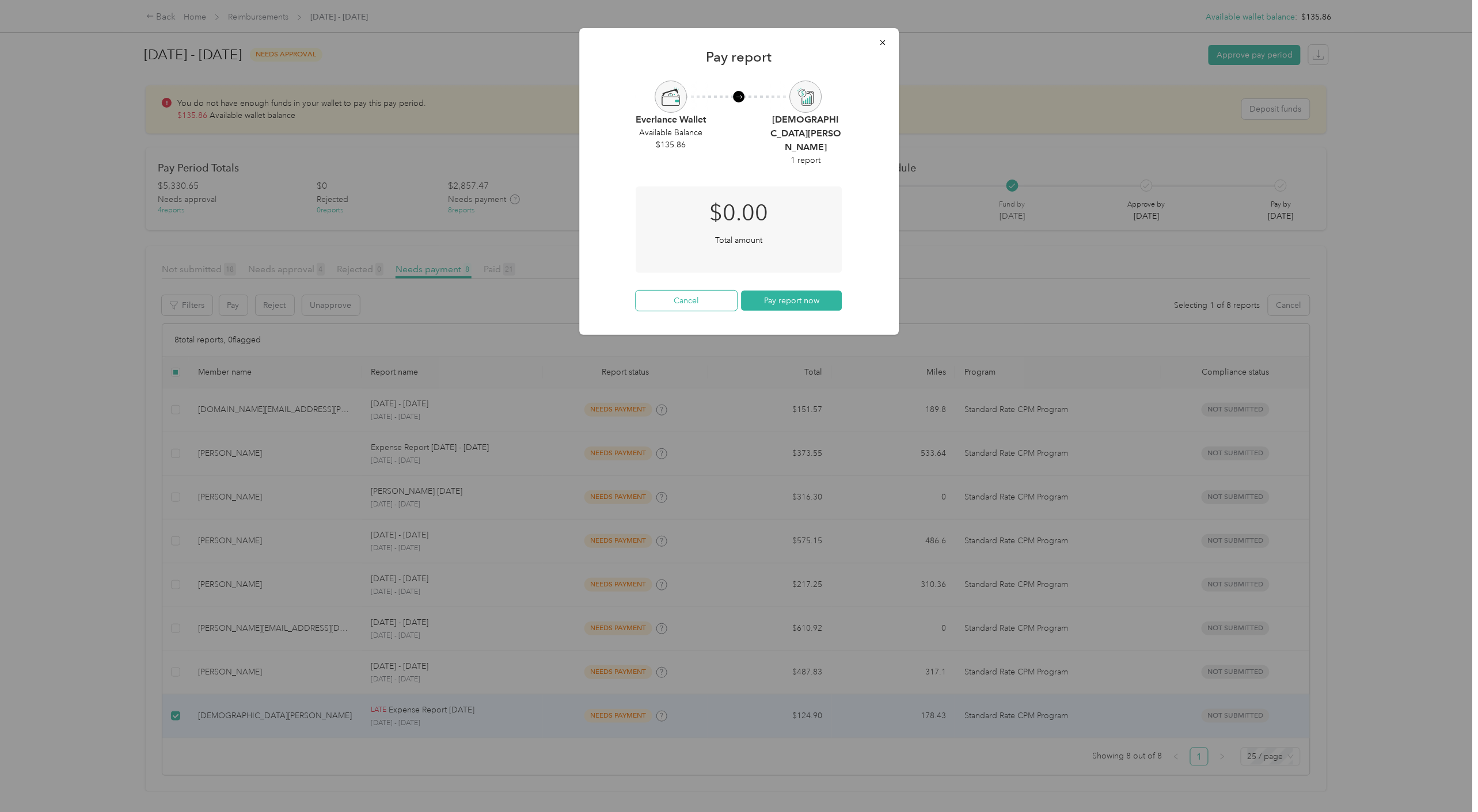
click at [675, 290] on button "Cancel" at bounding box center [686, 300] width 101 height 20
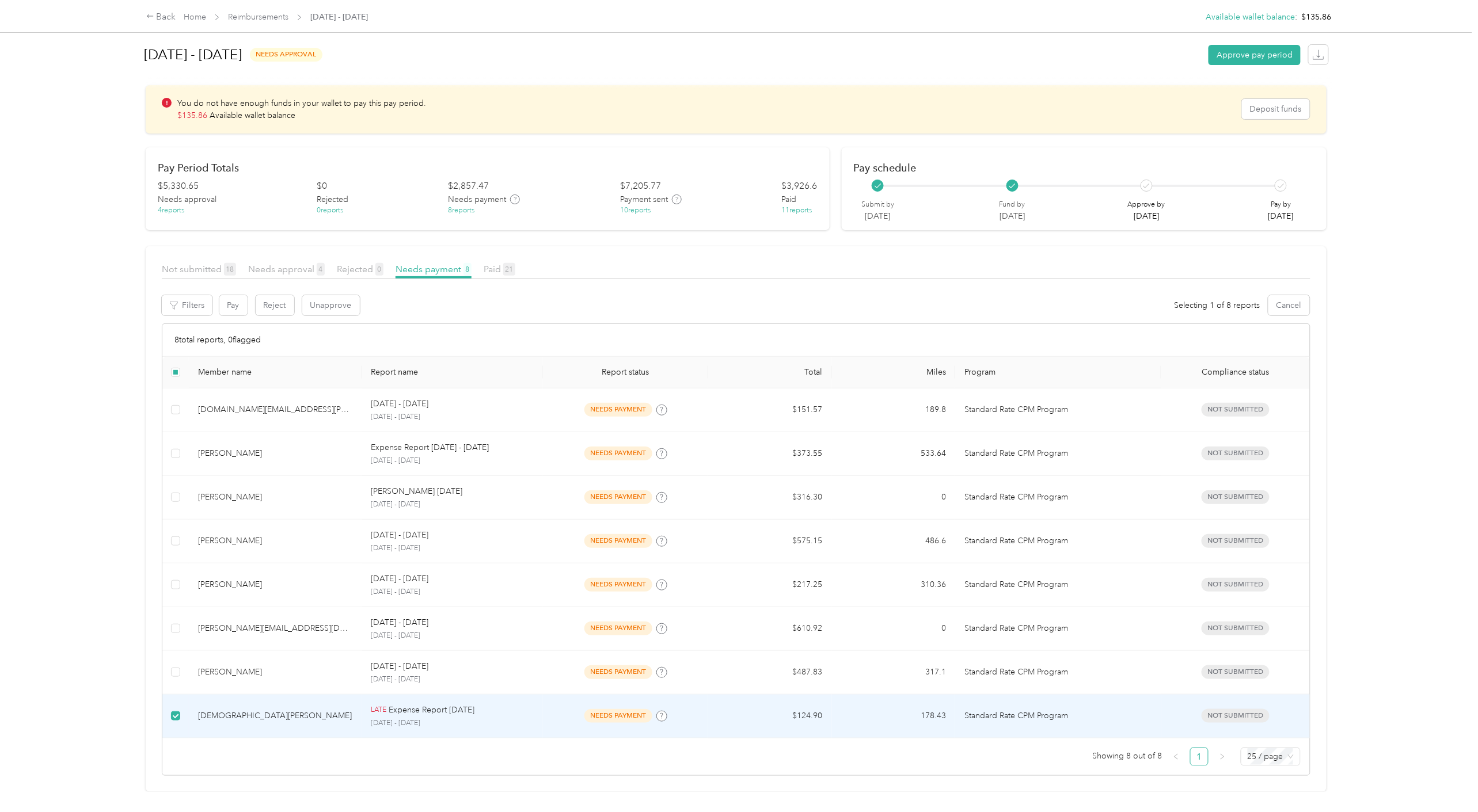
click at [493, 263] on div "Paid 21" at bounding box center [500, 270] width 32 height 14
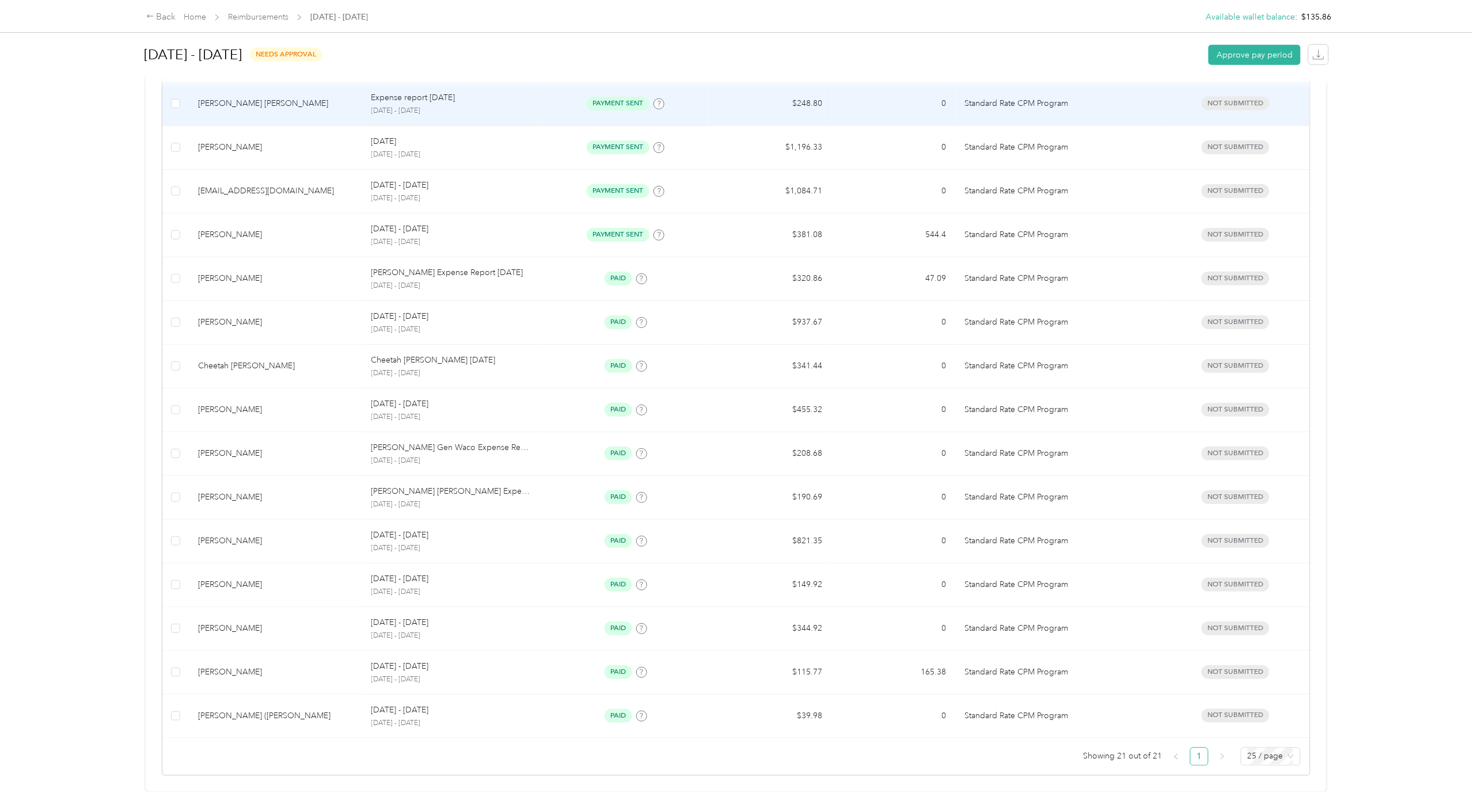
scroll to position [654, 0]
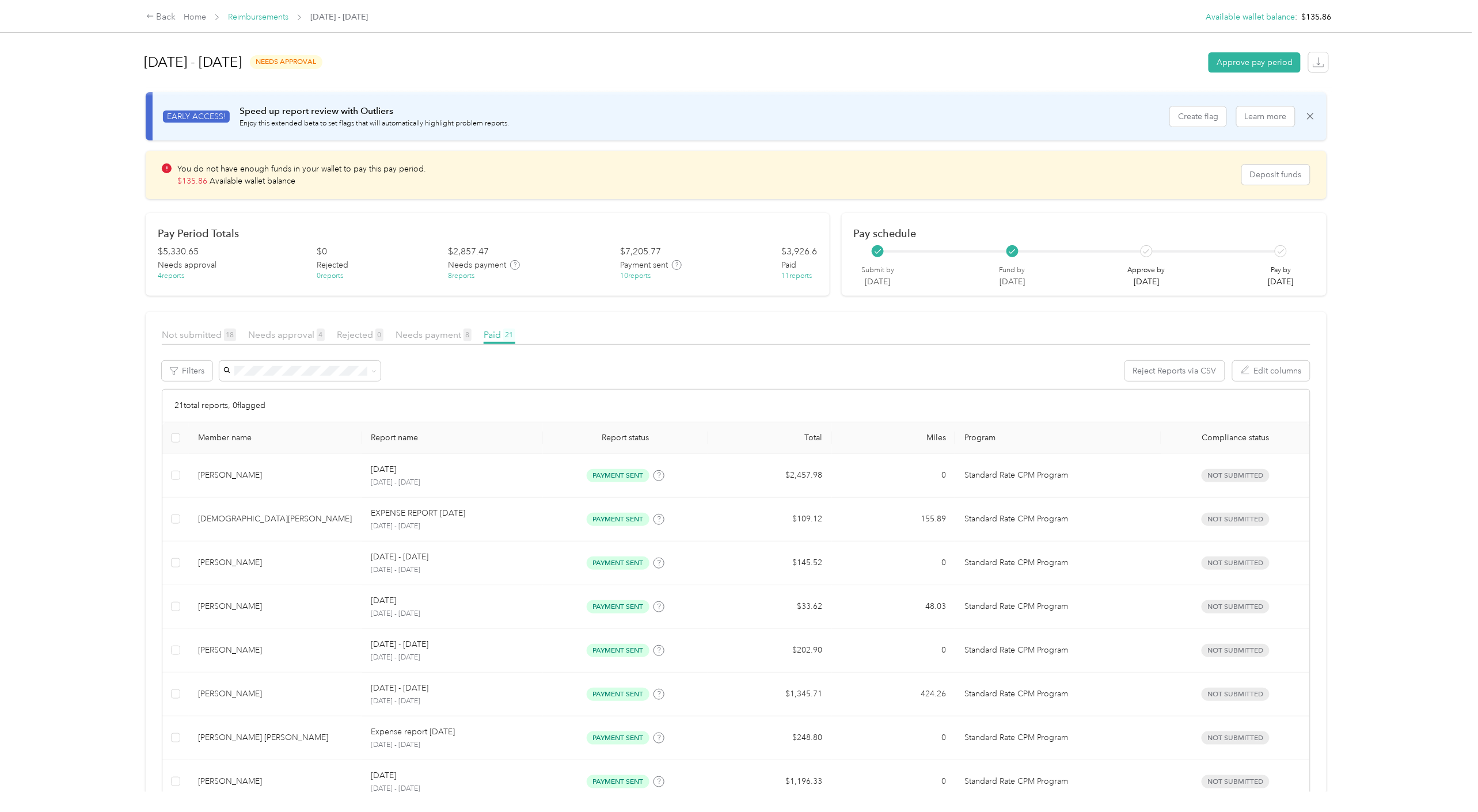
click at [245, 21] on link "Reimbursements" at bounding box center [258, 17] width 60 height 9
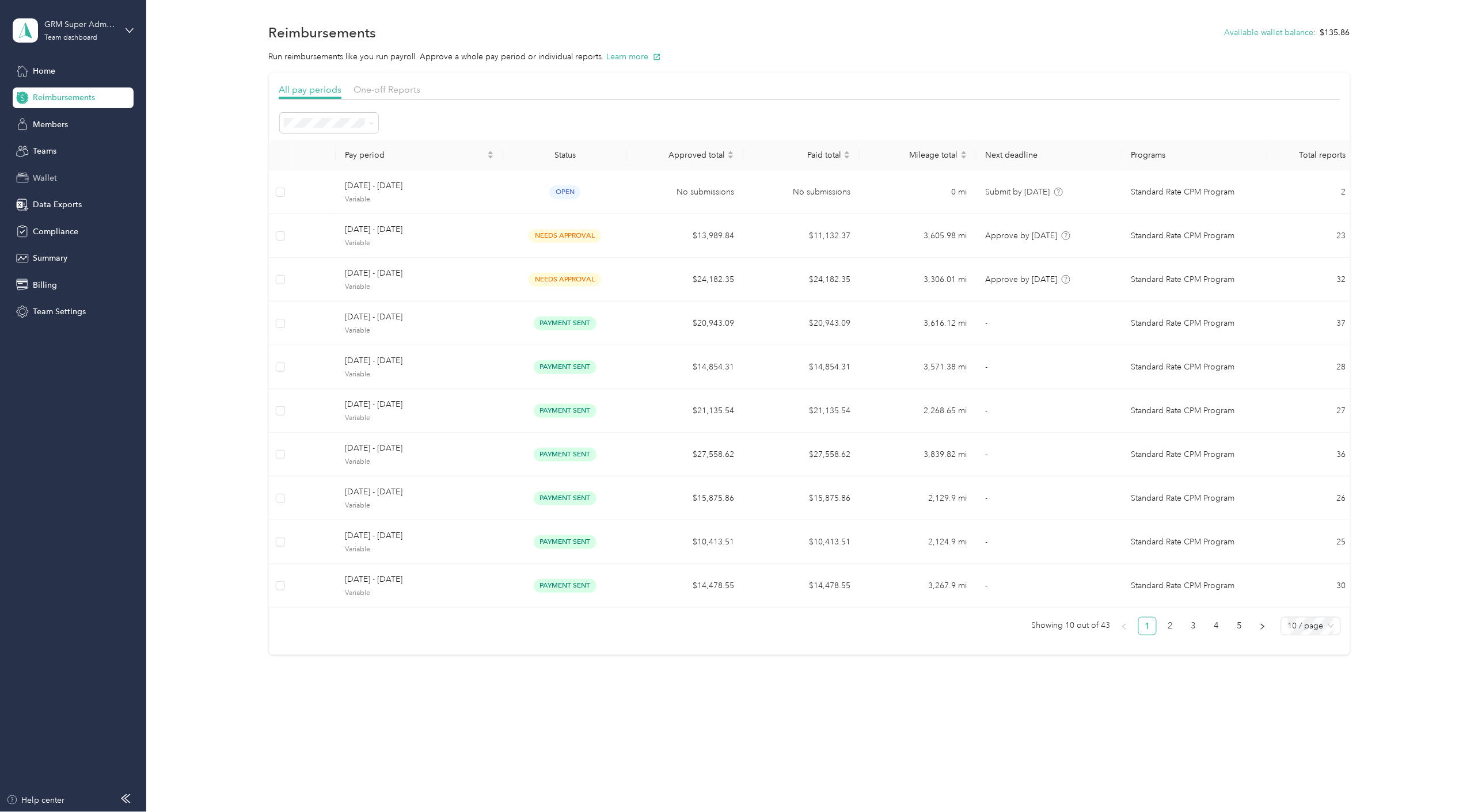
click at [64, 170] on div "Wallet" at bounding box center [73, 178] width 121 height 21
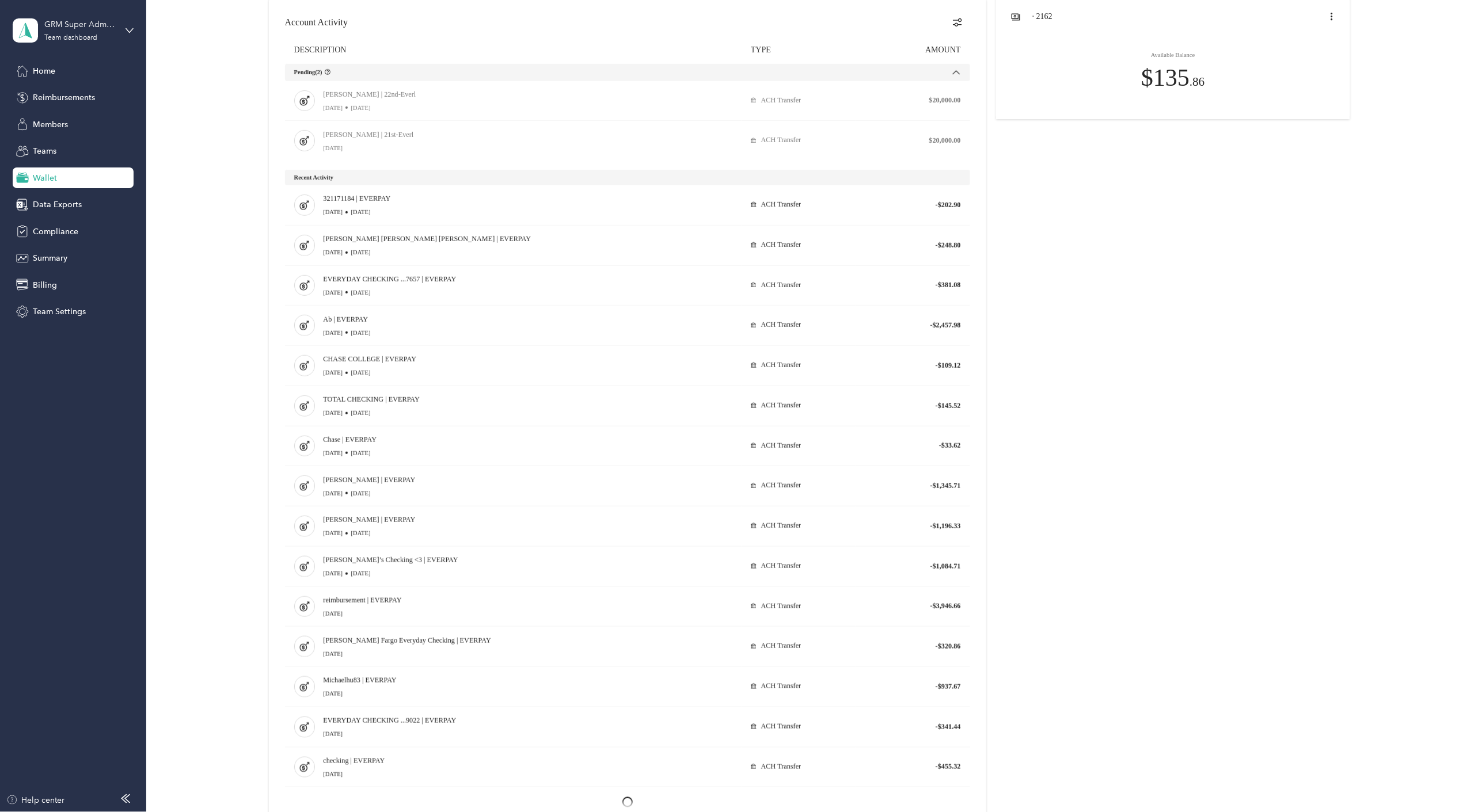
scroll to position [321, 0]
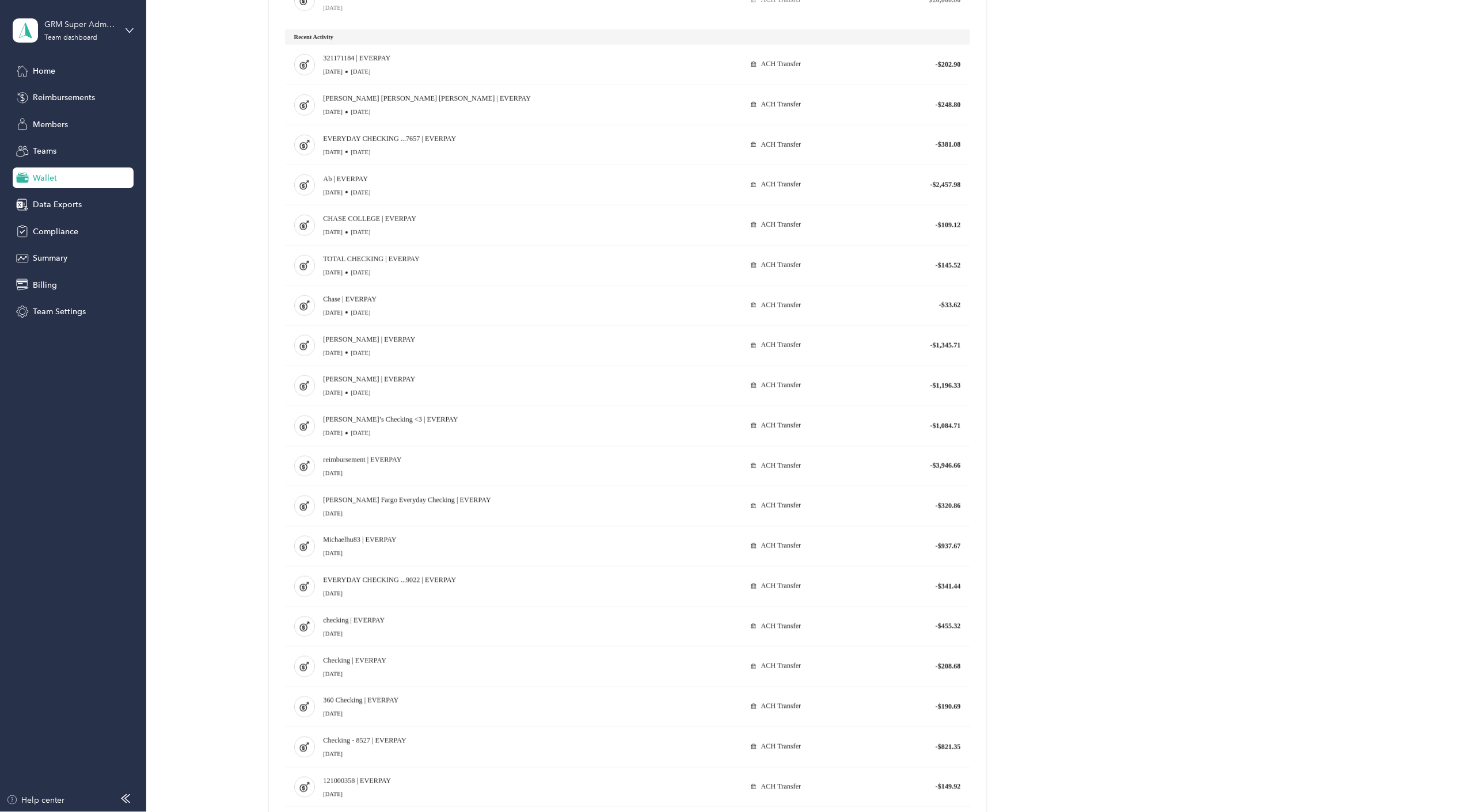
drag, startPoint x: 323, startPoint y: 378, endPoint x: 1062, endPoint y: 442, distance: 741.8
click at [1046, 442] on div at bounding box center [810, 576] width 1081 height 1440
drag, startPoint x: 1145, startPoint y: 441, endPoint x: 1174, endPoint y: 432, distance: 30.4
click at [1147, 441] on div at bounding box center [810, 576] width 1081 height 1440
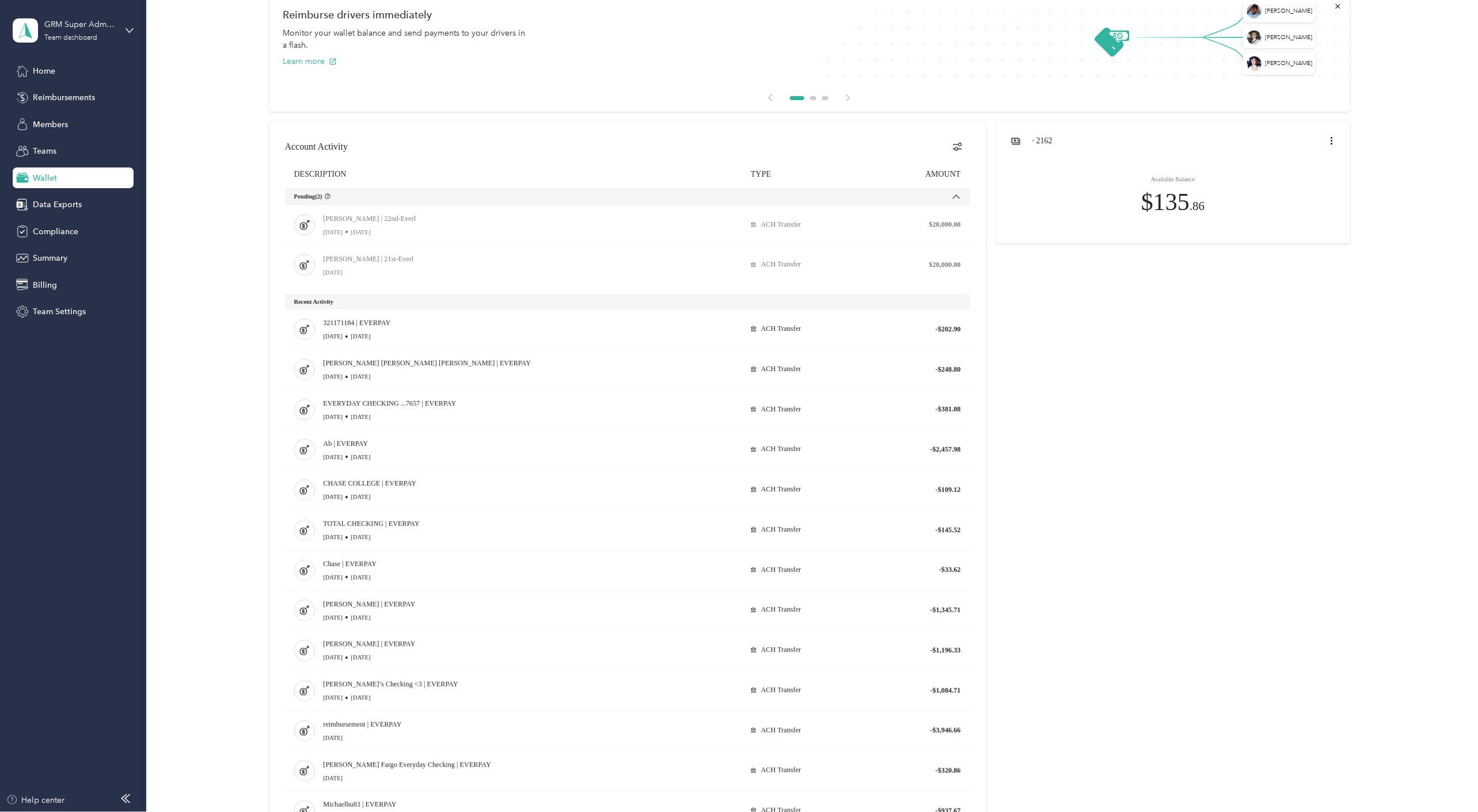
scroll to position [0, 0]
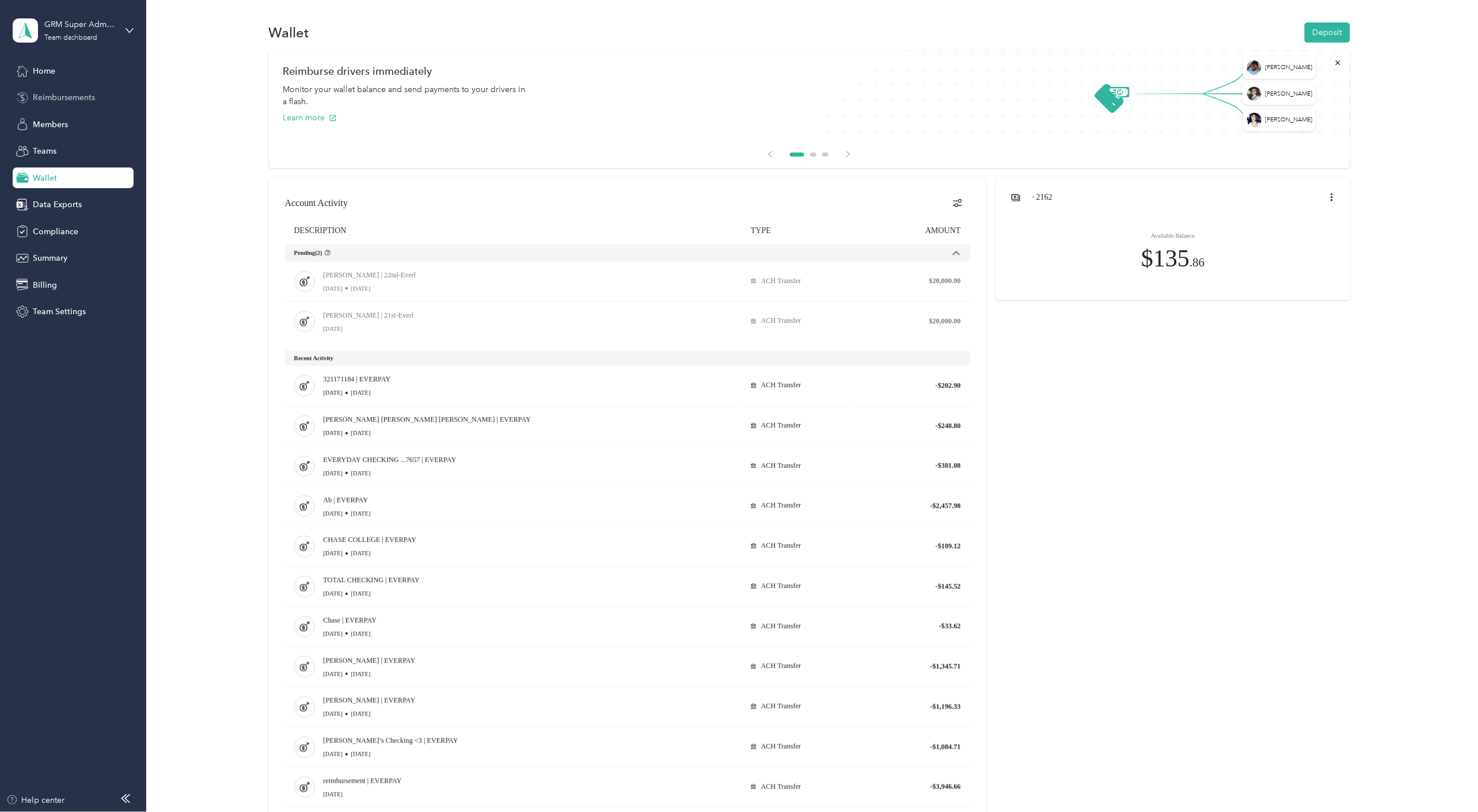
click at [84, 105] on div "Reimbursements" at bounding box center [73, 98] width 121 height 21
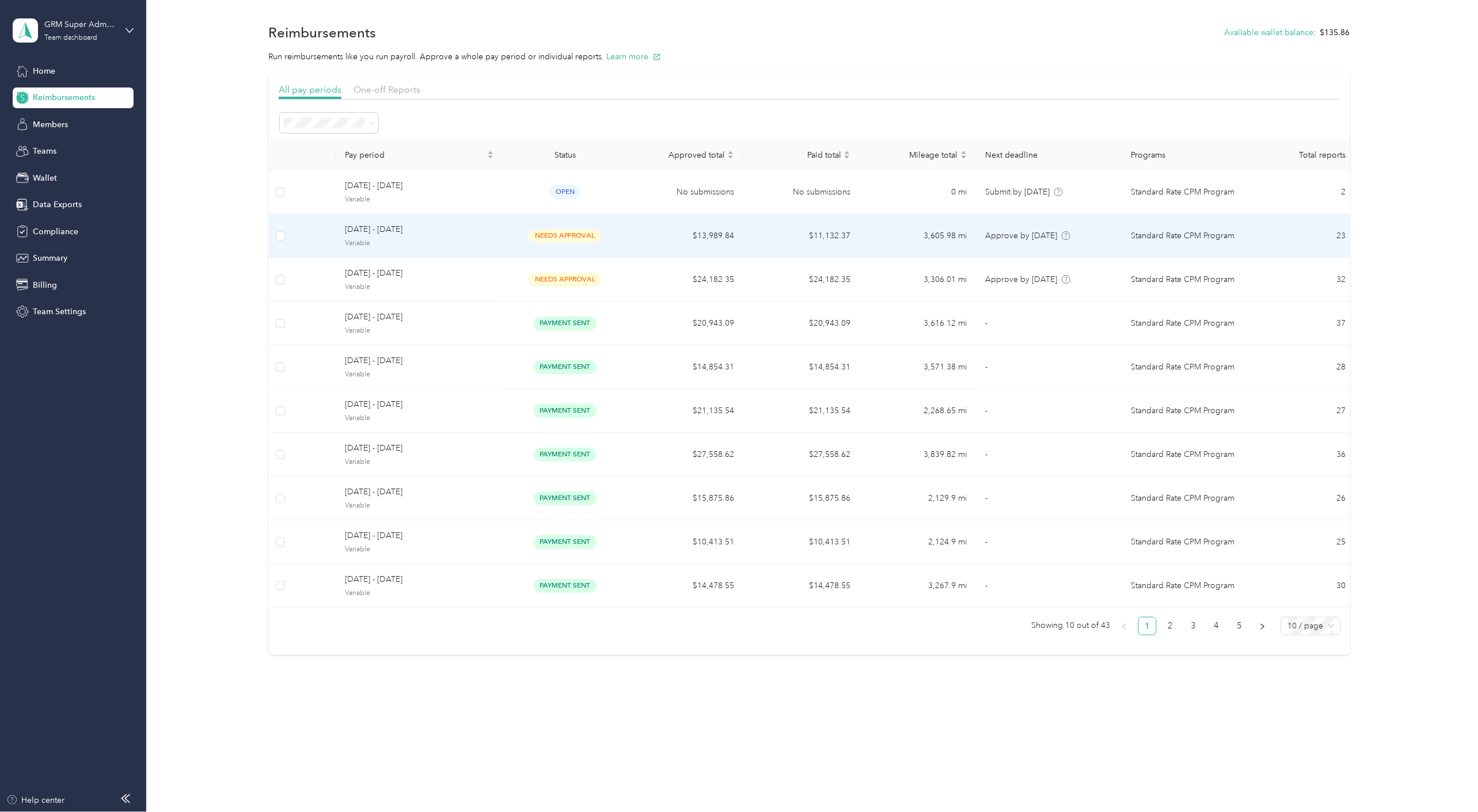
click at [634, 246] on td "$13,989.84" at bounding box center [685, 236] width 116 height 44
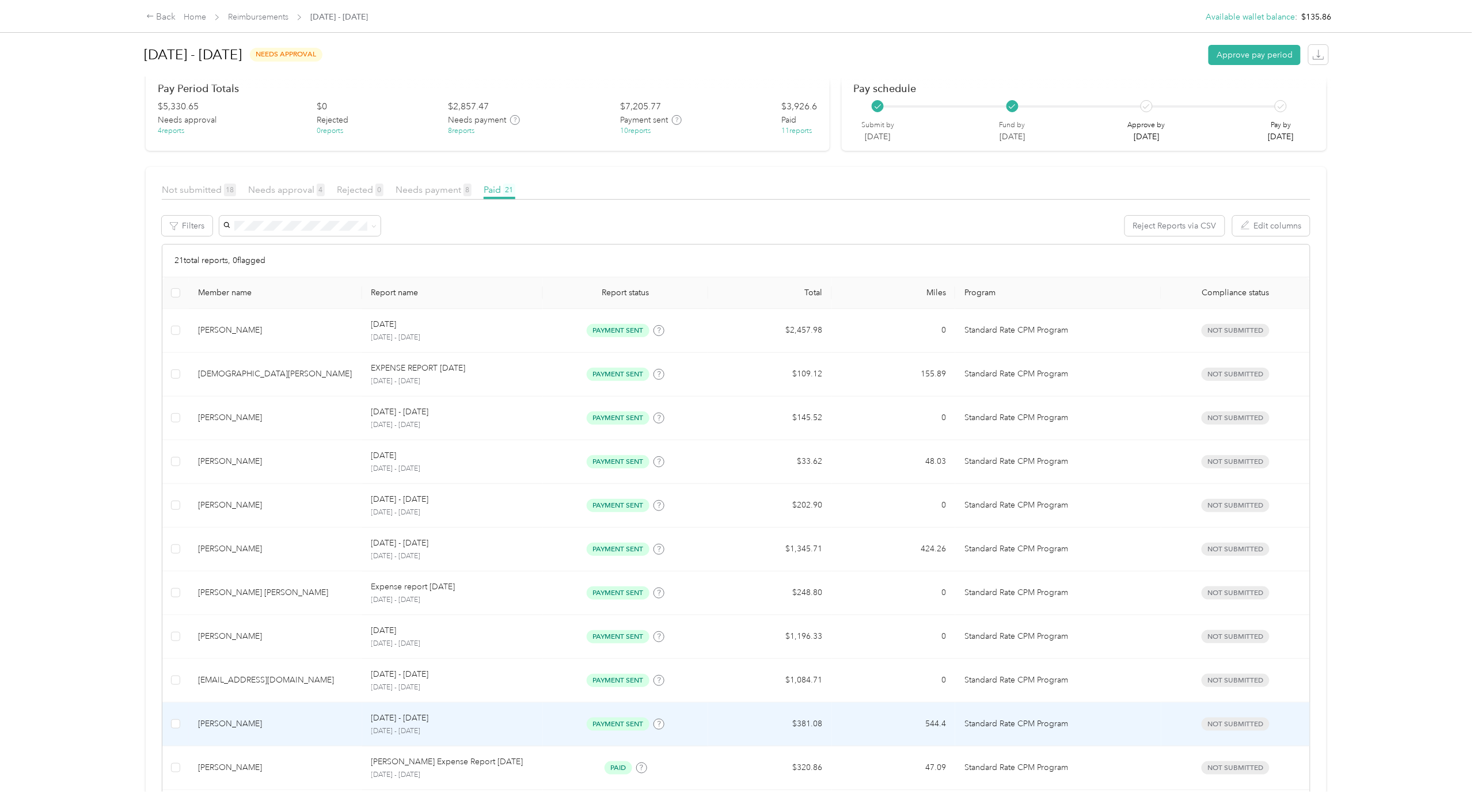
scroll to position [146, 0]
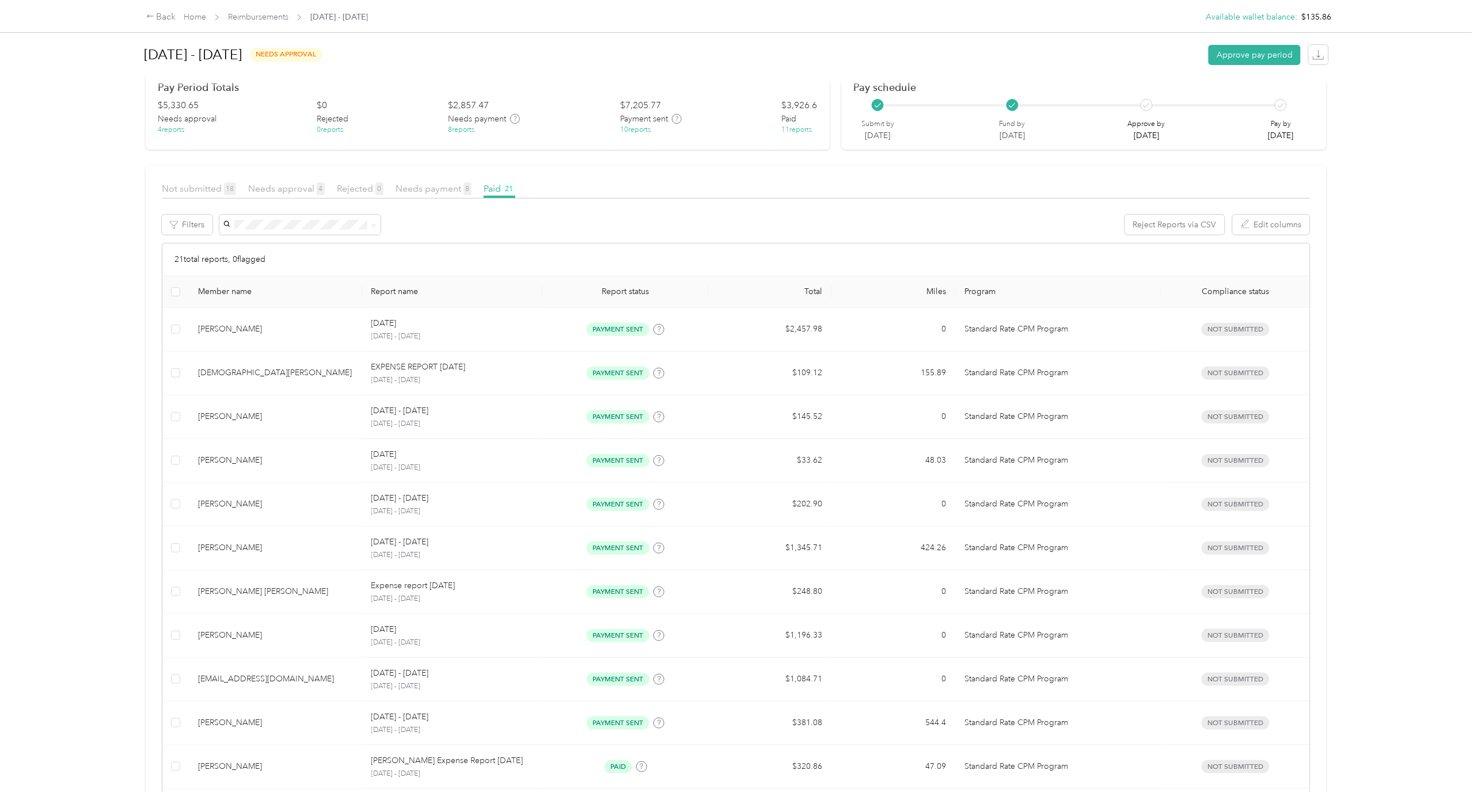
click at [268, 9] on div "Back Home Reimbursements [DATE] - [DATE] Available wallet balance : $135.86" at bounding box center [739, 16] width 1232 height 32
click at [430, 183] on span "Needs payment 8" at bounding box center [434, 188] width 76 height 11
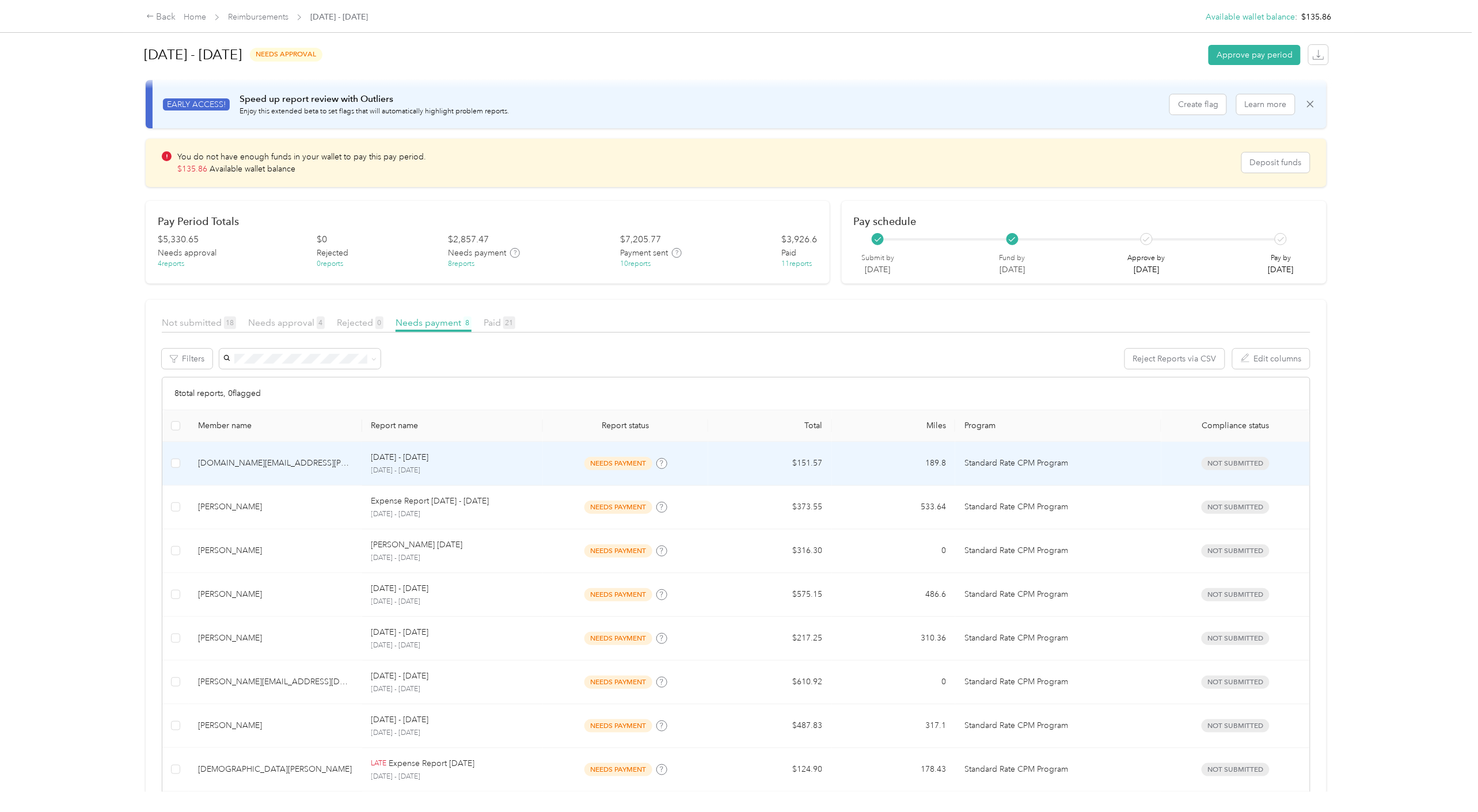
scroll to position [84, 0]
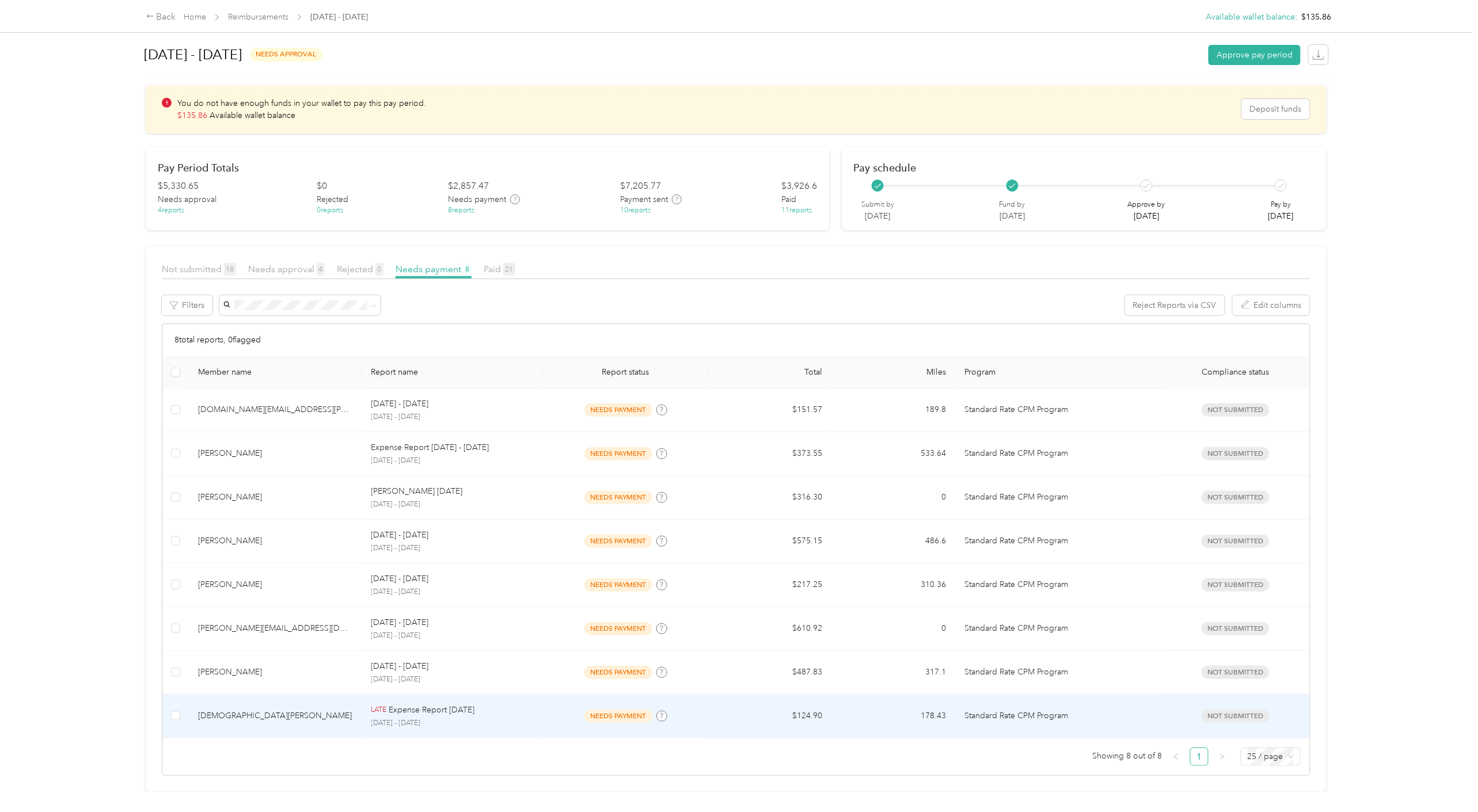
click at [289, 710] on div "[DEMOGRAPHIC_DATA][PERSON_NAME]" at bounding box center [275, 716] width 155 height 13
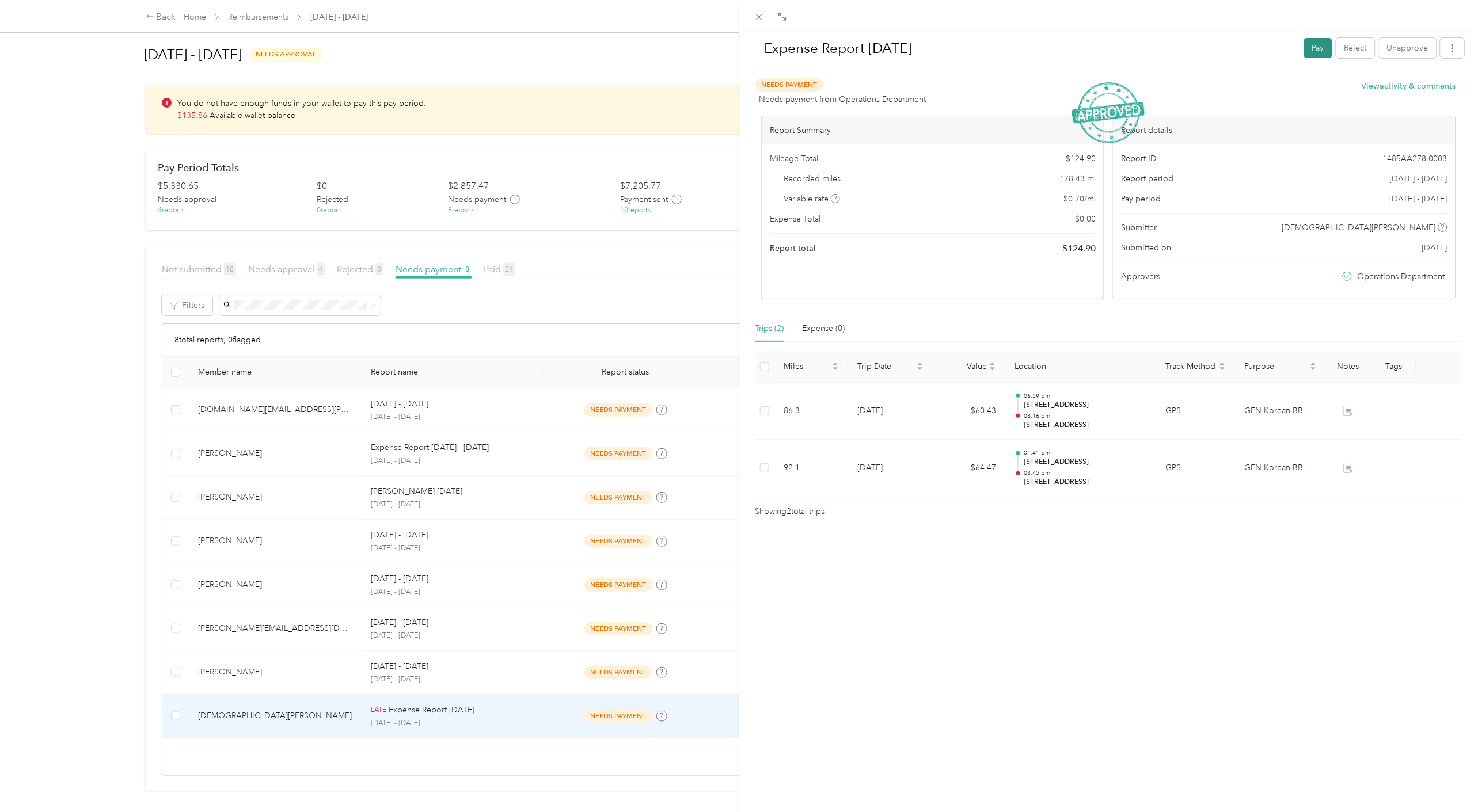
click at [1305, 50] on button "Pay" at bounding box center [1319, 47] width 28 height 20
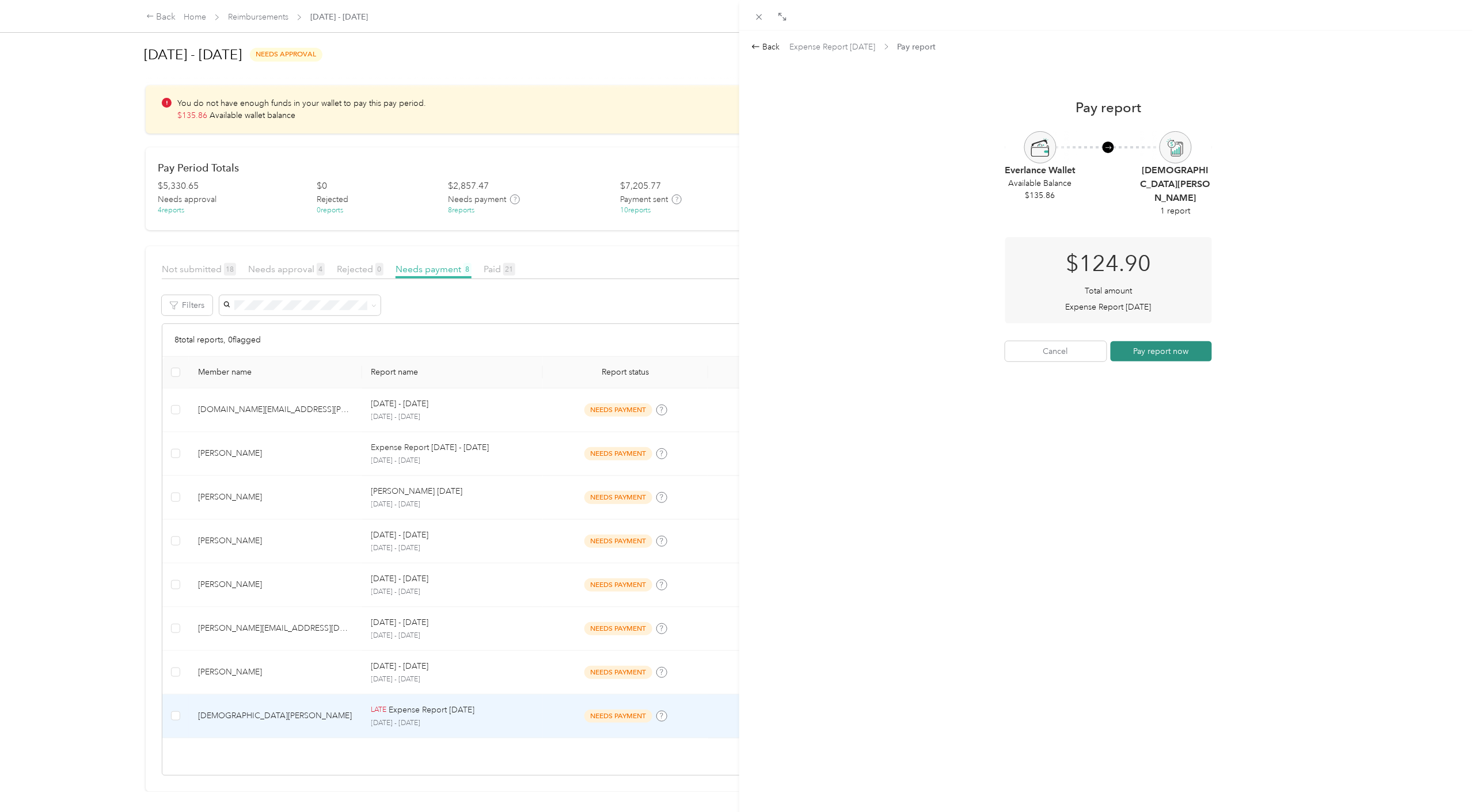
click at [1171, 341] on button "Pay report now" at bounding box center [1161, 351] width 101 height 20
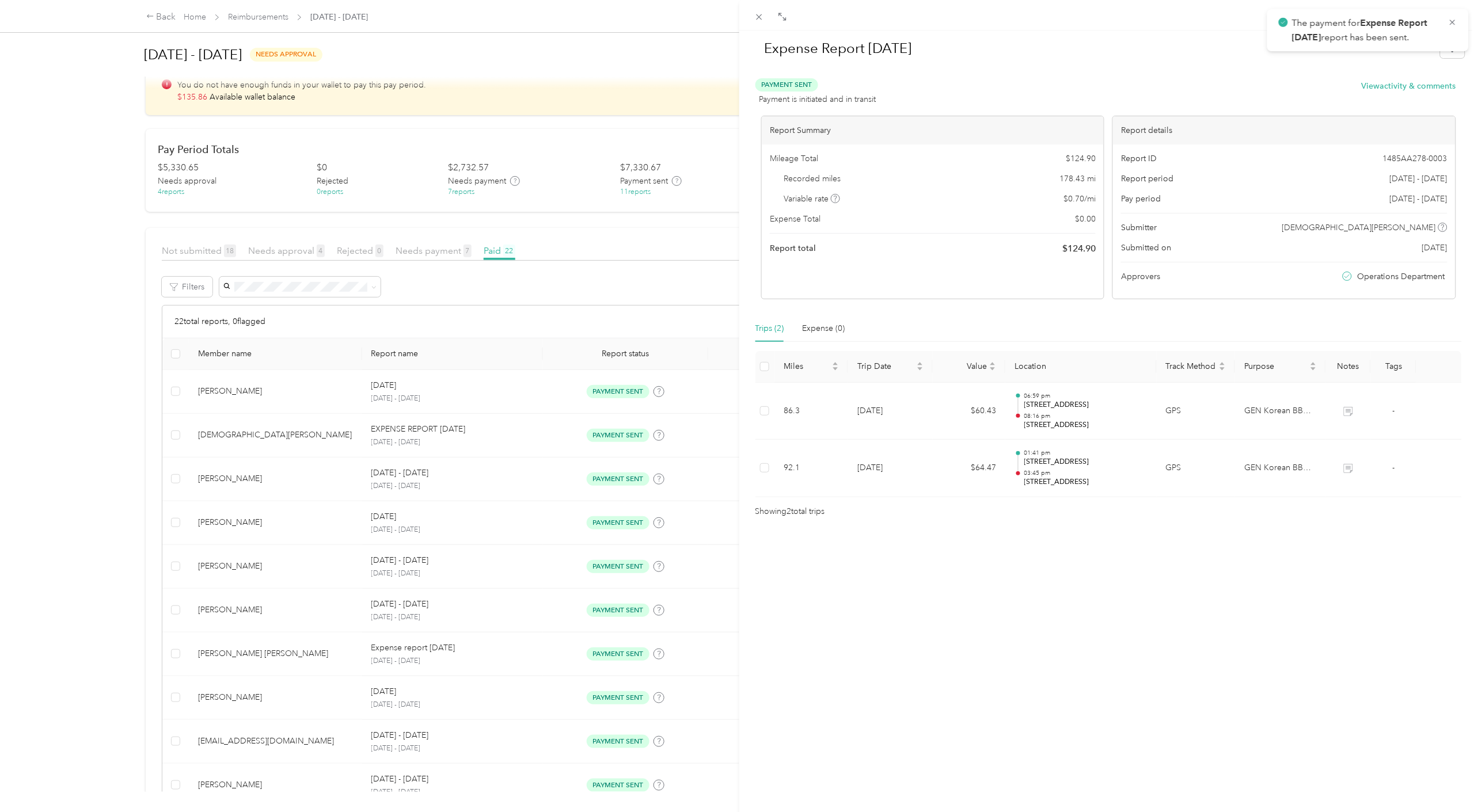
click at [641, 290] on div "Expense Report [DATE] Payment Sent Payment is initiated and in transit View act…" at bounding box center [739, 406] width 1478 height 812
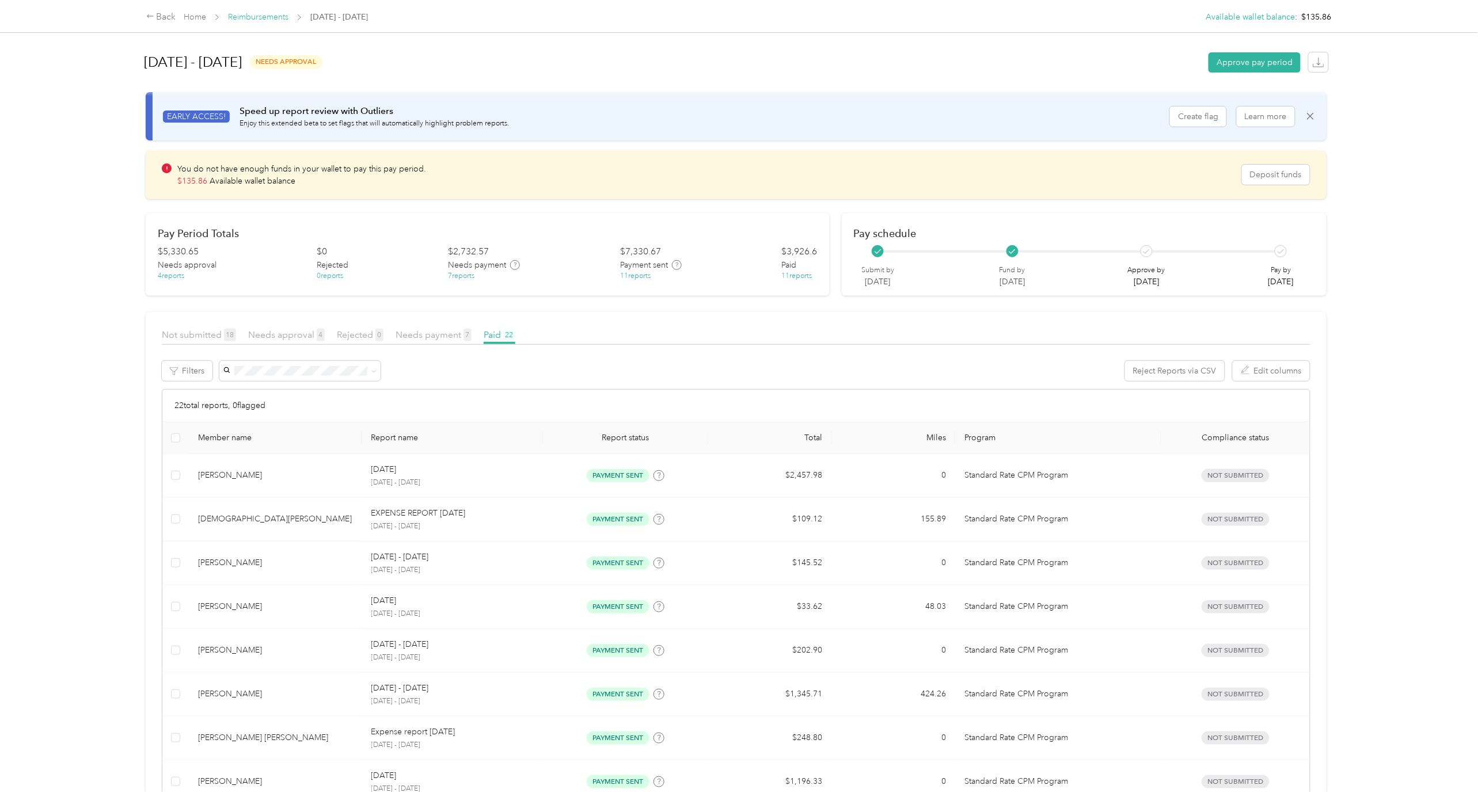
click at [246, 17] on link "Reimbursements" at bounding box center [258, 17] width 60 height 9
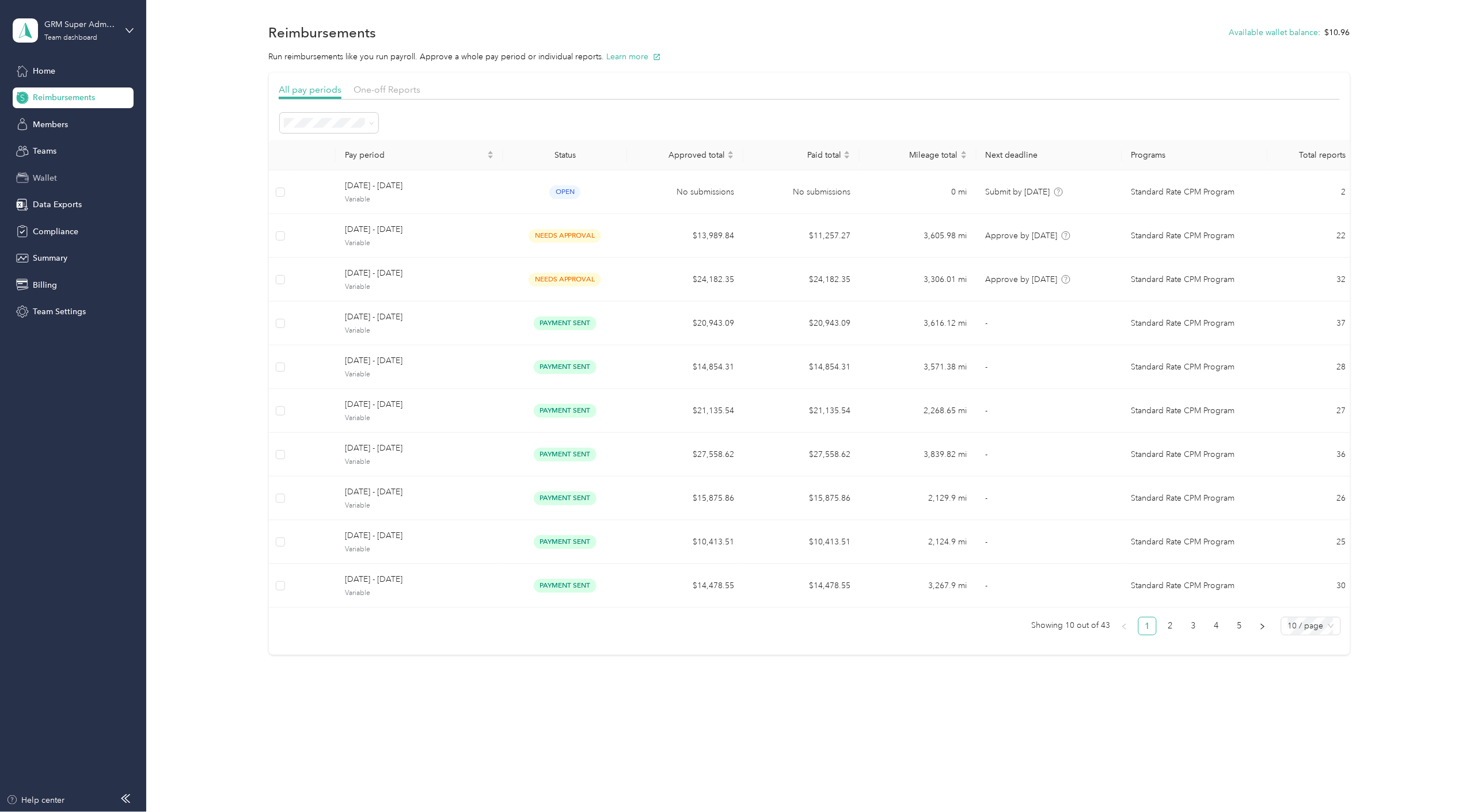
click at [42, 173] on span "Wallet" at bounding box center [44, 178] width 25 height 12
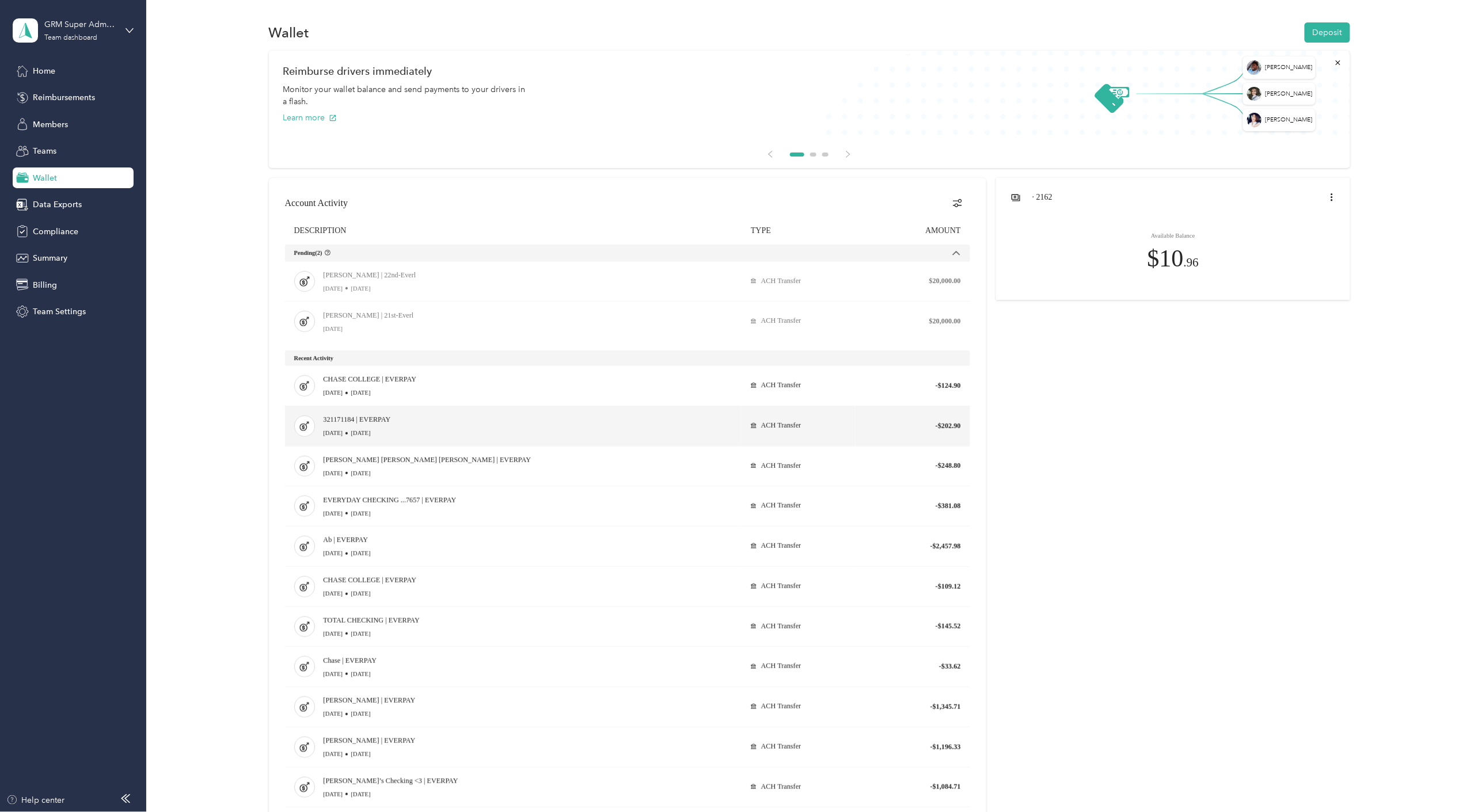
drag, startPoint x: 960, startPoint y: 400, endPoint x: 928, endPoint y: 410, distance: 33.5
click at [887, 404] on td "-$124.90" at bounding box center [913, 386] width 114 height 40
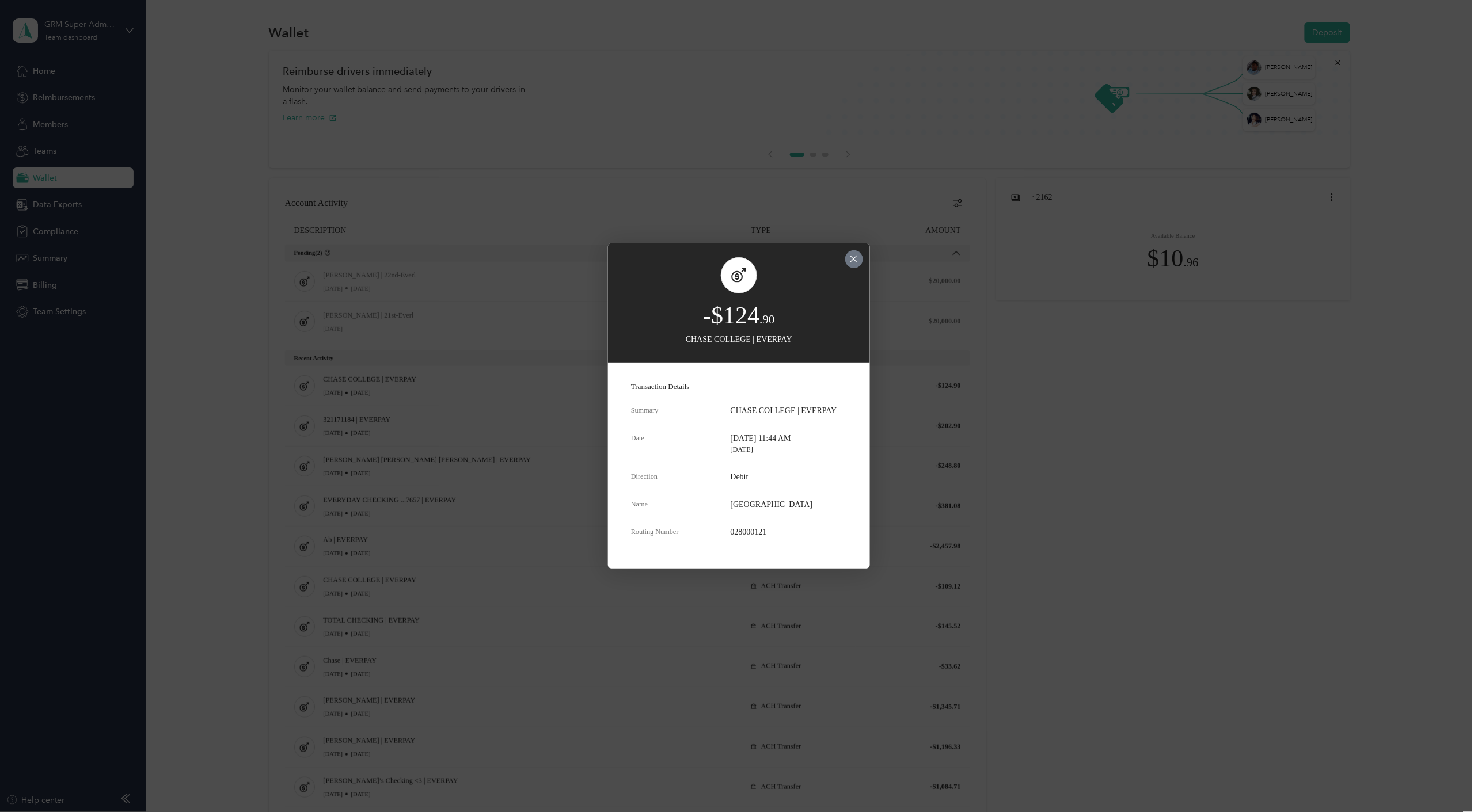
click at [850, 261] on icon "close dialog" at bounding box center [854, 259] width 9 height 13
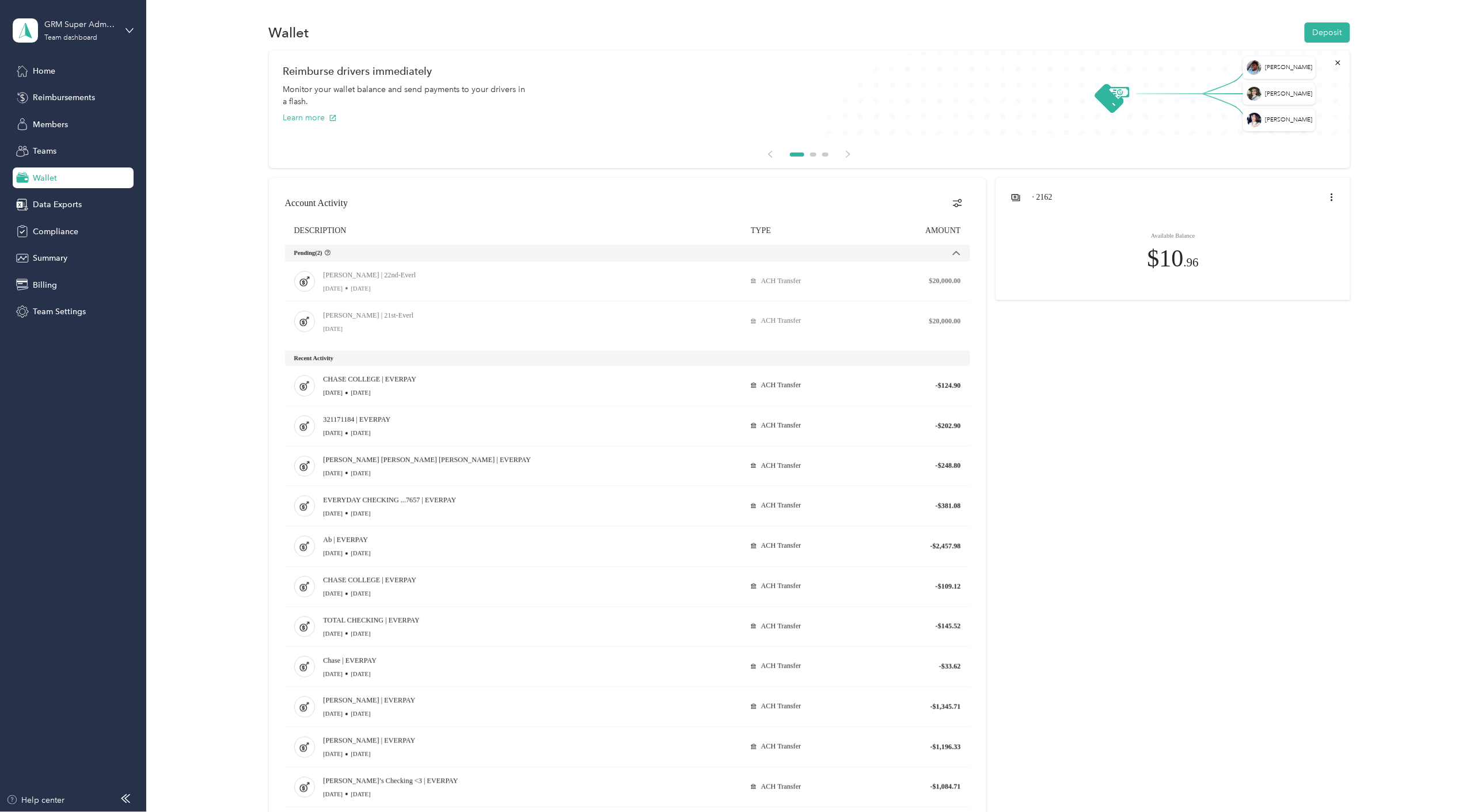
click at [1240, 568] on div at bounding box center [810, 596] width 1081 height 837
click at [1214, 607] on div at bounding box center [810, 596] width 1081 height 837
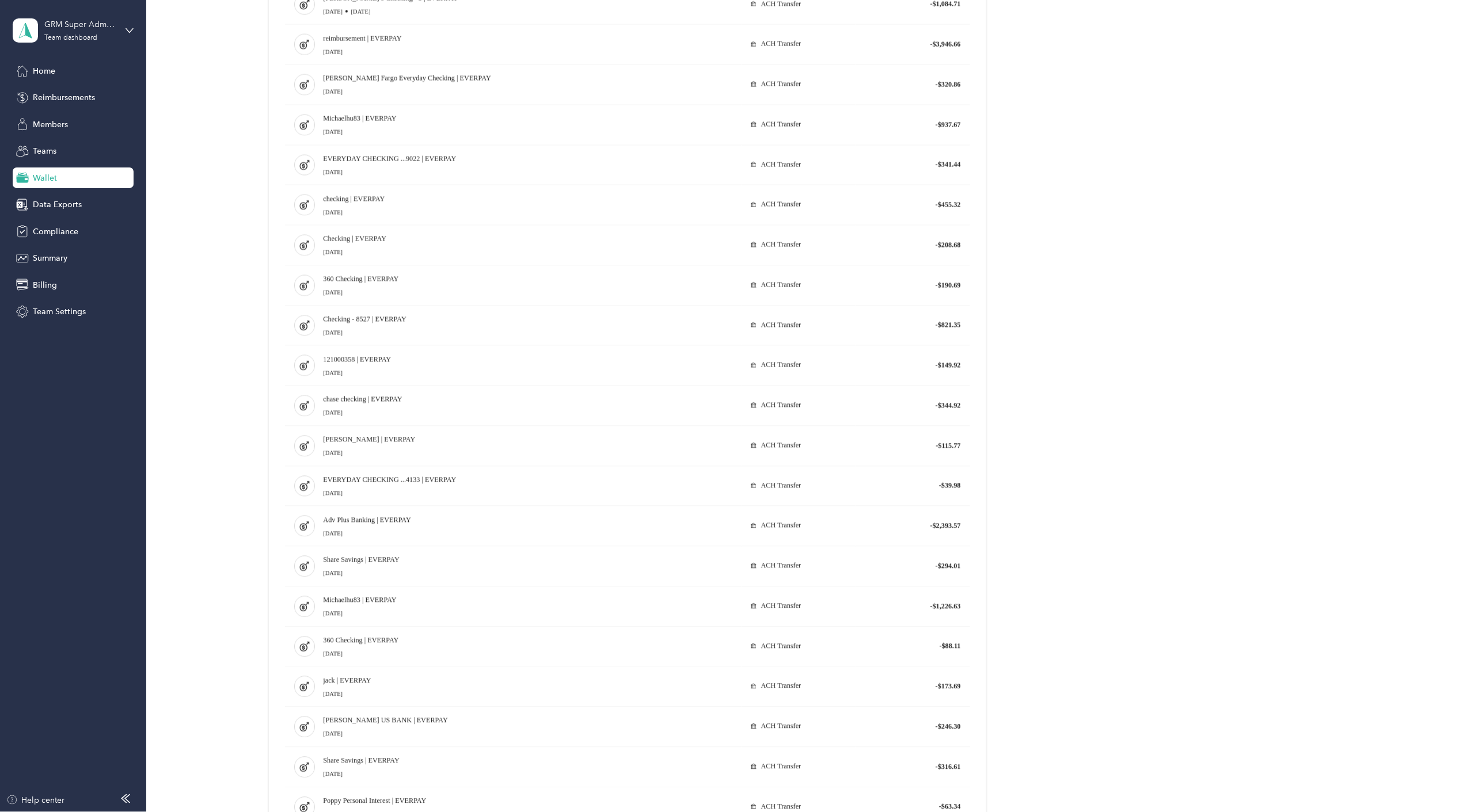
scroll to position [781, 0]
